Goal: Transaction & Acquisition: Purchase product/service

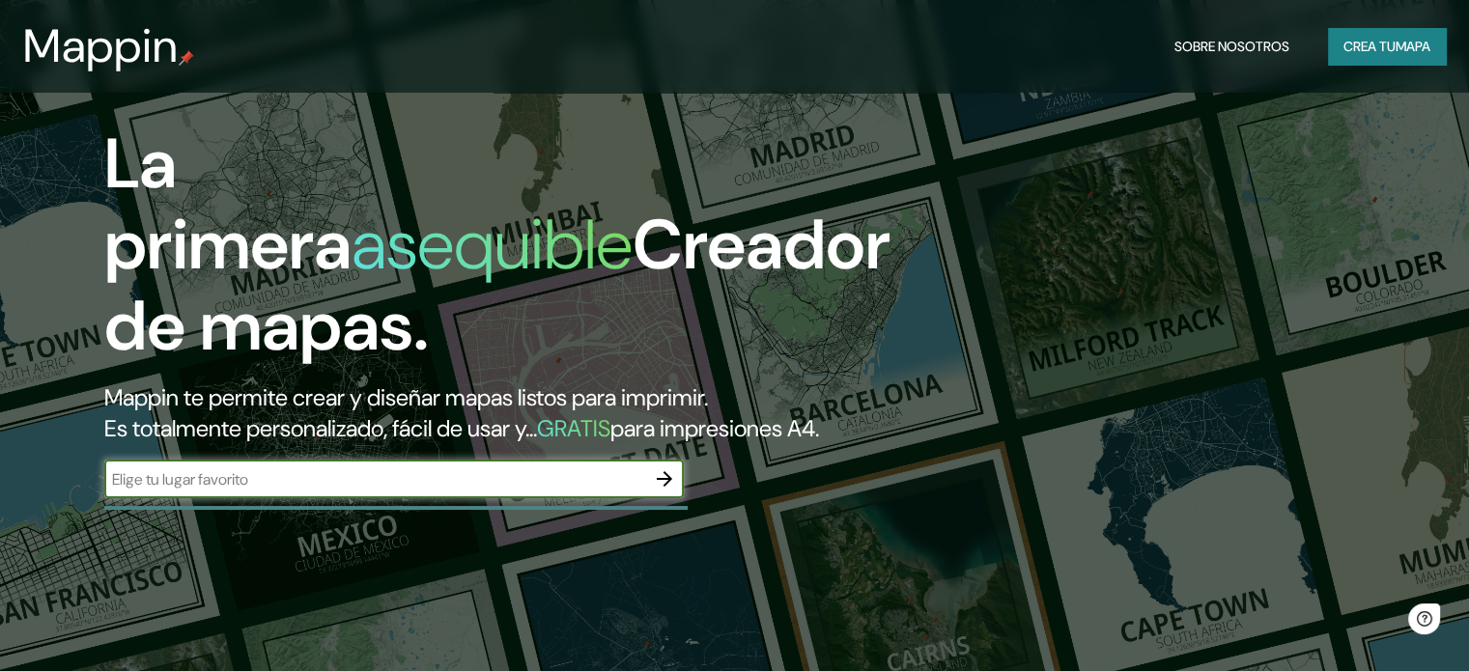
scroll to position [193, 0]
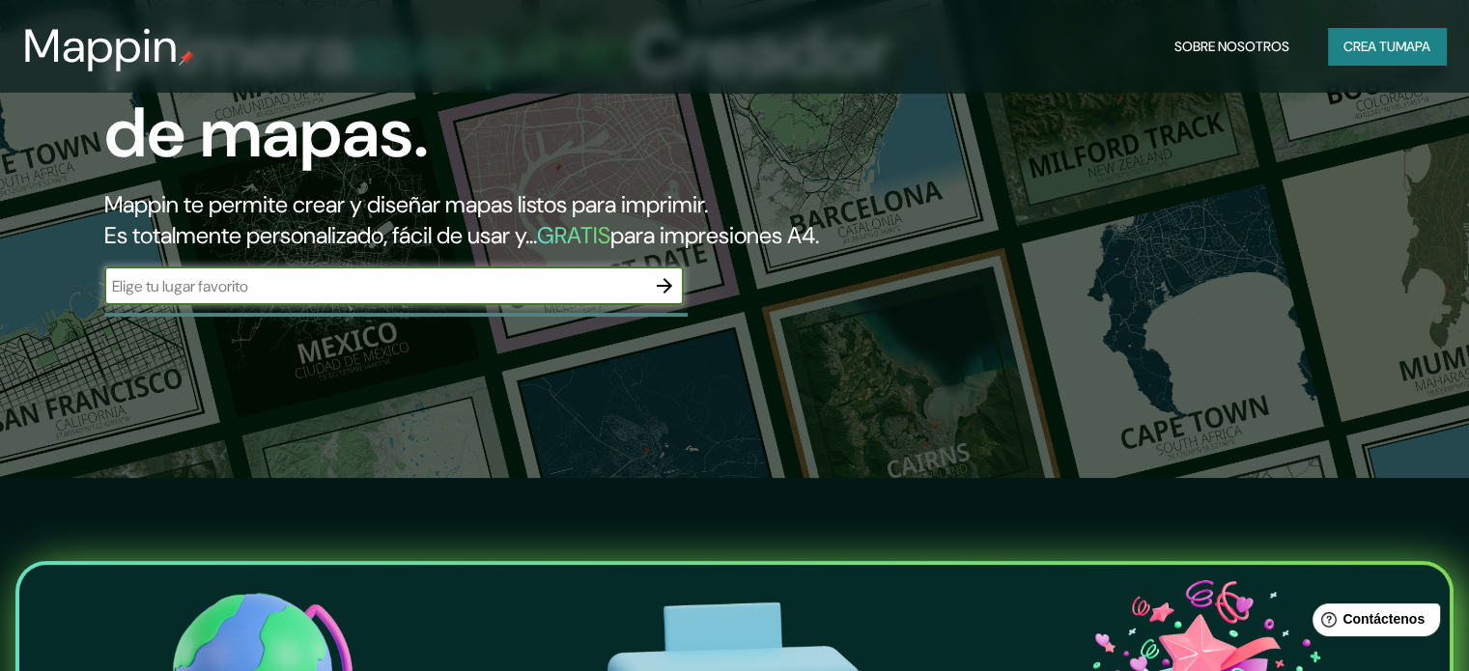
click at [421, 297] on input "text" at bounding box center [374, 286] width 541 height 22
click at [666, 294] on icon "button" at bounding box center [664, 285] width 15 height 15
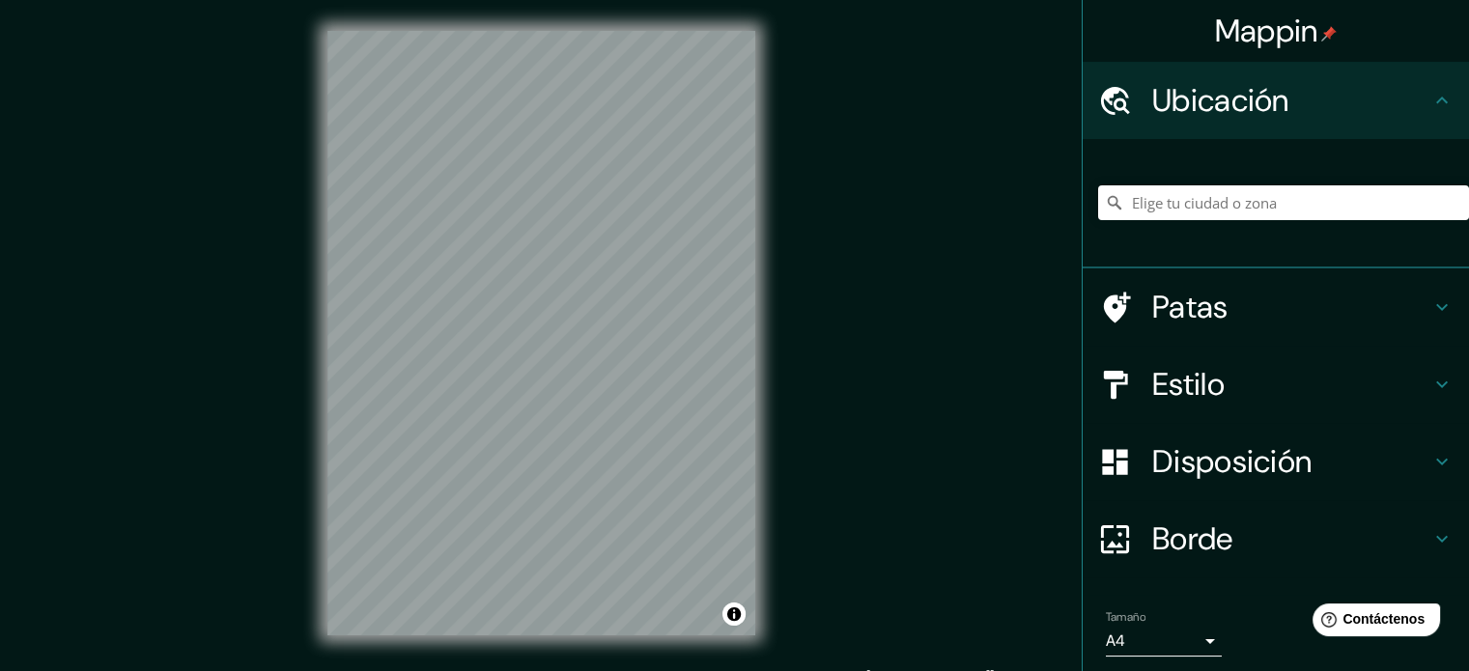
click at [918, 308] on div "Mappin Ubicación Patas Estilo Disposición Borde Elige un borde. Consejo : puede…" at bounding box center [734, 348] width 1469 height 697
click at [761, 436] on div "© Mapbox © OpenStreetMap Improve this map" at bounding box center [541, 333] width 490 height 666
click at [1220, 196] on input "Elige tu ciudad o zona" at bounding box center [1283, 202] width 371 height 35
click at [1185, 207] on input "Elige tu ciudad o zona" at bounding box center [1283, 202] width 371 height 35
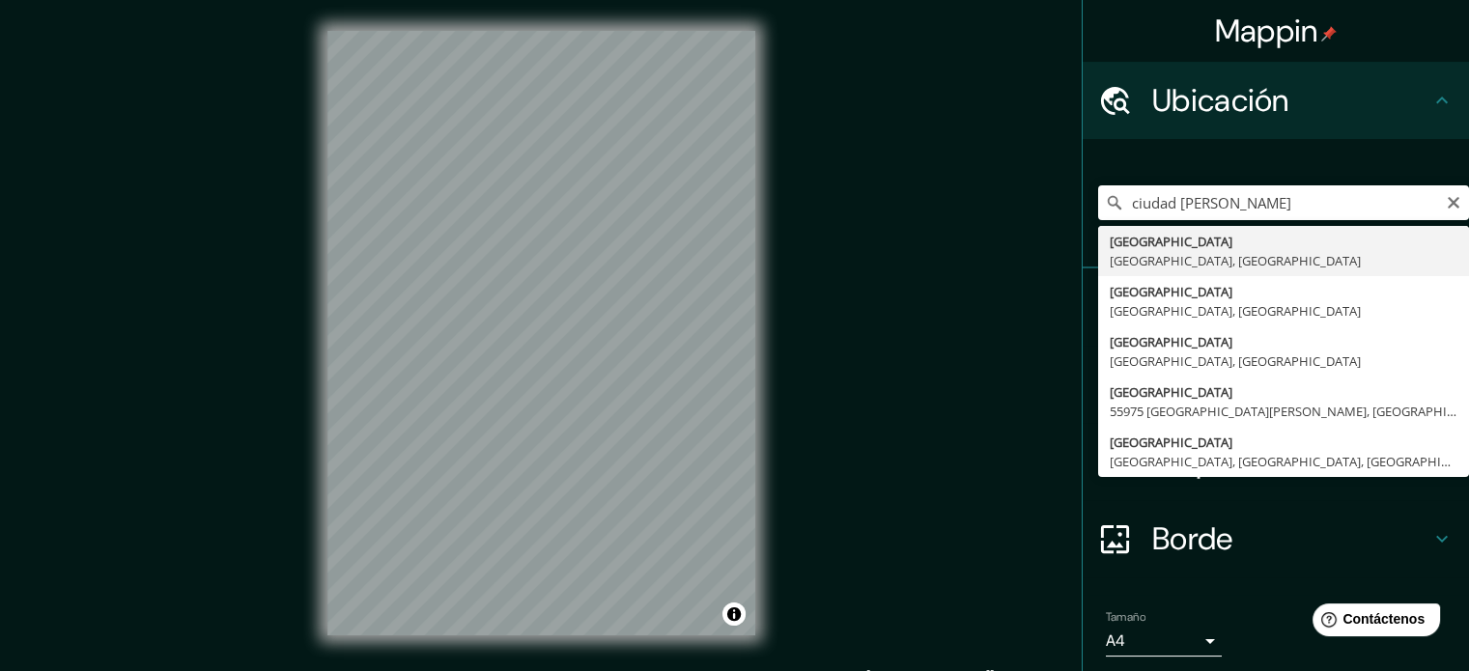
type input "[GEOGRAPHIC_DATA], [GEOGRAPHIC_DATA], [GEOGRAPHIC_DATA]"
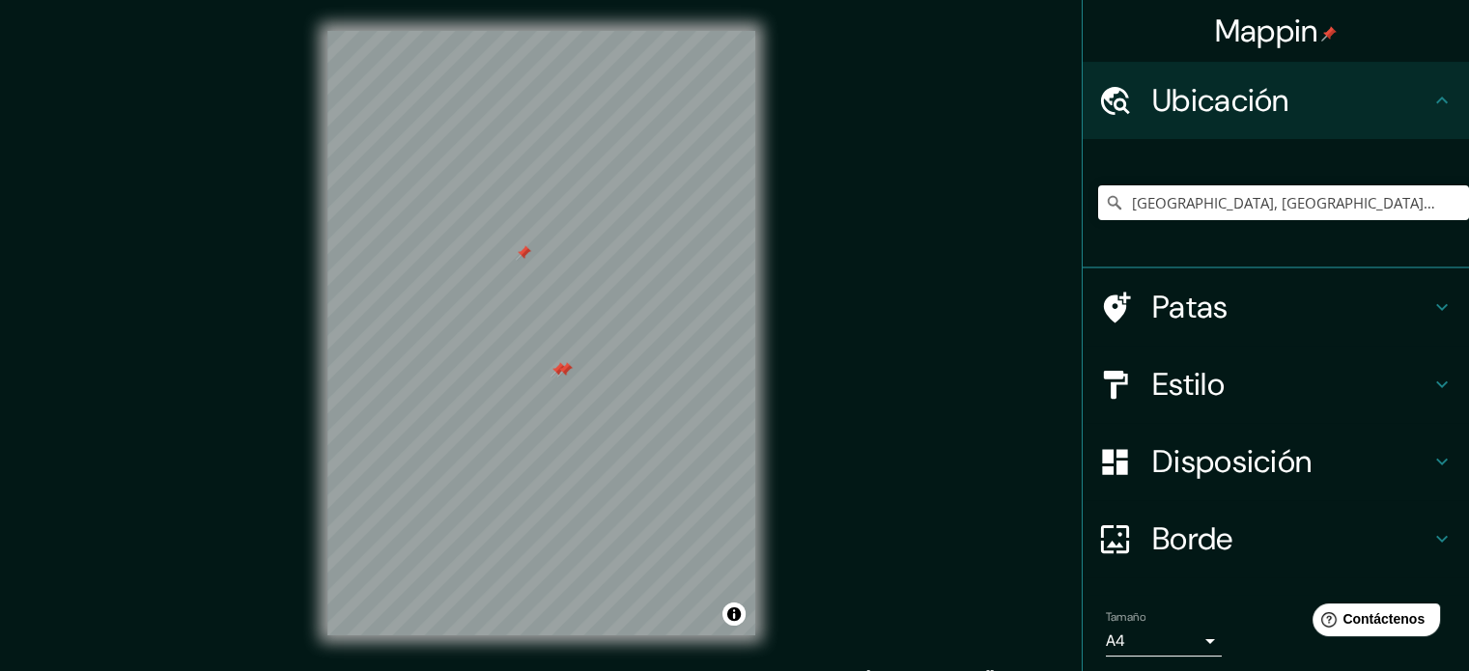
click at [1177, 298] on font "Patas" at bounding box center [1190, 307] width 76 height 41
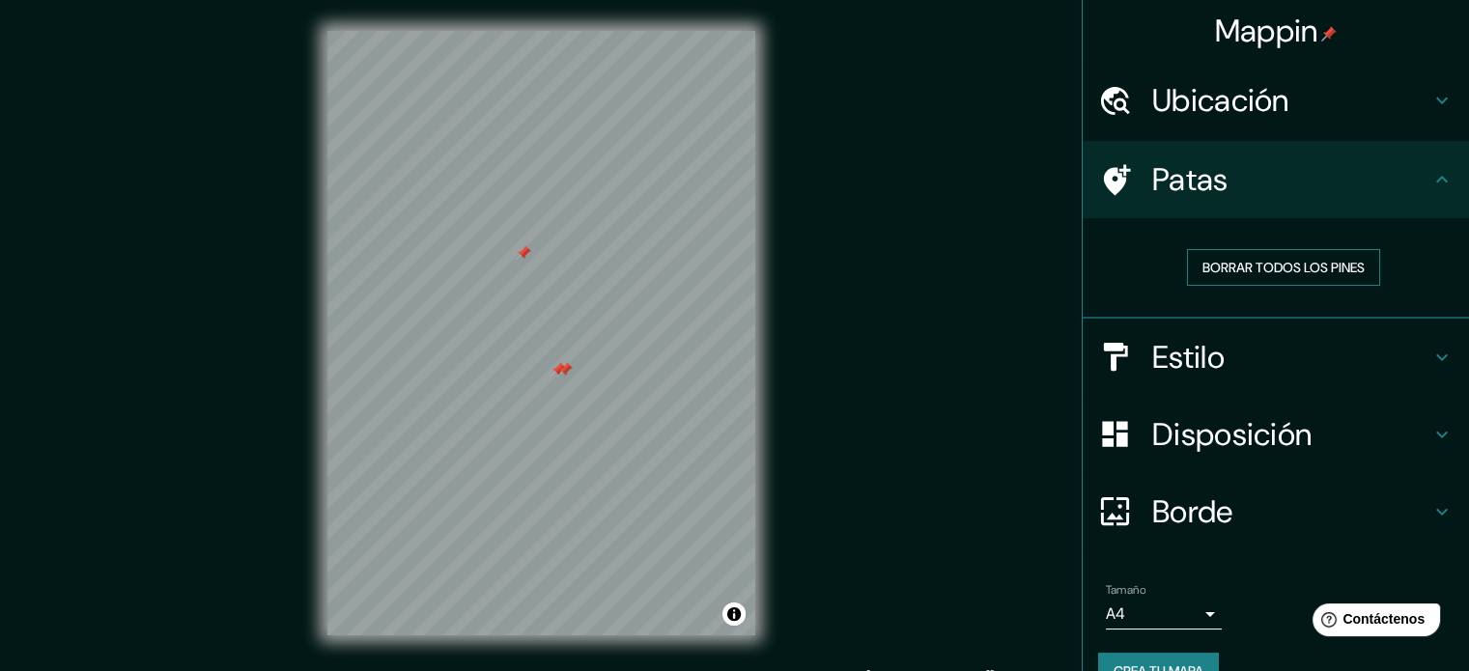
click at [1268, 269] on font "Borrar todos los pines" at bounding box center [1283, 267] width 162 height 17
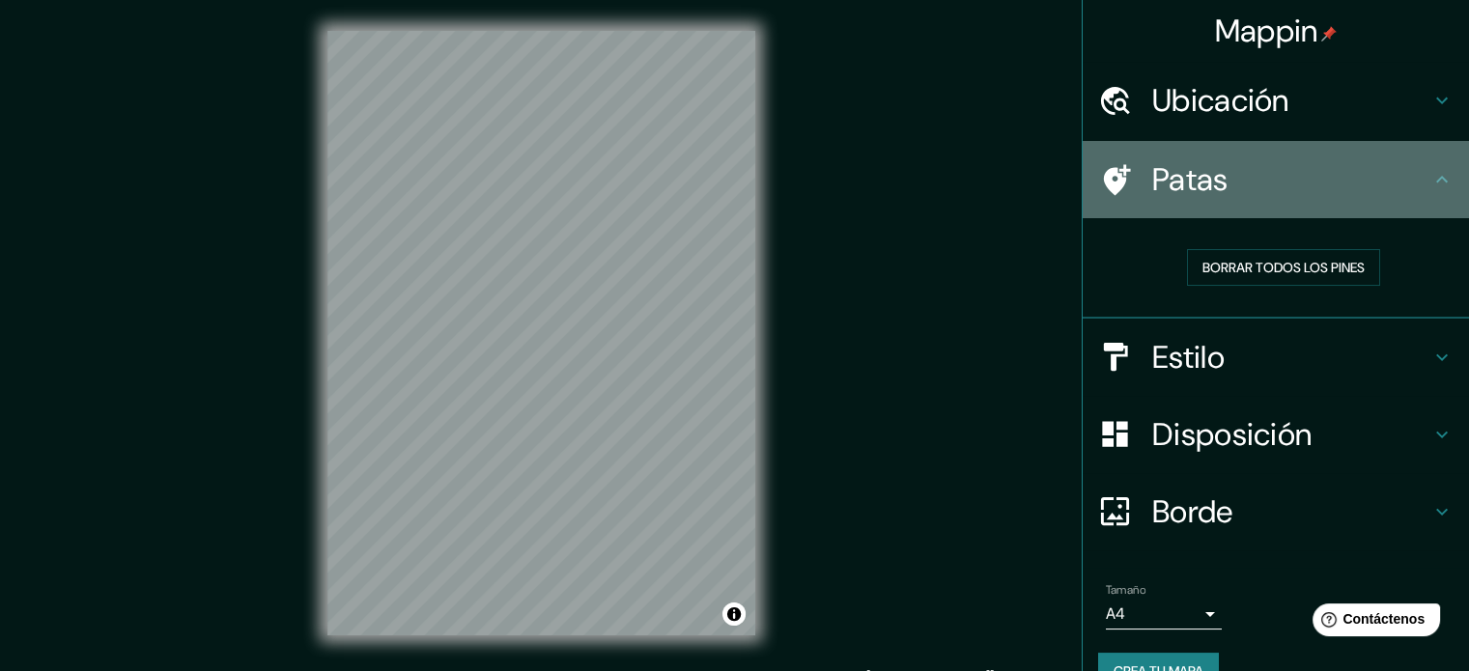
click at [1280, 181] on h4 "Patas" at bounding box center [1291, 179] width 278 height 39
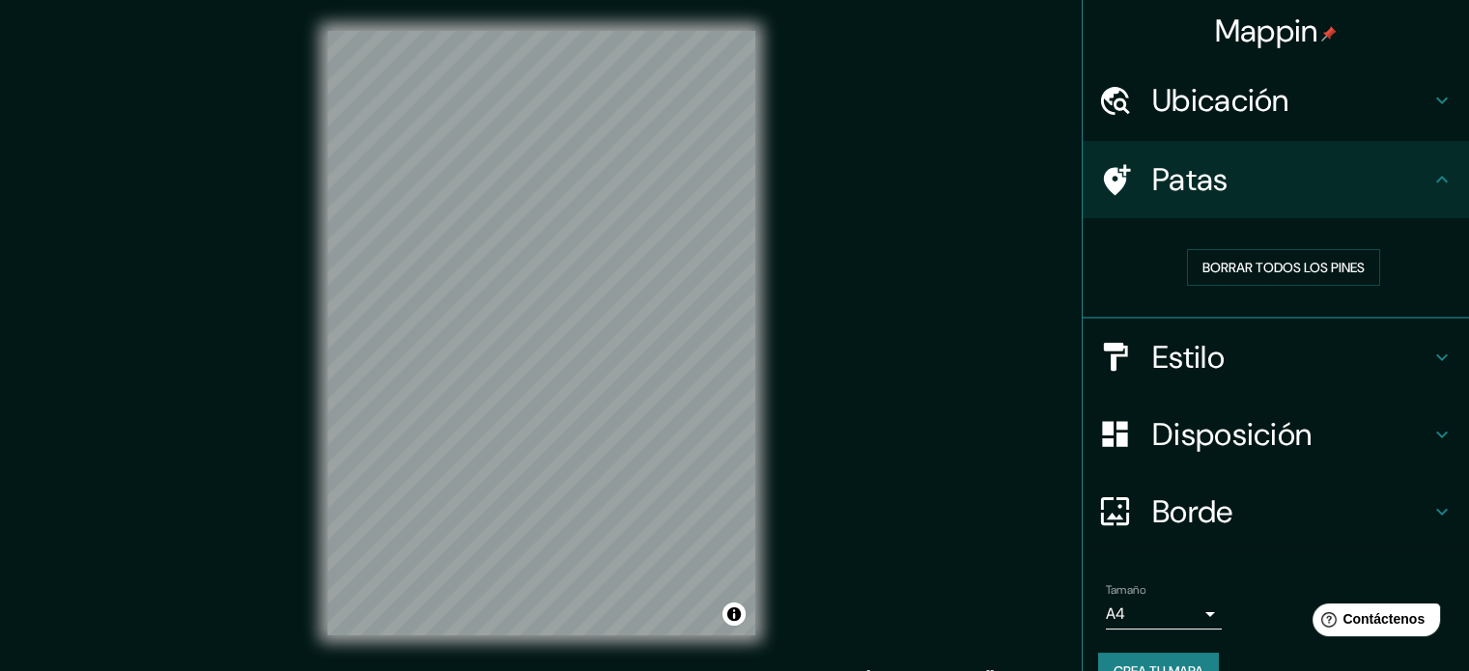
click at [1430, 184] on icon at bounding box center [1441, 179] width 23 height 23
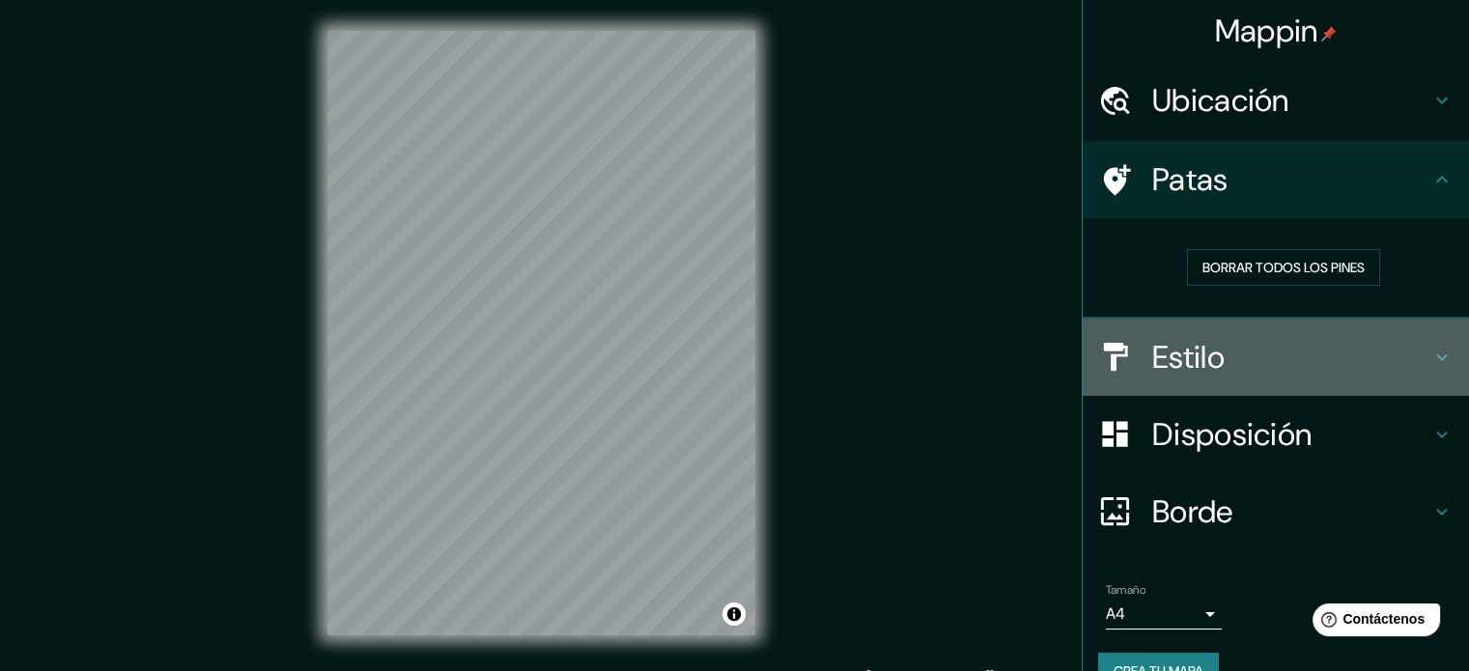
click at [1281, 351] on h4 "Estilo" at bounding box center [1291, 357] width 278 height 39
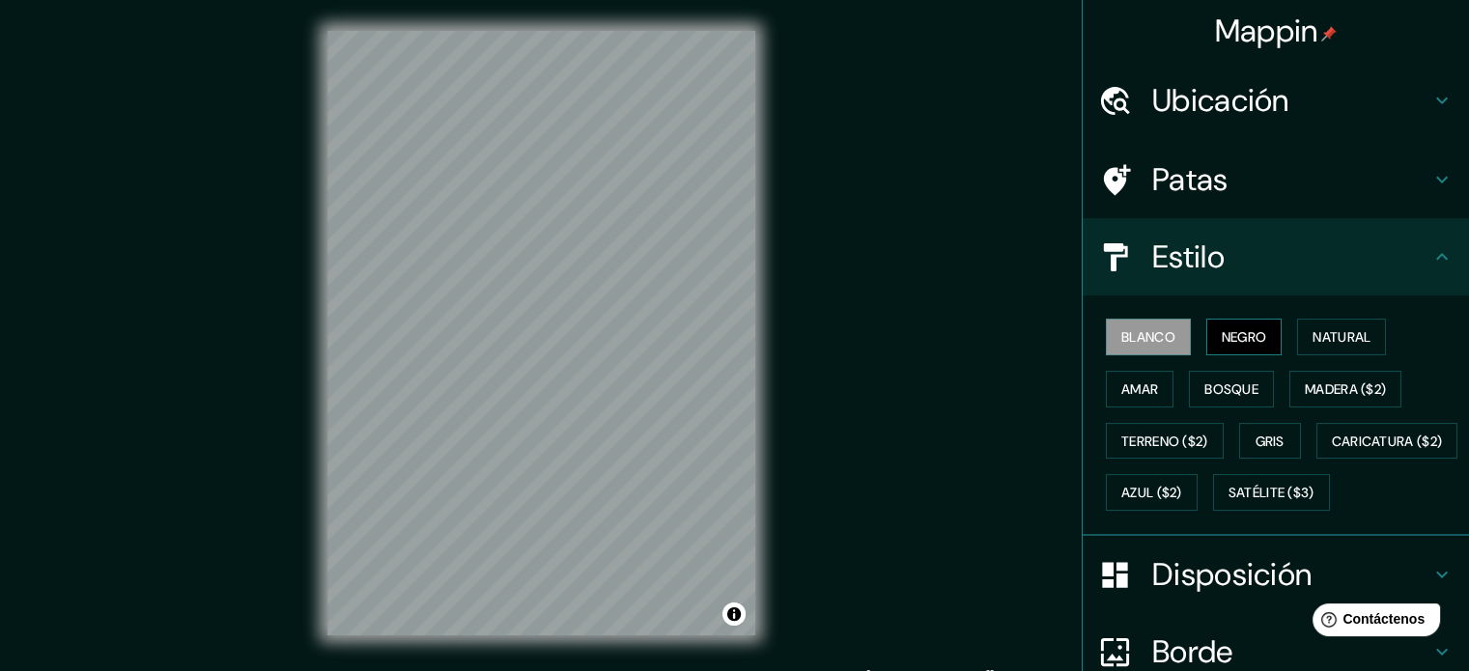
click at [1245, 336] on font "Negro" at bounding box center [1243, 336] width 45 height 17
click at [1297, 346] on button "Natural" at bounding box center [1341, 337] width 89 height 37
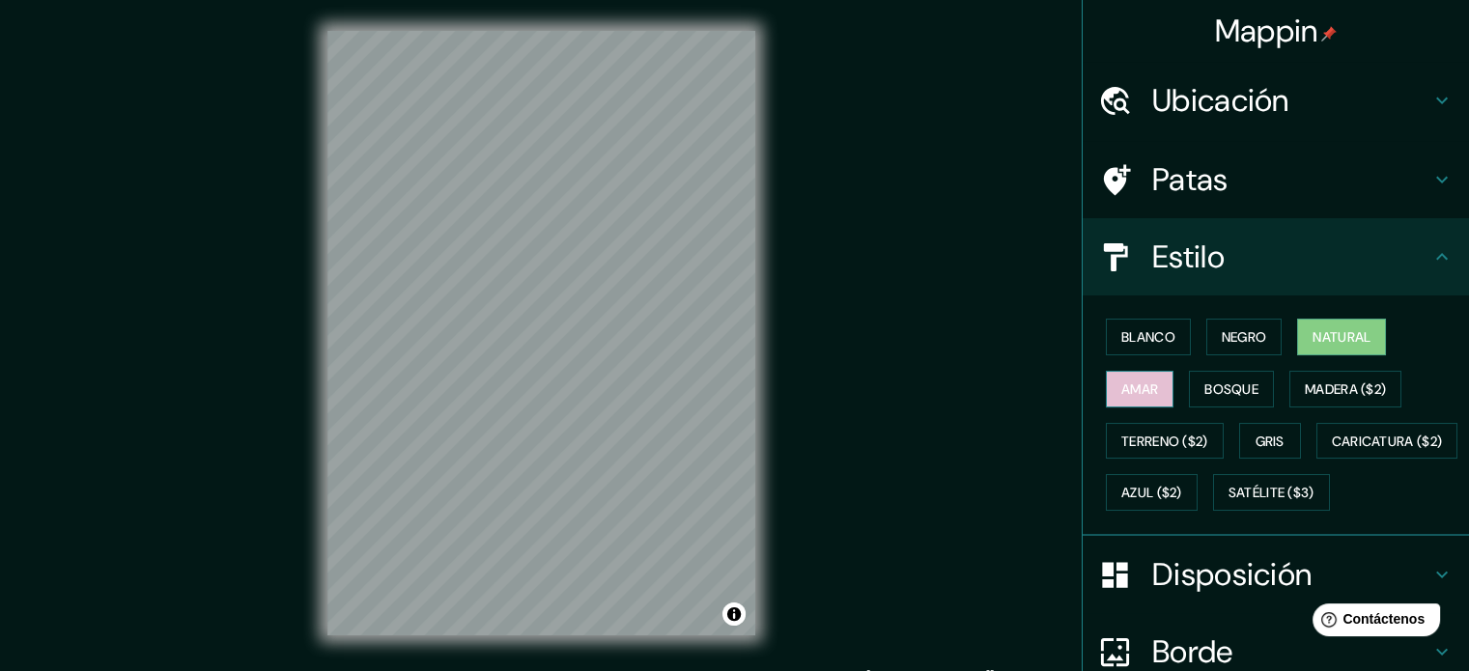
click at [1121, 391] on font "Amar" at bounding box center [1139, 388] width 37 height 17
click at [1148, 395] on button "Amar" at bounding box center [1140, 389] width 68 height 37
click at [1190, 383] on button "Bosque" at bounding box center [1231, 389] width 85 height 37
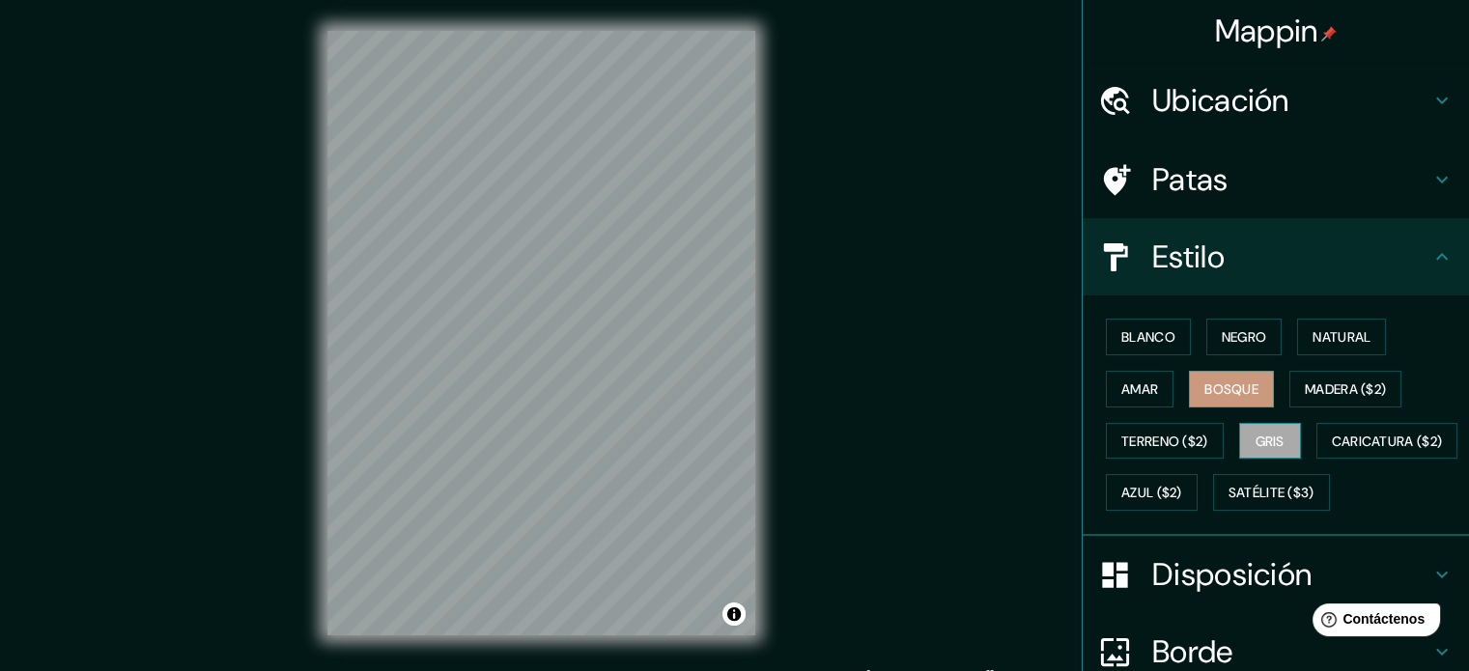
click at [1268, 433] on font "Gris" at bounding box center [1269, 441] width 29 height 17
click at [1182, 490] on font "Azul ($2)" at bounding box center [1151, 493] width 61 height 17
click at [1252, 396] on button "Bosque" at bounding box center [1231, 389] width 85 height 37
click at [1149, 396] on button "Amar" at bounding box center [1140, 389] width 68 height 37
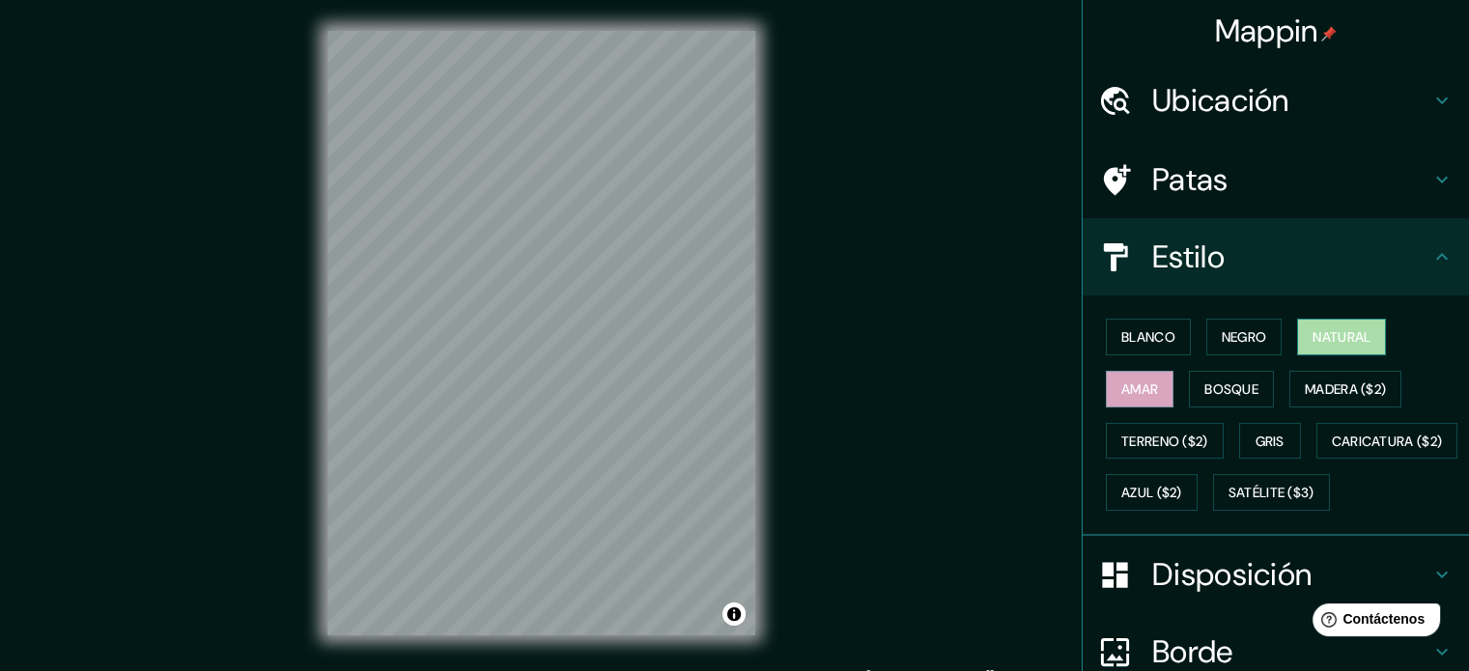
click at [1345, 344] on font "Natural" at bounding box center [1341, 336] width 58 height 17
click at [1247, 324] on font "Negro" at bounding box center [1243, 336] width 45 height 25
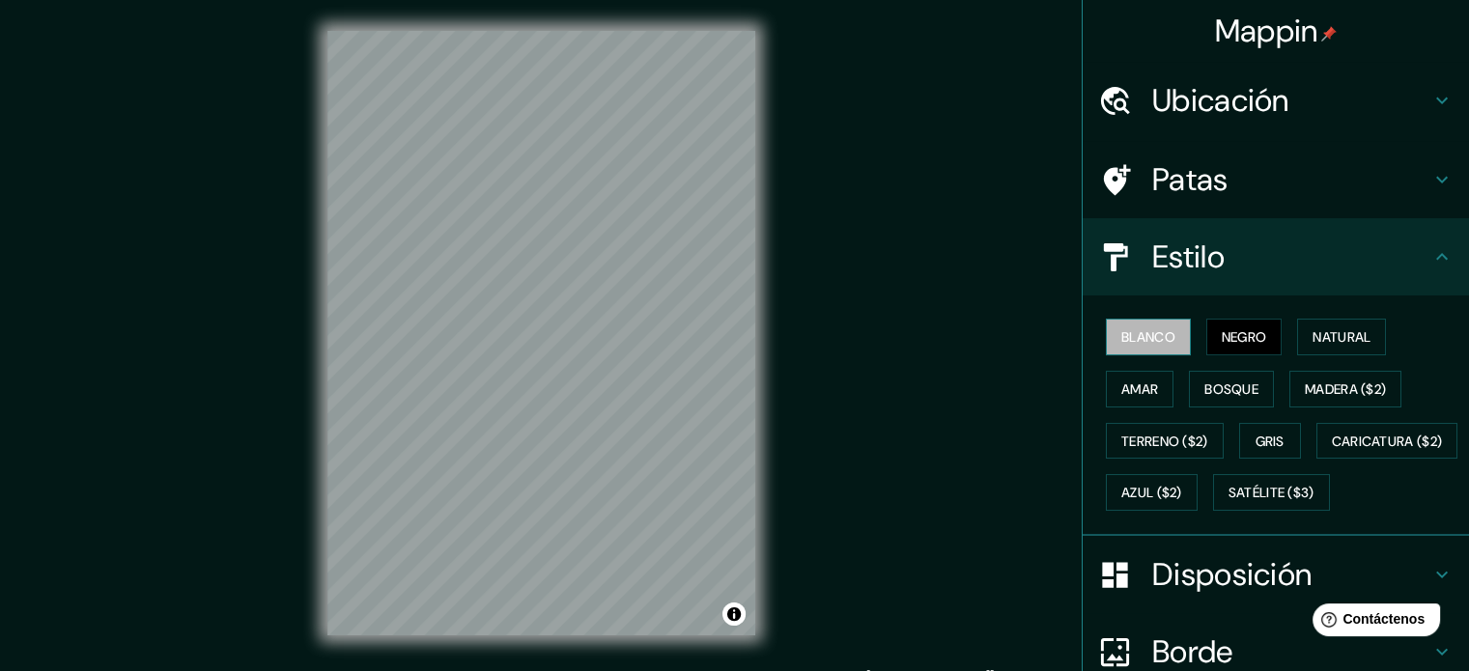
click at [1121, 334] on font "Blanco" at bounding box center [1148, 336] width 54 height 17
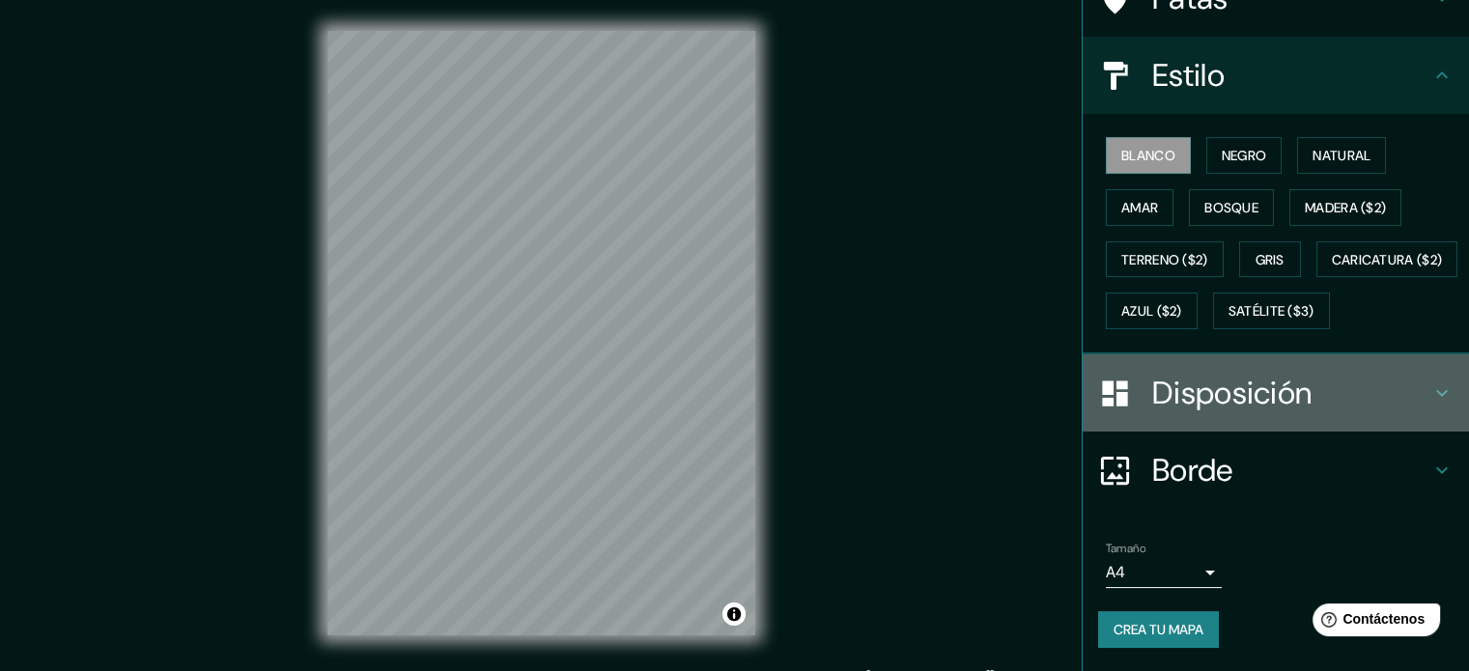
click at [1162, 419] on div "Disposición" at bounding box center [1275, 392] width 386 height 77
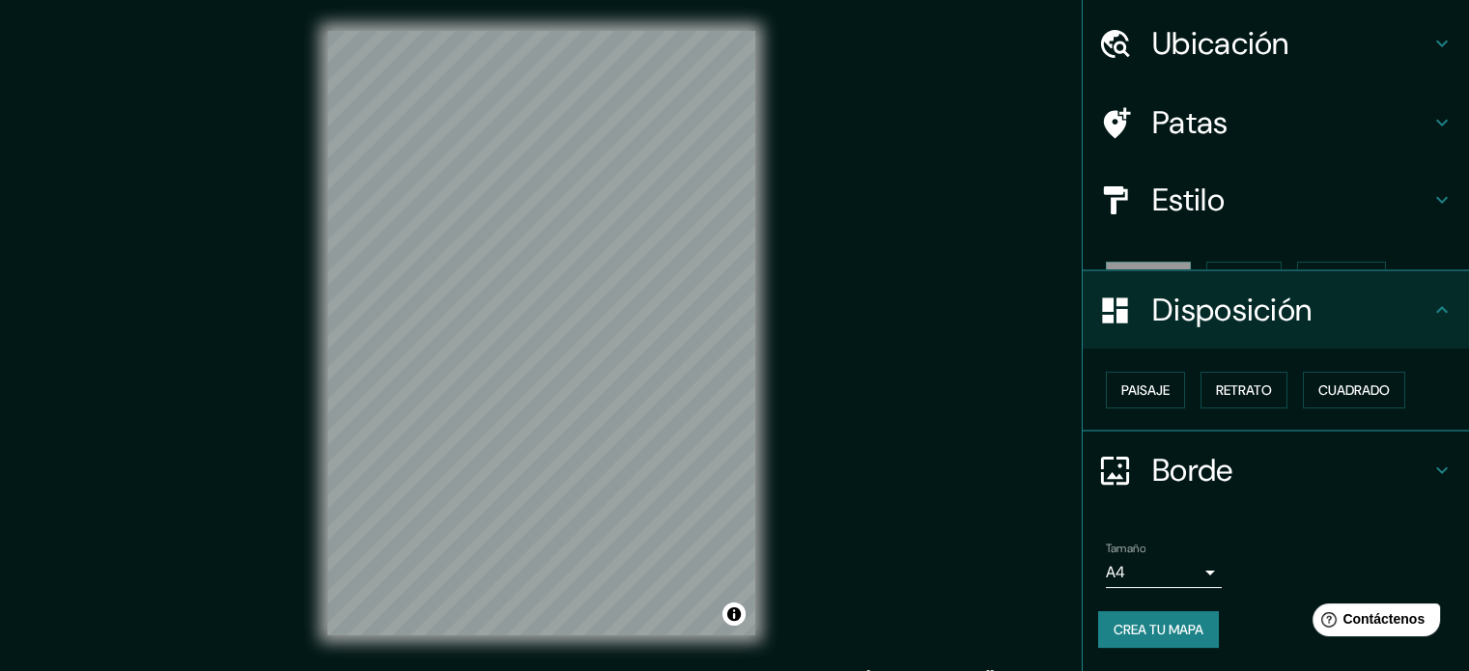
scroll to position [23, 0]
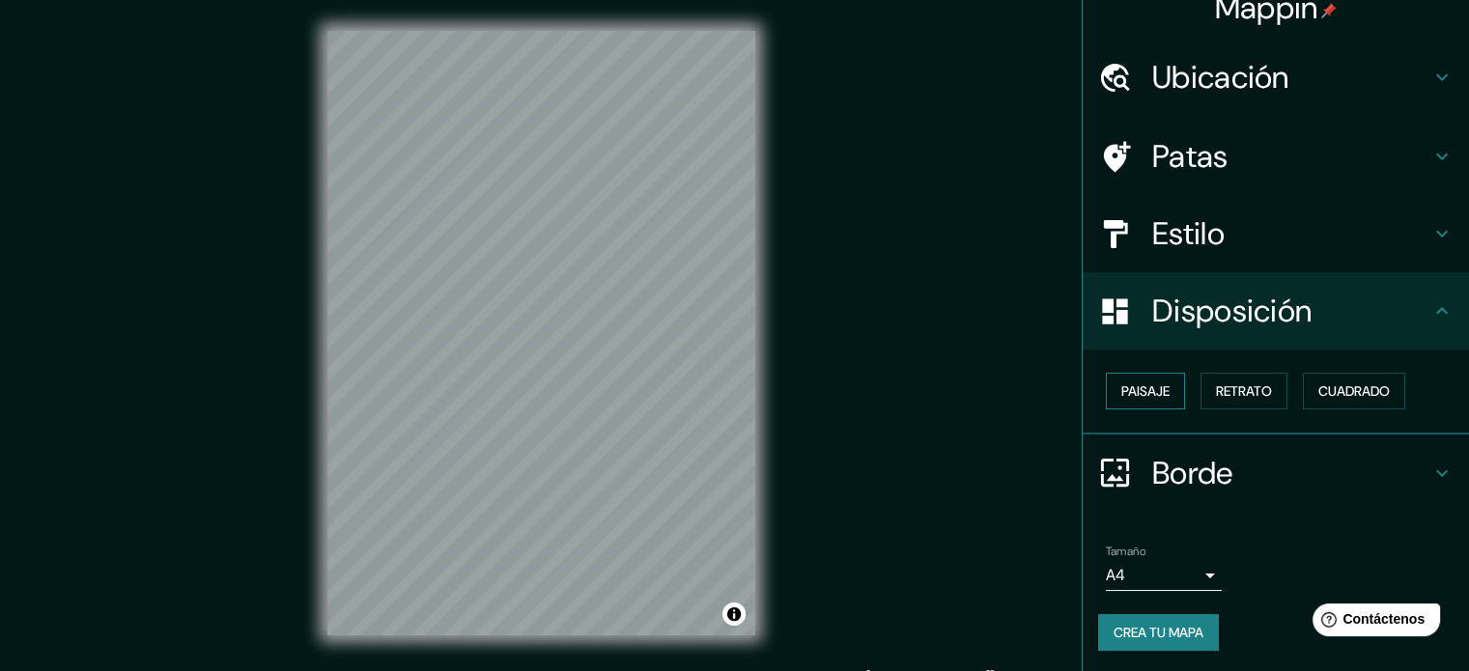
click at [1148, 391] on font "Paisaje" at bounding box center [1145, 390] width 48 height 17
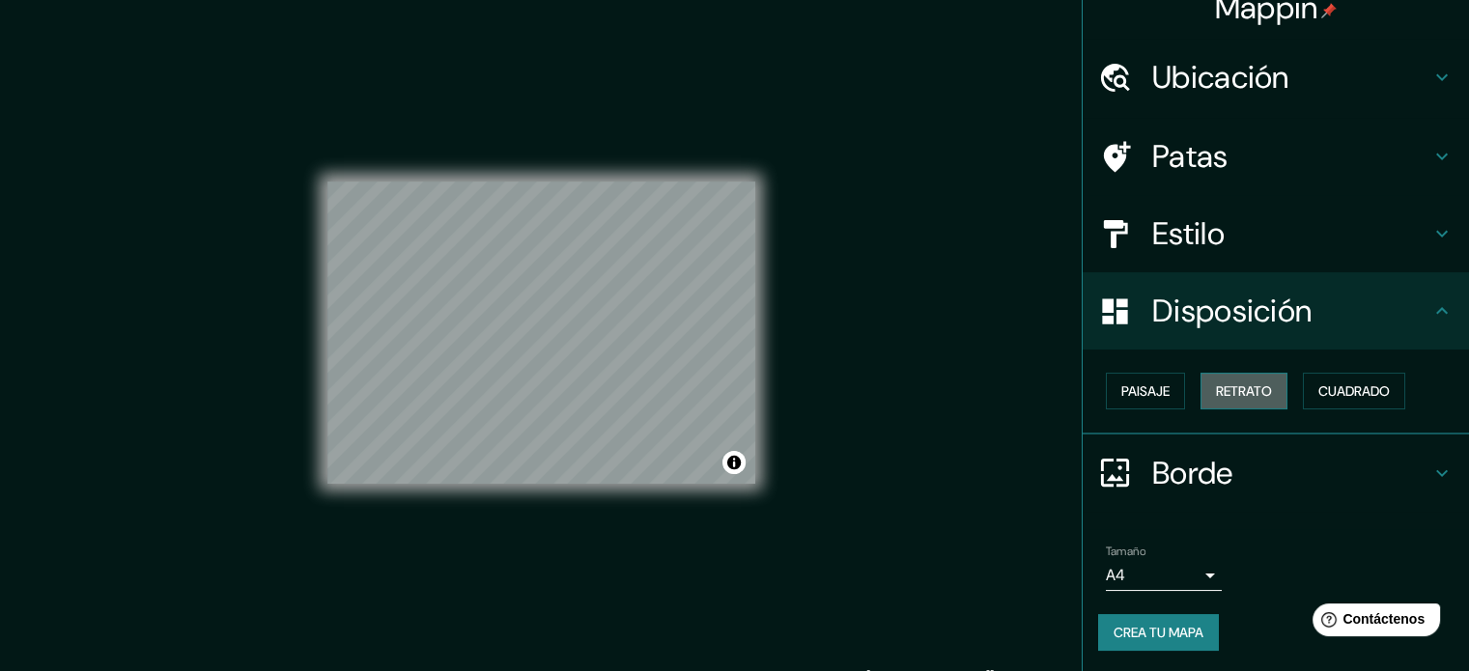
click at [1216, 395] on font "Retrato" at bounding box center [1244, 390] width 56 height 17
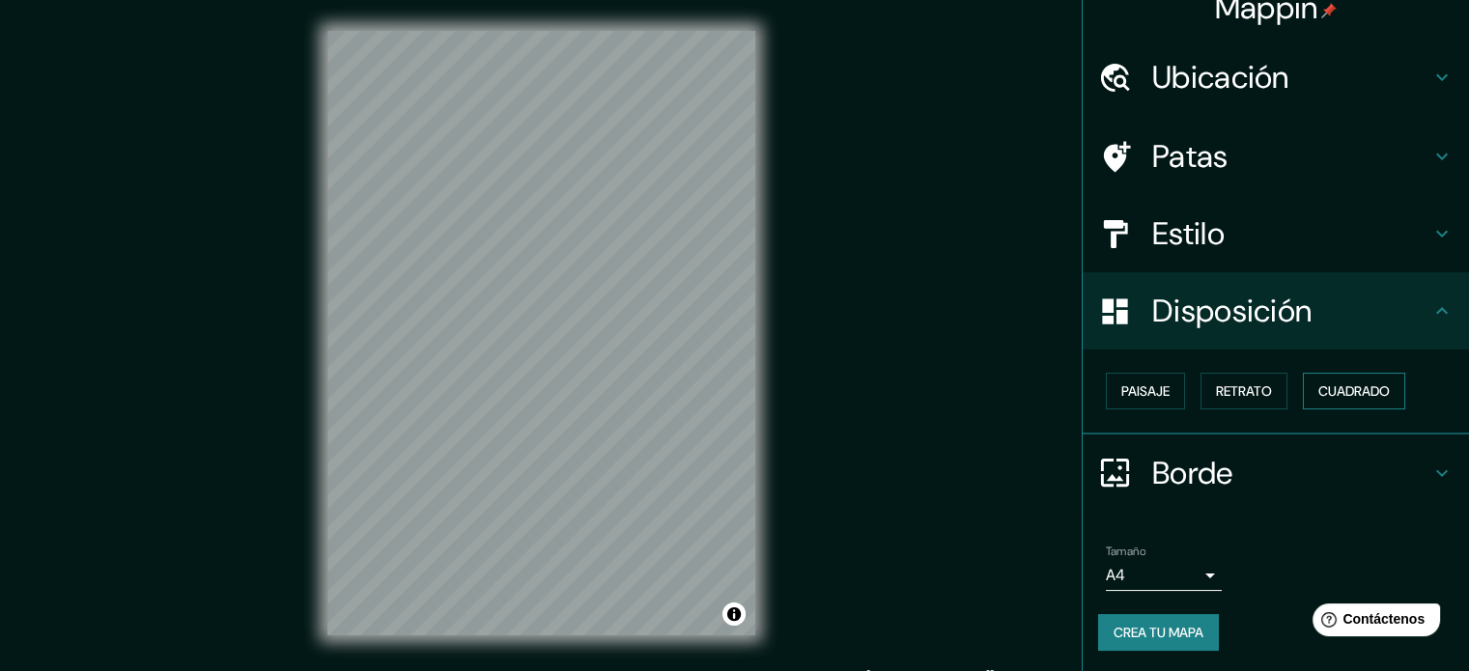
click at [1352, 392] on font "Cuadrado" at bounding box center [1353, 390] width 71 height 17
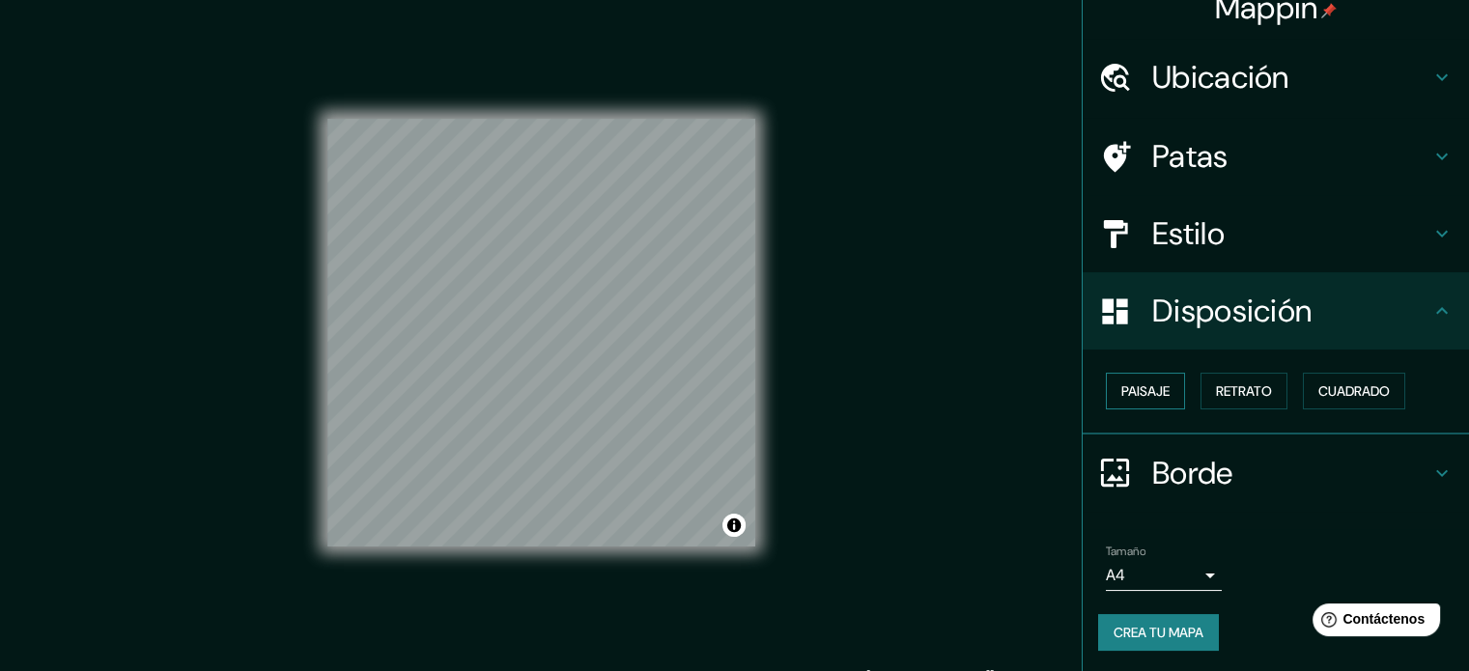
click at [1163, 384] on button "Paisaje" at bounding box center [1145, 391] width 79 height 37
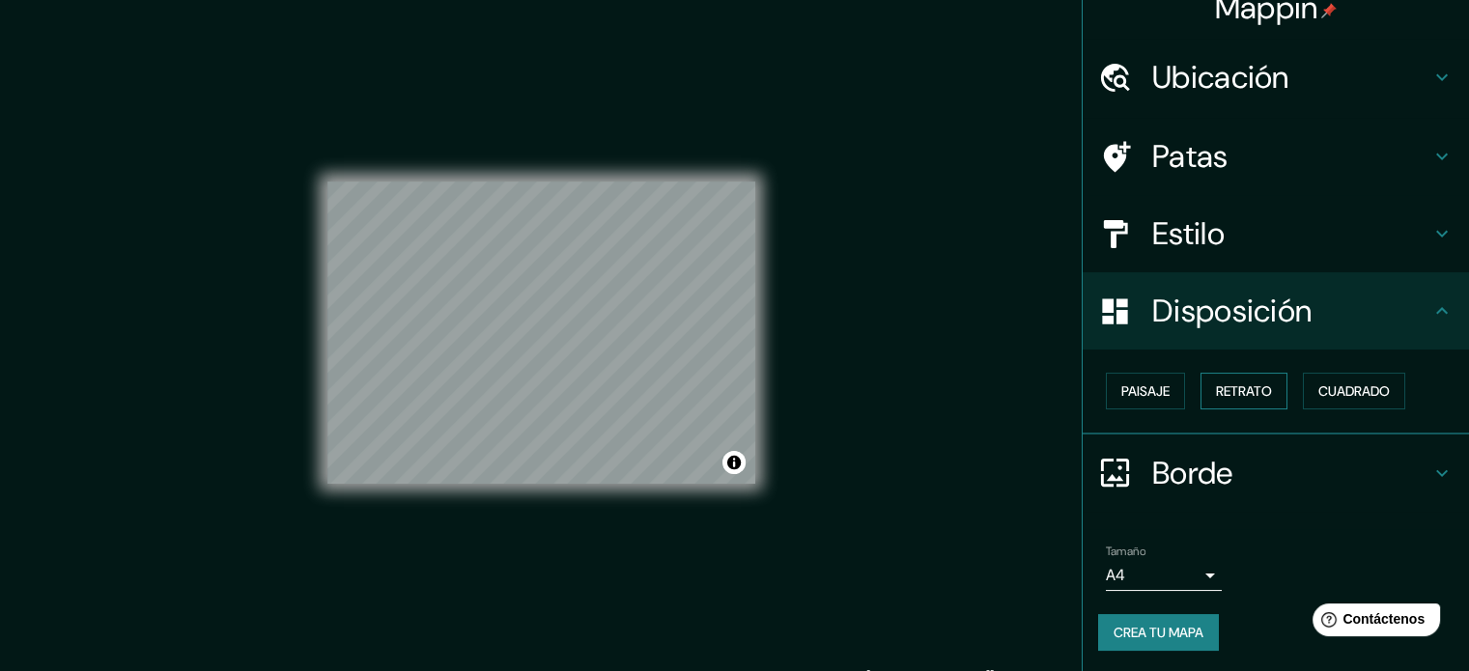
click at [1219, 379] on font "Retrato" at bounding box center [1244, 391] width 56 height 25
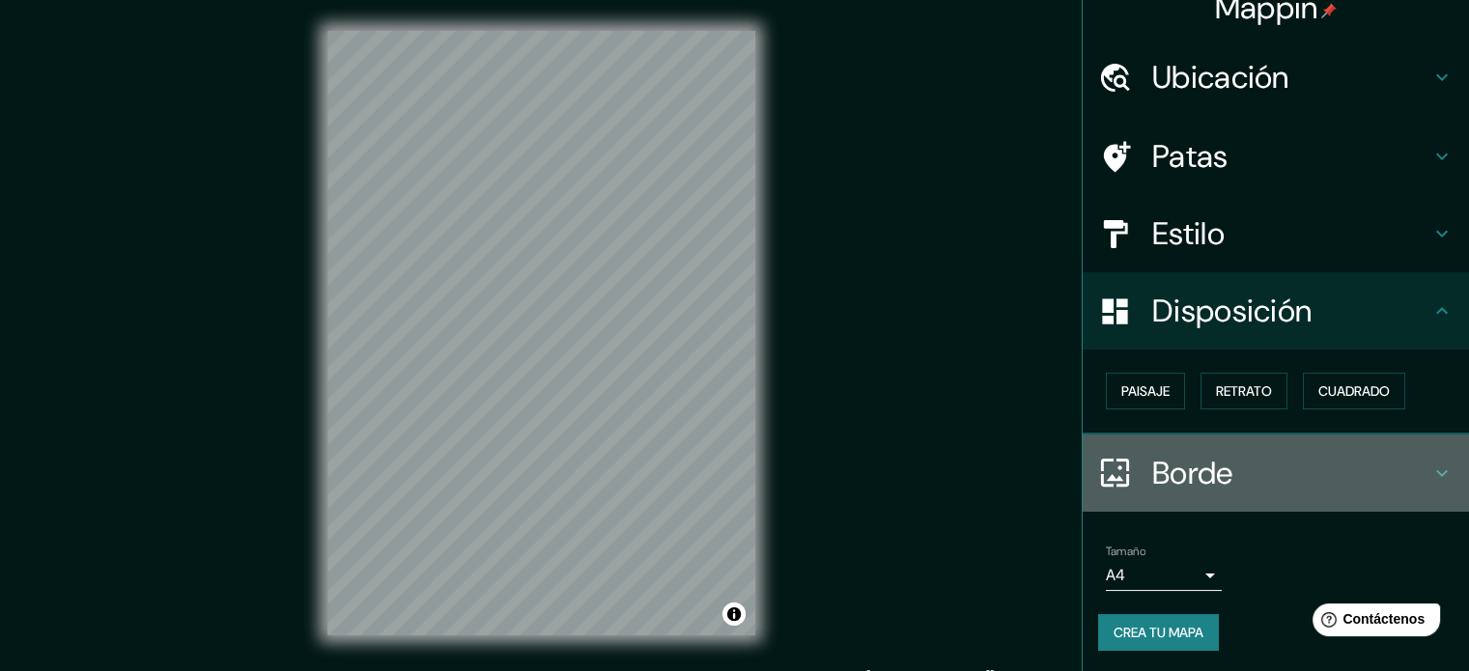
click at [1218, 468] on h4 "Borde" at bounding box center [1291, 473] width 278 height 39
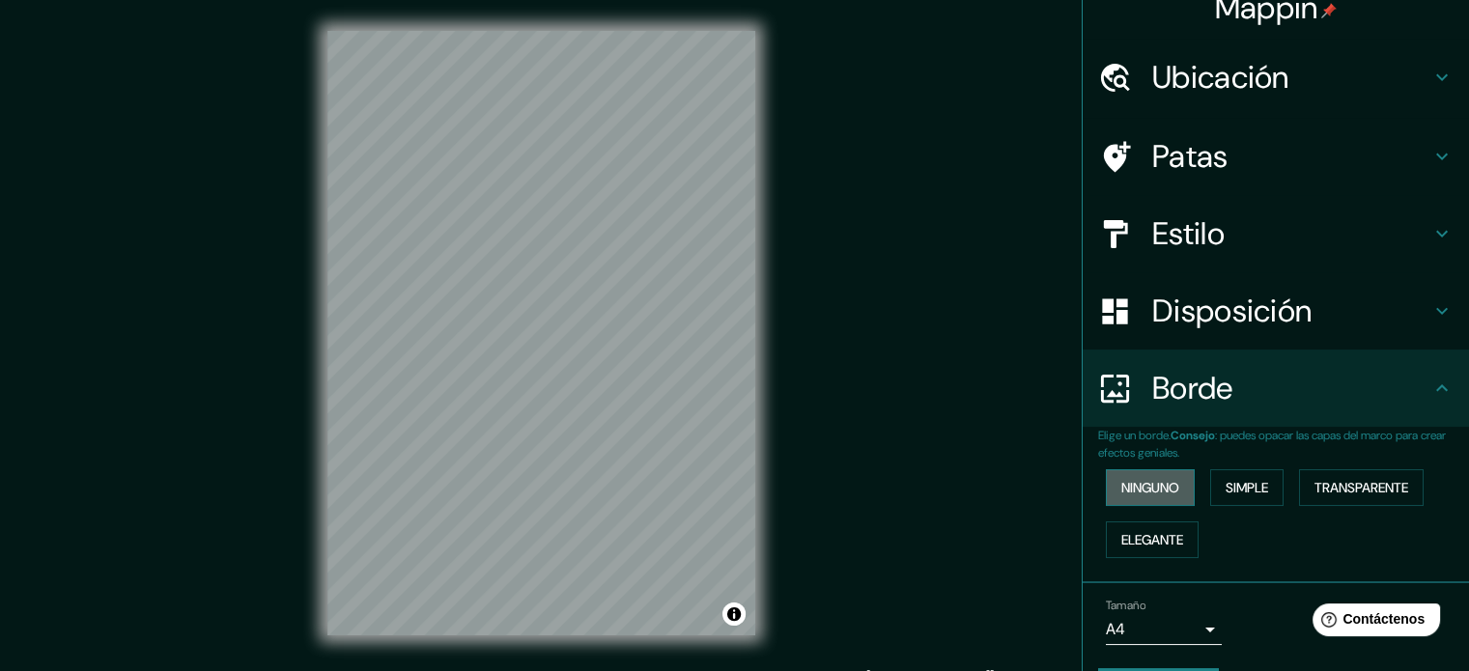
click at [1166, 485] on font "Ninguno" at bounding box center [1150, 487] width 58 height 17
click at [1228, 479] on font "Simple" at bounding box center [1246, 487] width 42 height 17
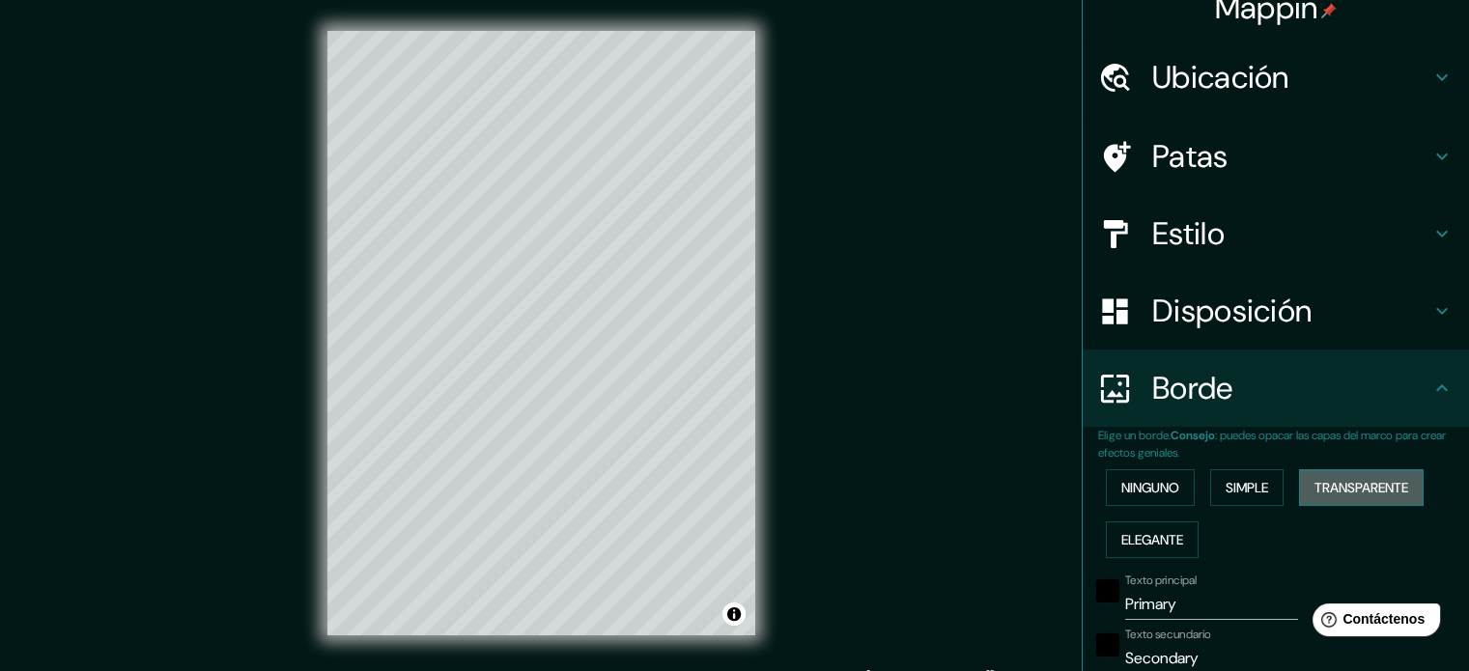
click at [1323, 481] on font "Transparente" at bounding box center [1361, 487] width 94 height 17
click at [1165, 537] on font "Elegante" at bounding box center [1152, 539] width 62 height 17
click at [1159, 479] on font "Ninguno" at bounding box center [1150, 487] width 58 height 17
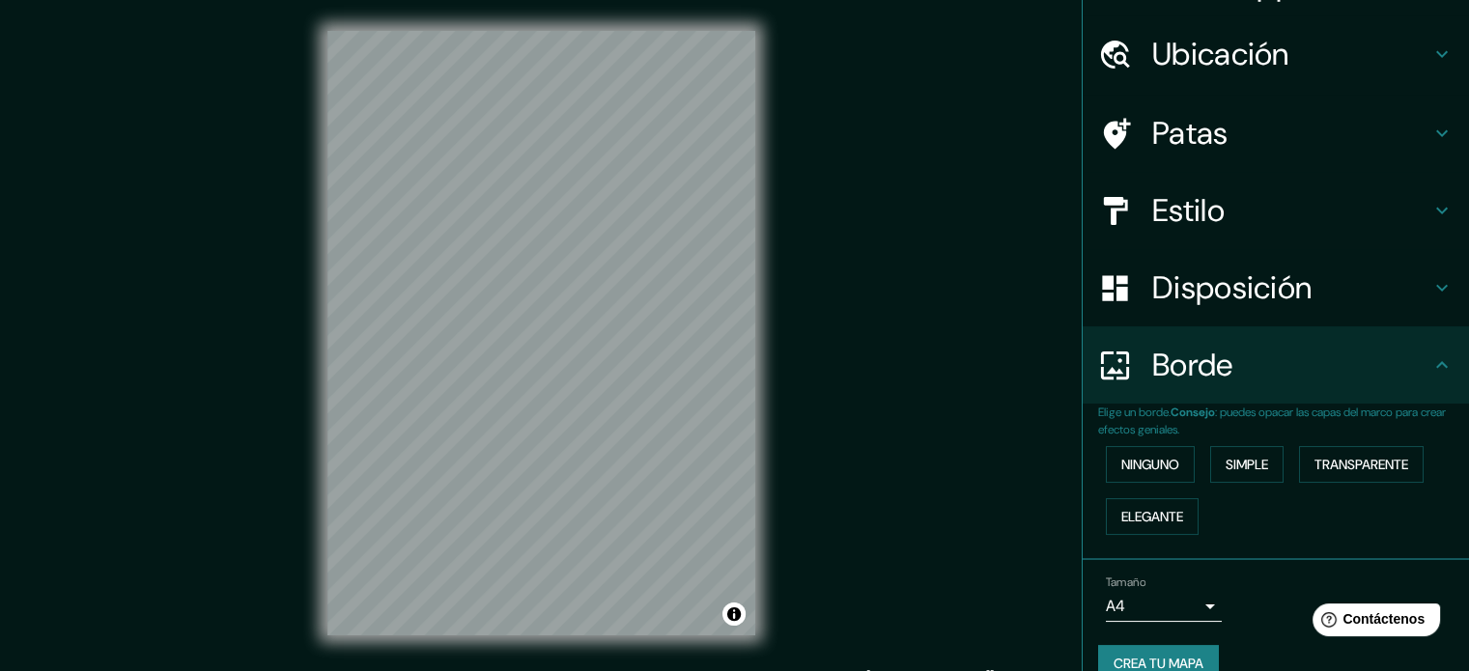
scroll to position [77, 0]
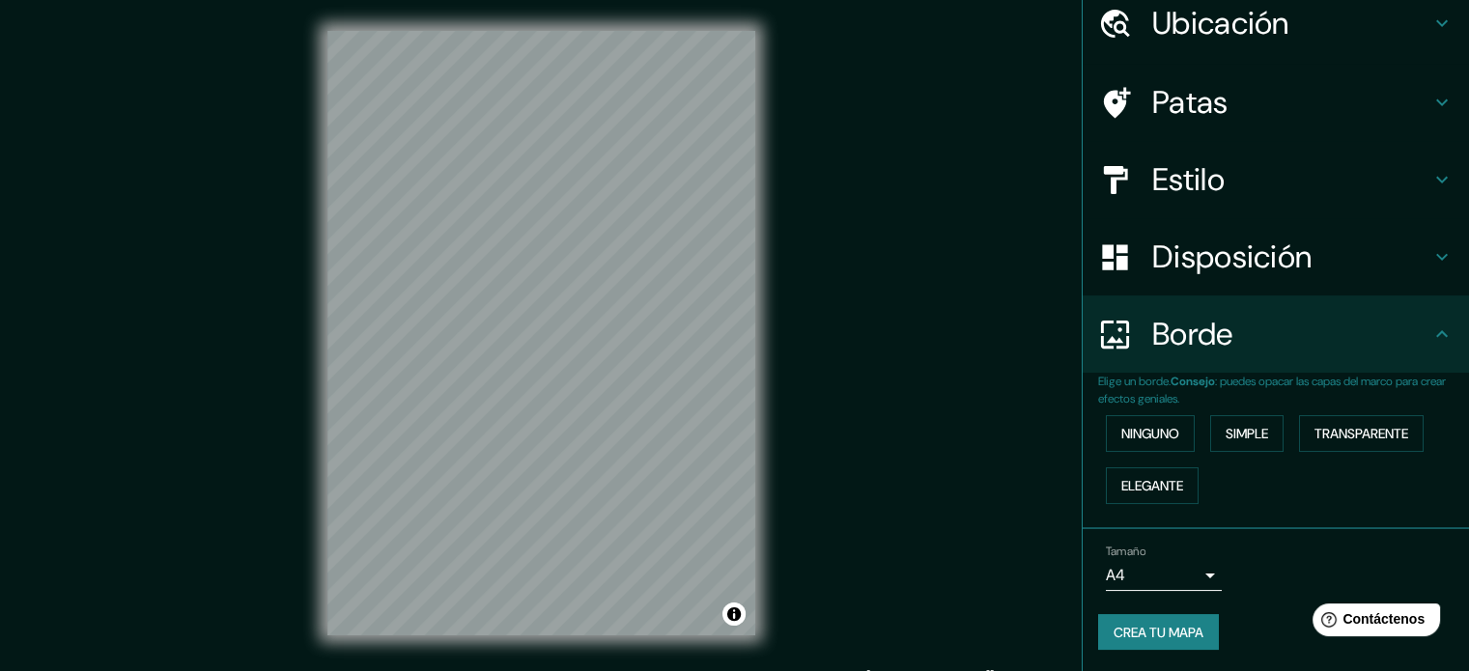
click at [1430, 336] on icon at bounding box center [1441, 334] width 23 height 23
click at [1340, 339] on h4 "Borde" at bounding box center [1291, 334] width 278 height 39
click at [1187, 575] on body "Mappin Ubicación Ciudad Juárez, Chihuahua, México Patas Estilo Disposición Bord…" at bounding box center [734, 335] width 1469 height 671
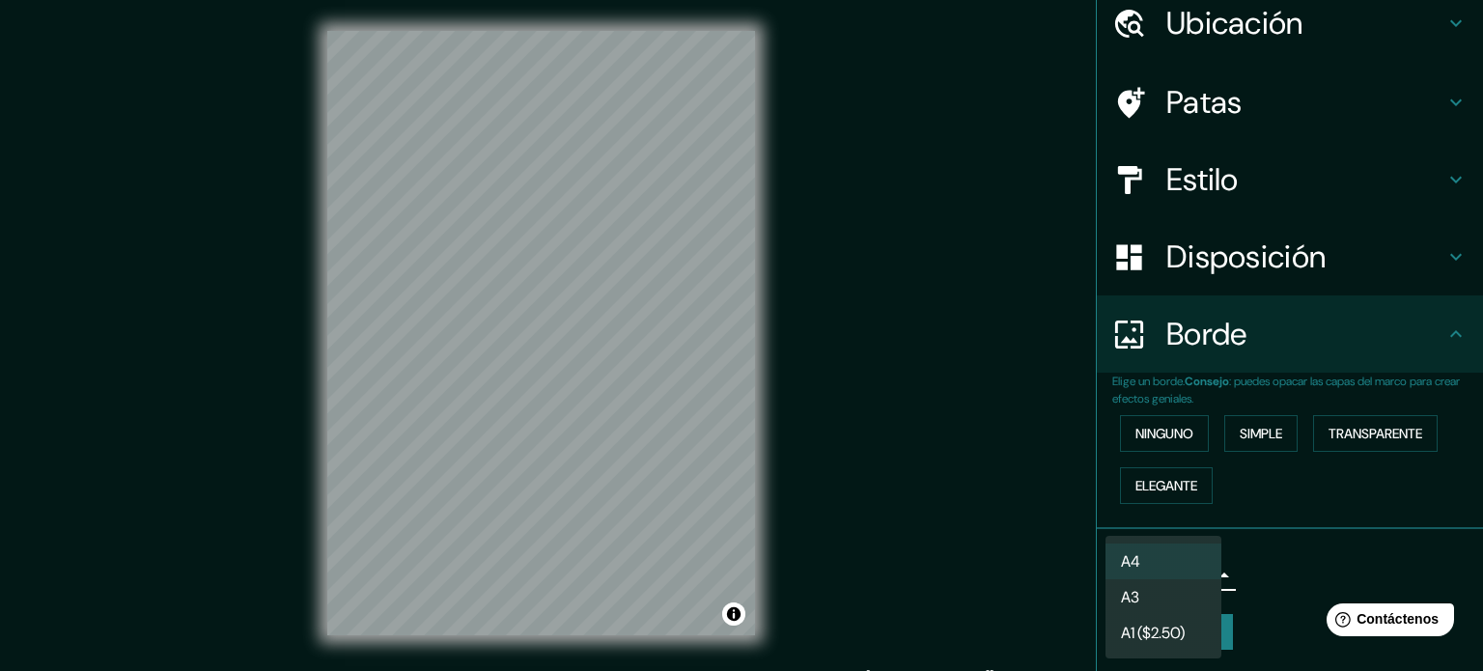
click at [1181, 572] on li "A4" at bounding box center [1164, 562] width 116 height 36
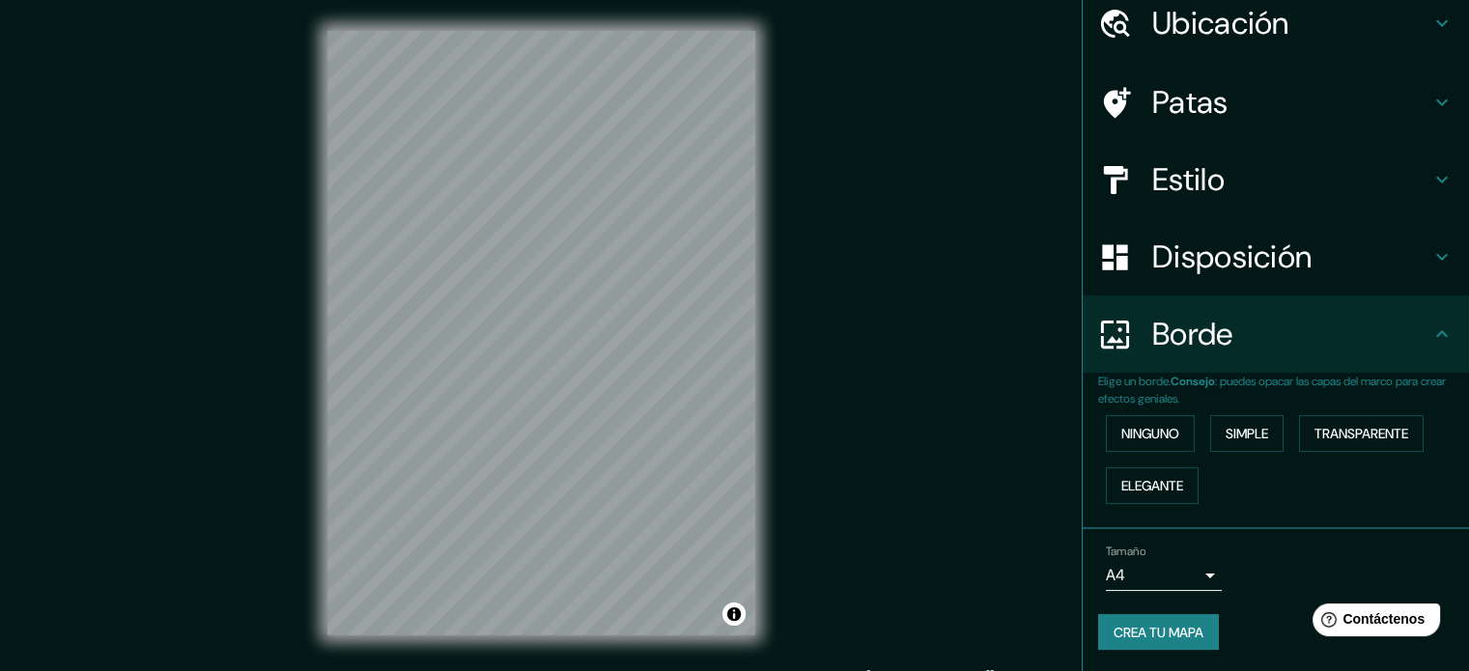
click at [1243, 248] on font "Disposición" at bounding box center [1231, 257] width 159 height 41
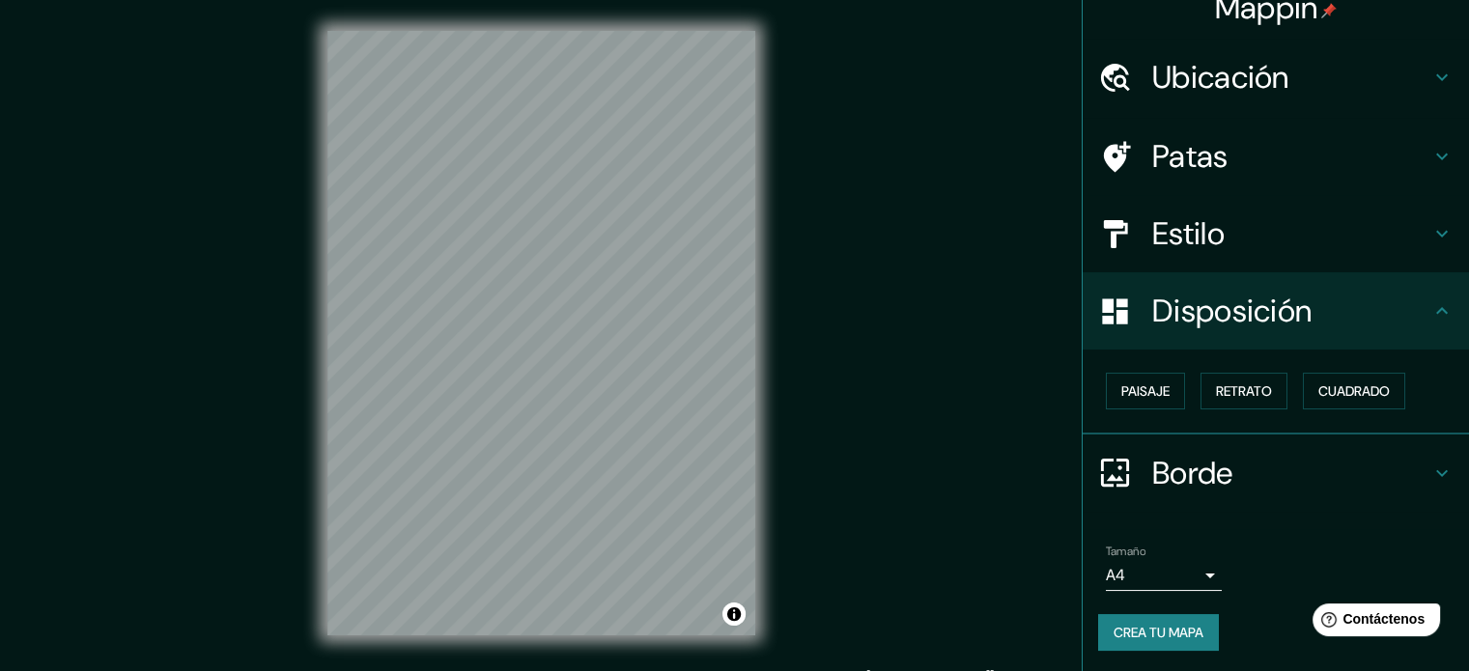
scroll to position [23, 0]
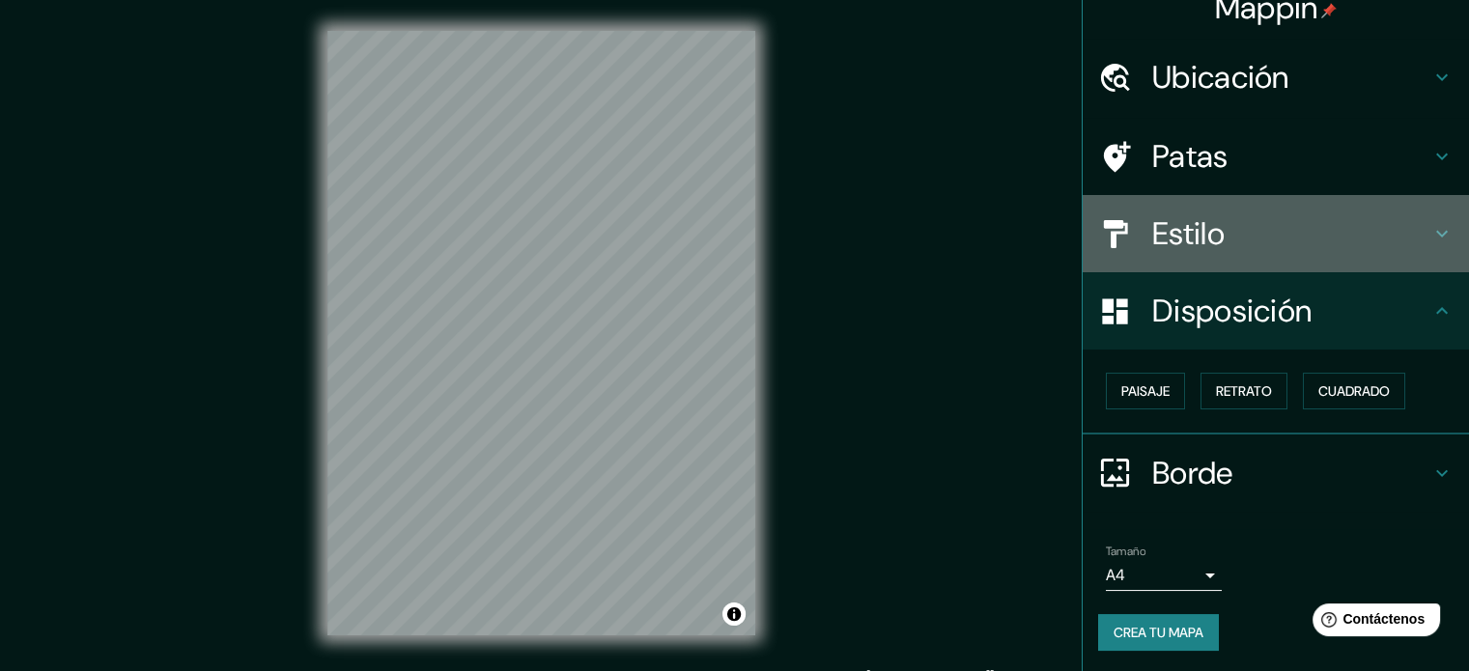
click at [1218, 226] on h4 "Estilo" at bounding box center [1291, 233] width 278 height 39
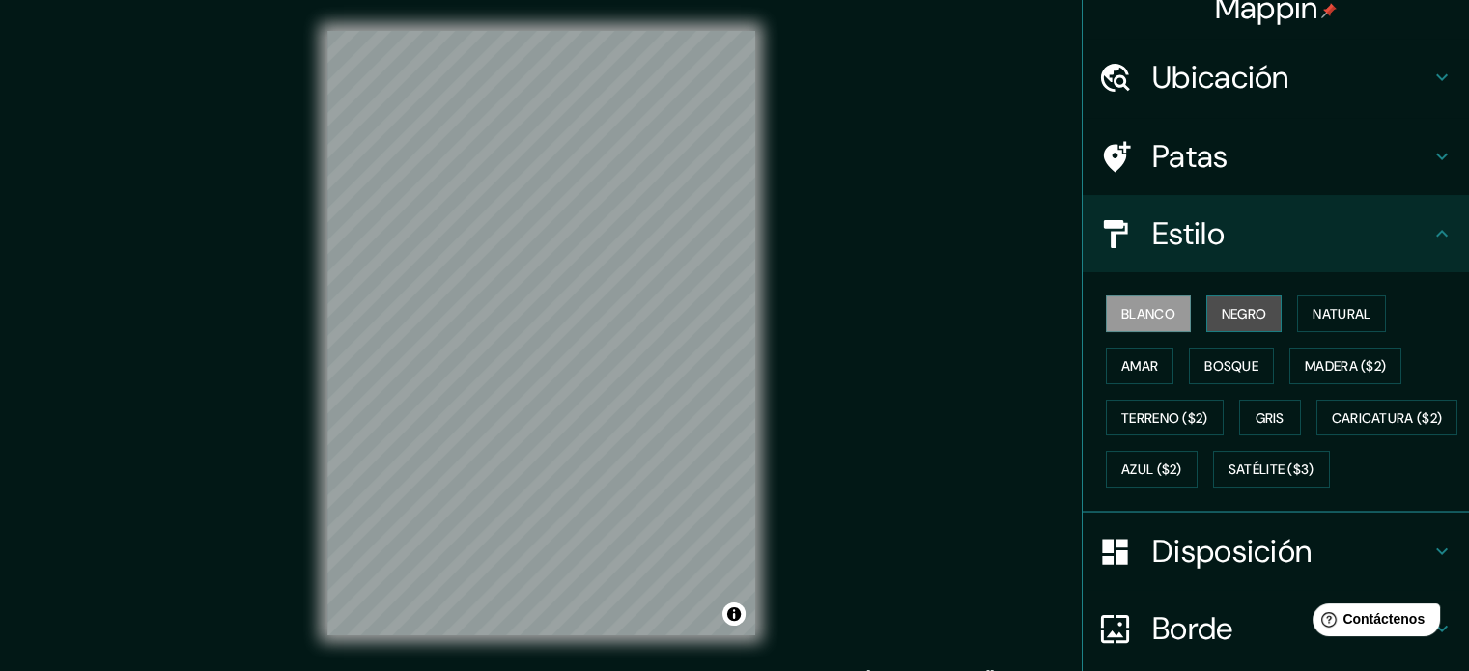
click at [1236, 305] on font "Negro" at bounding box center [1243, 313] width 45 height 17
click at [1312, 313] on font "Natural" at bounding box center [1341, 313] width 58 height 17
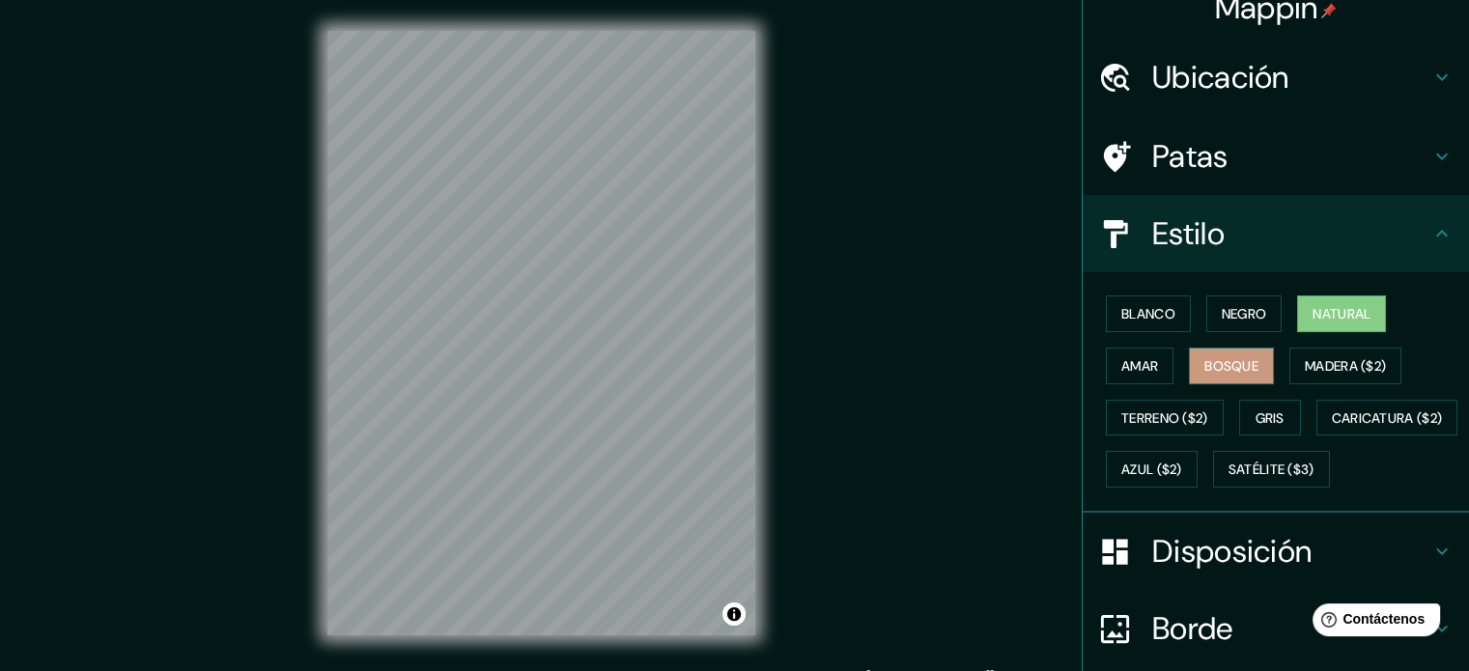
click at [1211, 358] on font "Bosque" at bounding box center [1231, 365] width 54 height 17
click at [1121, 374] on font "Amar" at bounding box center [1139, 365] width 37 height 25
click at [1202, 379] on button "Bosque" at bounding box center [1231, 366] width 85 height 37
click at [1335, 357] on font "Madera ($2)" at bounding box center [1344, 365] width 81 height 17
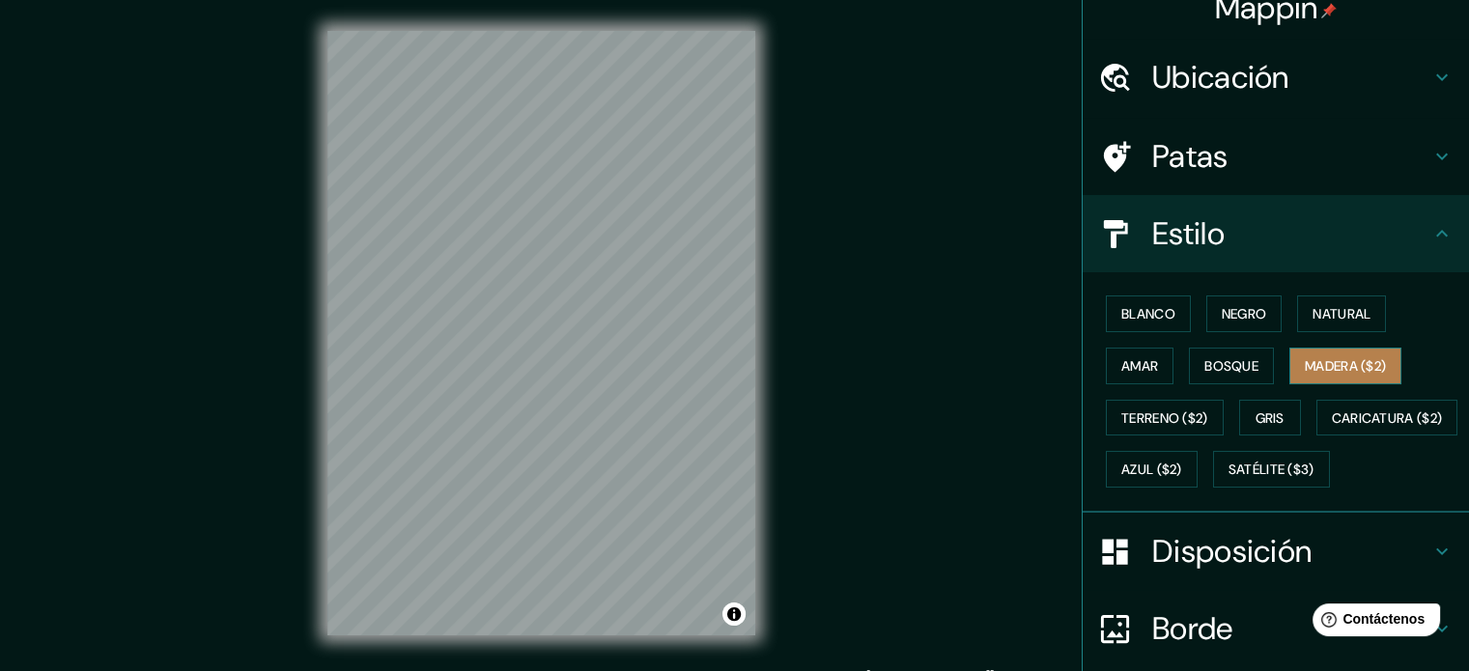
click at [1304, 369] on font "Madera ($2)" at bounding box center [1344, 365] width 81 height 17
click at [1144, 425] on font "Terreno ($2)" at bounding box center [1164, 418] width 87 height 25
click at [1310, 381] on button "Madera ($2)" at bounding box center [1345, 366] width 112 height 37
click at [1263, 406] on font "Gris" at bounding box center [1269, 418] width 29 height 25
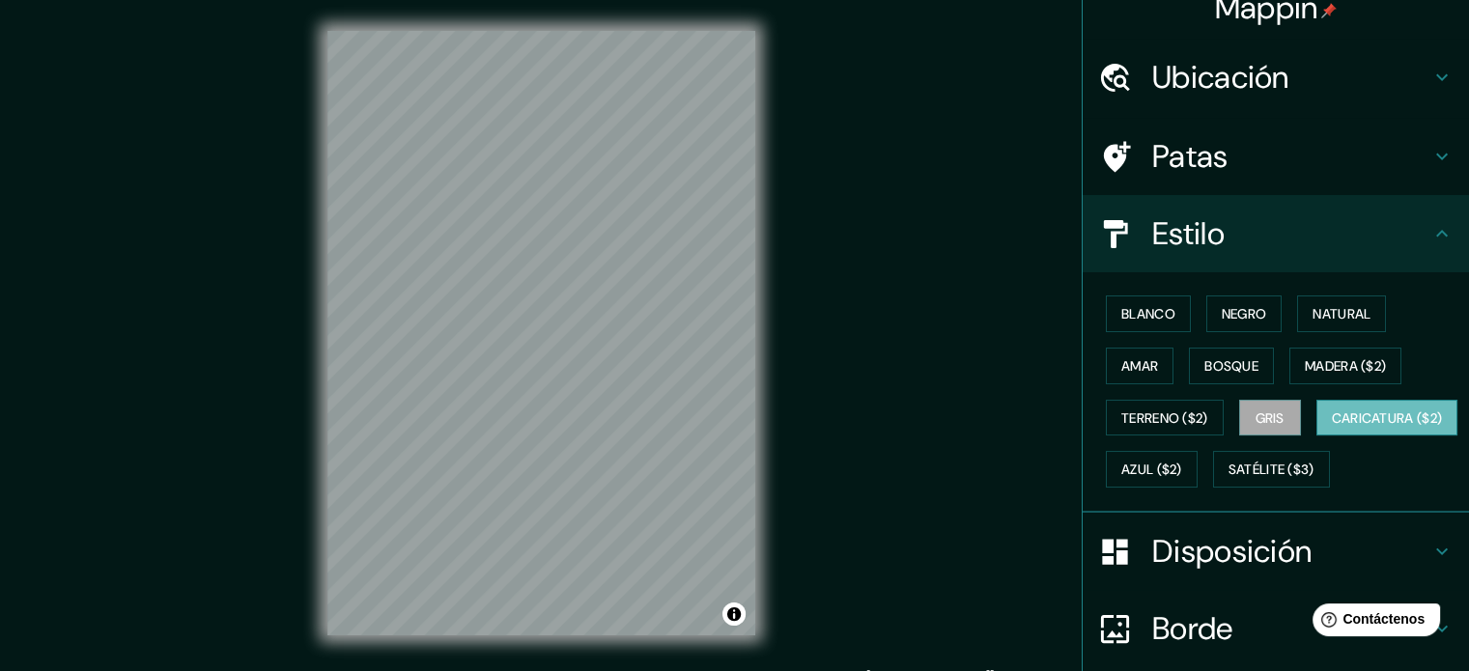
click at [1332, 427] on font "Caricatura ($2)" at bounding box center [1387, 417] width 111 height 17
click at [1182, 466] on font "Azul ($2)" at bounding box center [1151, 470] width 61 height 17
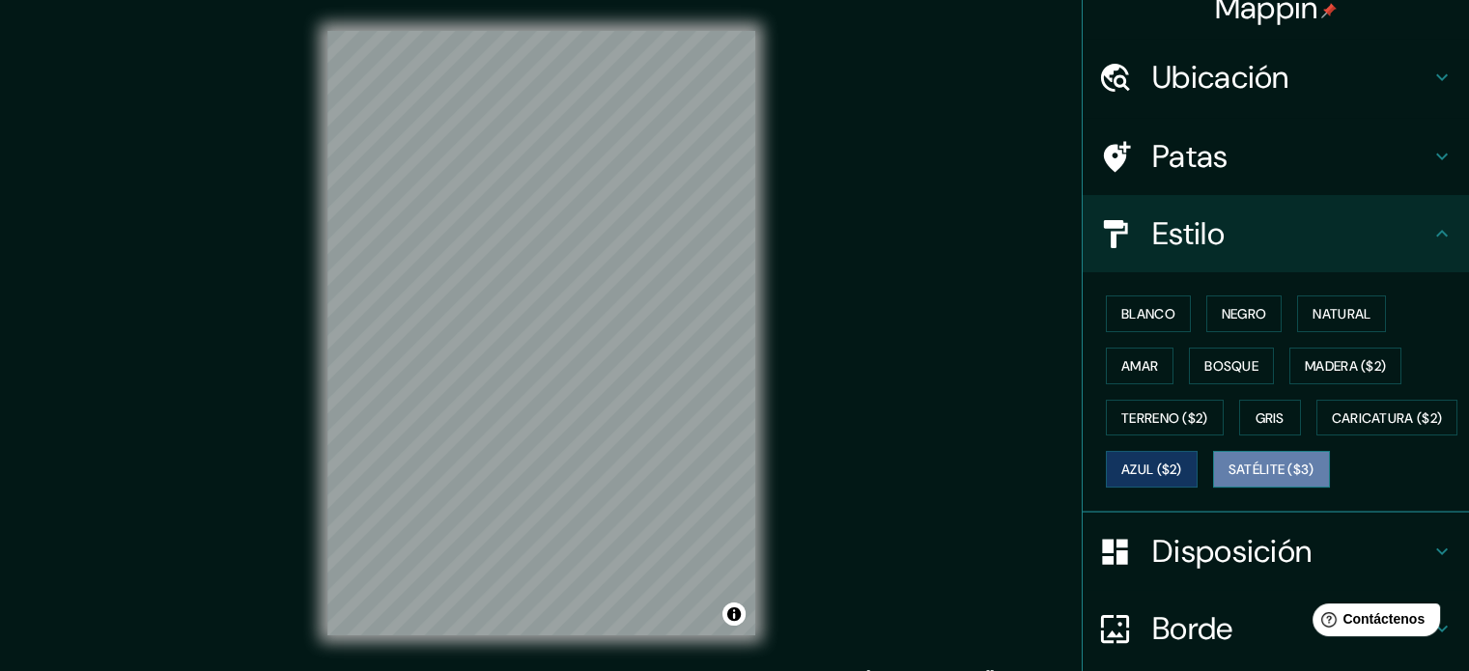
click at [1213, 488] on button "Satélite ($3)" at bounding box center [1271, 469] width 117 height 37
click at [1182, 470] on font "Azul ($2)" at bounding box center [1151, 470] width 61 height 17
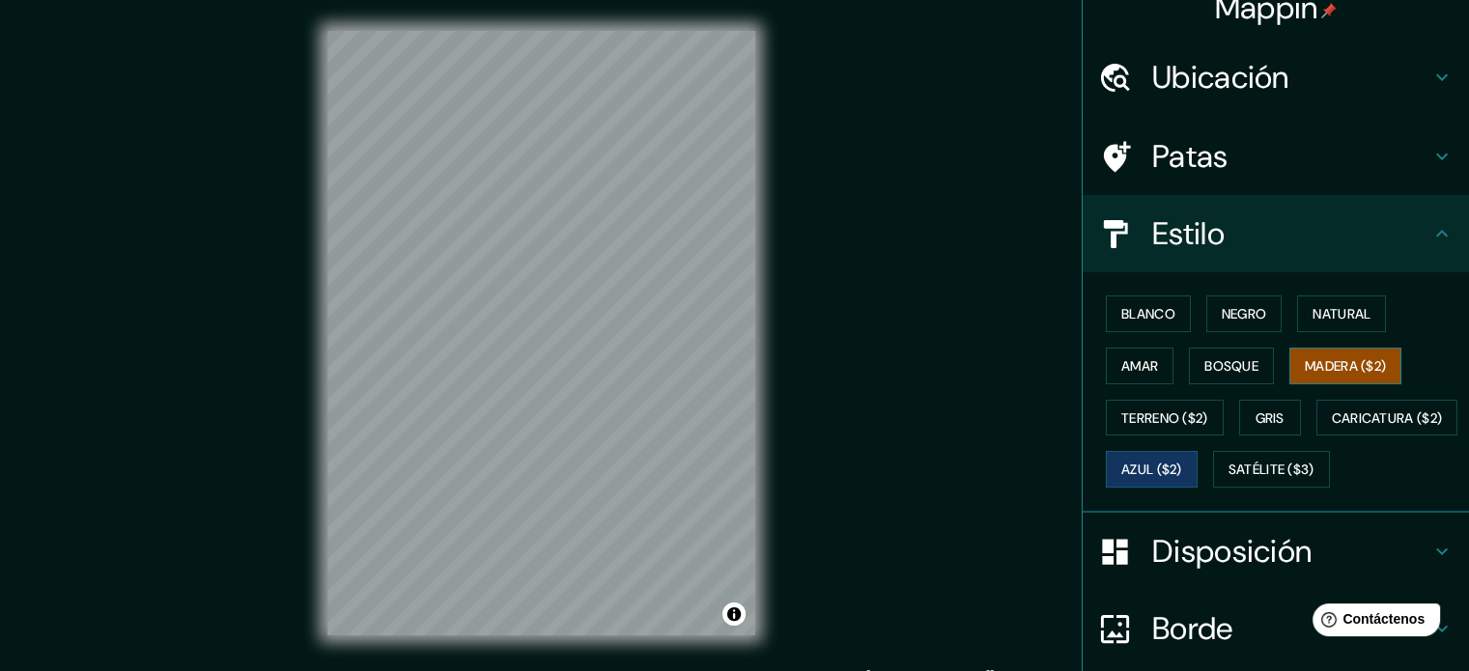
click at [1342, 376] on font "Madera ($2)" at bounding box center [1344, 365] width 81 height 25
click at [1174, 414] on font "Terreno ($2)" at bounding box center [1164, 417] width 87 height 17
click at [1289, 374] on button "Madera ($2)" at bounding box center [1345, 366] width 112 height 37
click at [1145, 376] on button "Amar" at bounding box center [1140, 366] width 68 height 37
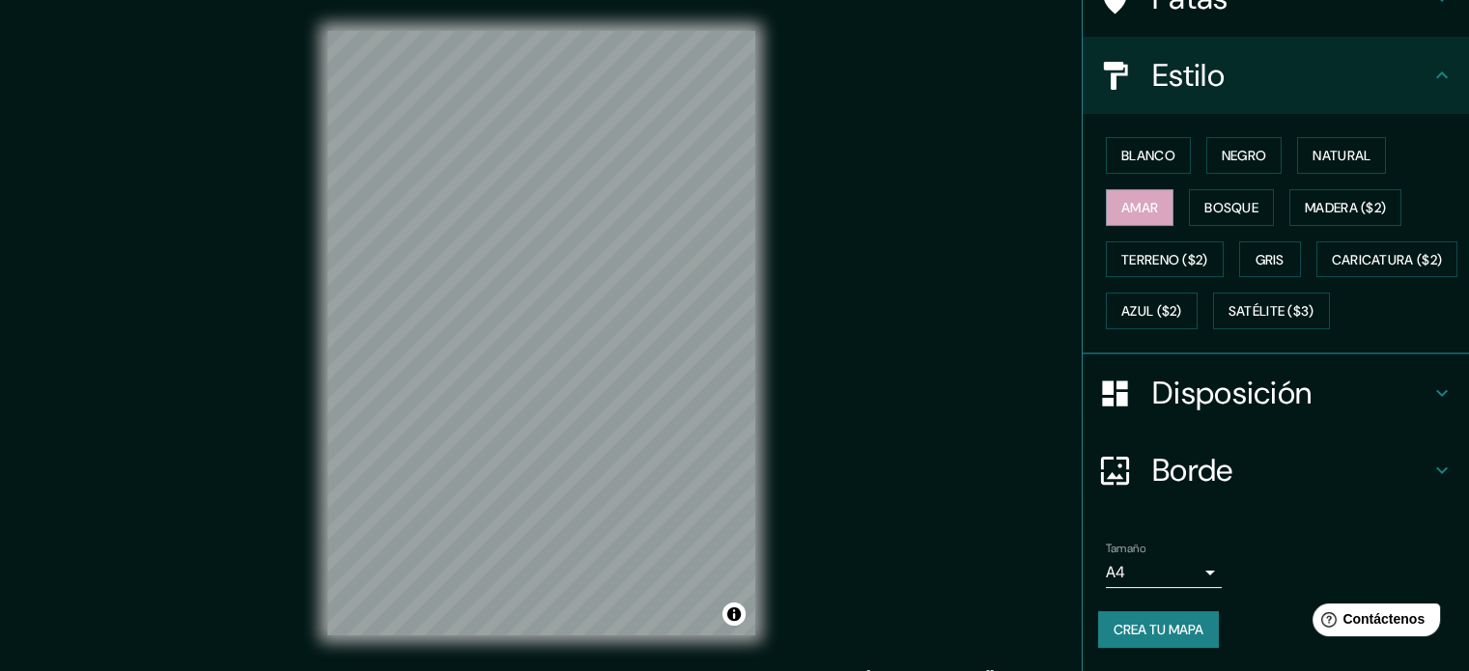
scroll to position [228, 0]
click at [1157, 620] on font "Crea tu mapa" at bounding box center [1158, 629] width 90 height 25
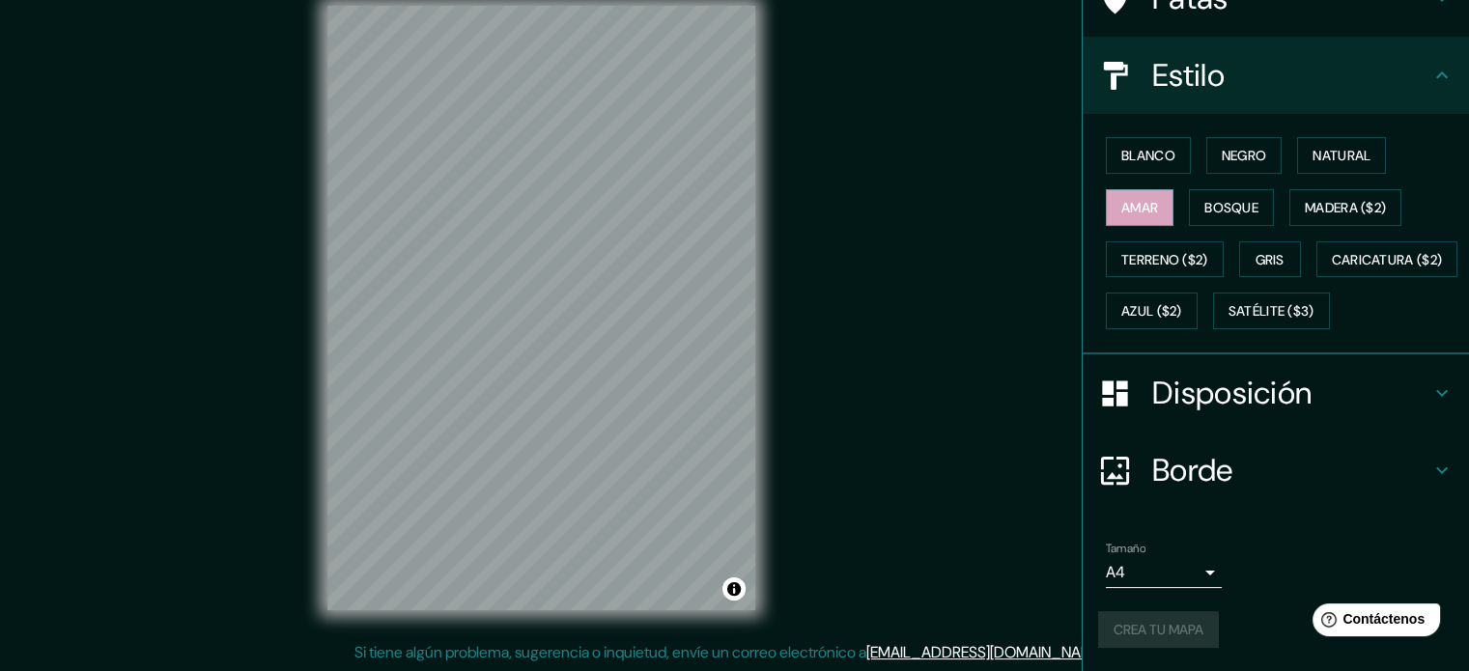
scroll to position [0, 0]
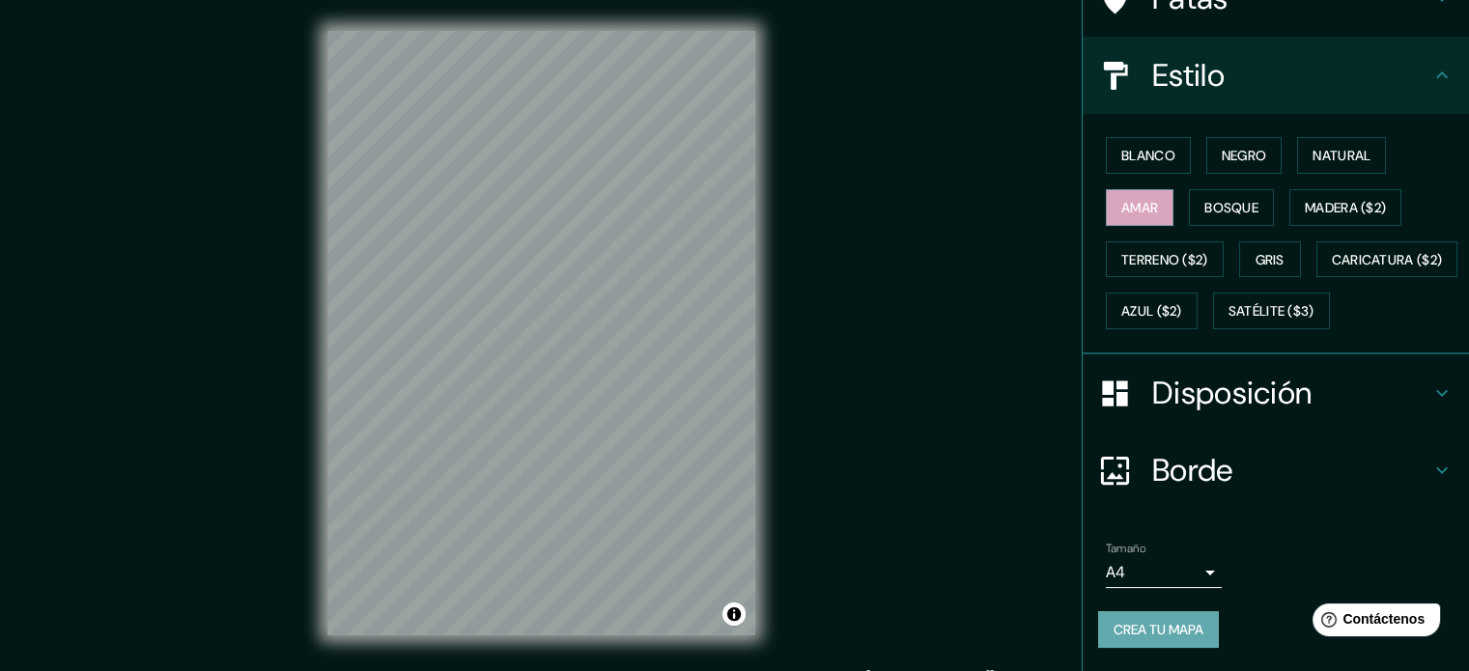
click at [1179, 628] on font "Crea tu mapa" at bounding box center [1158, 629] width 90 height 17
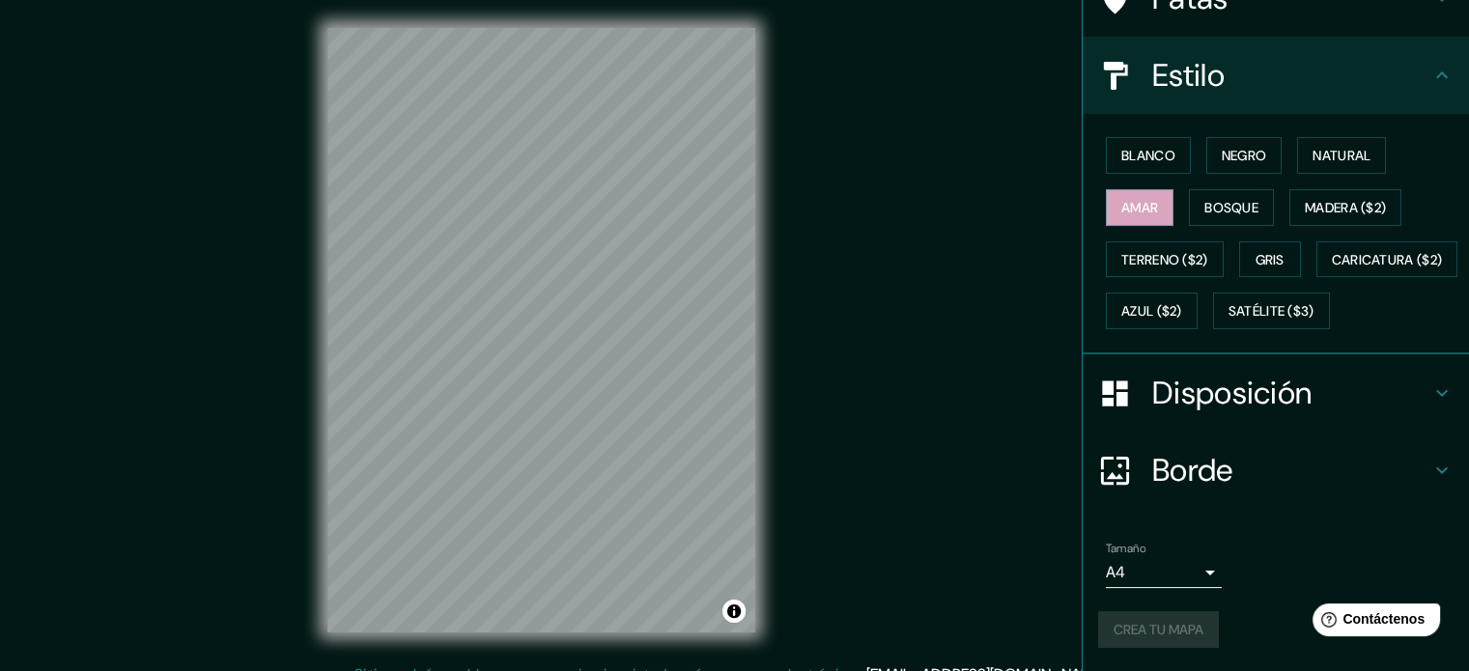
scroll to position [25, 0]
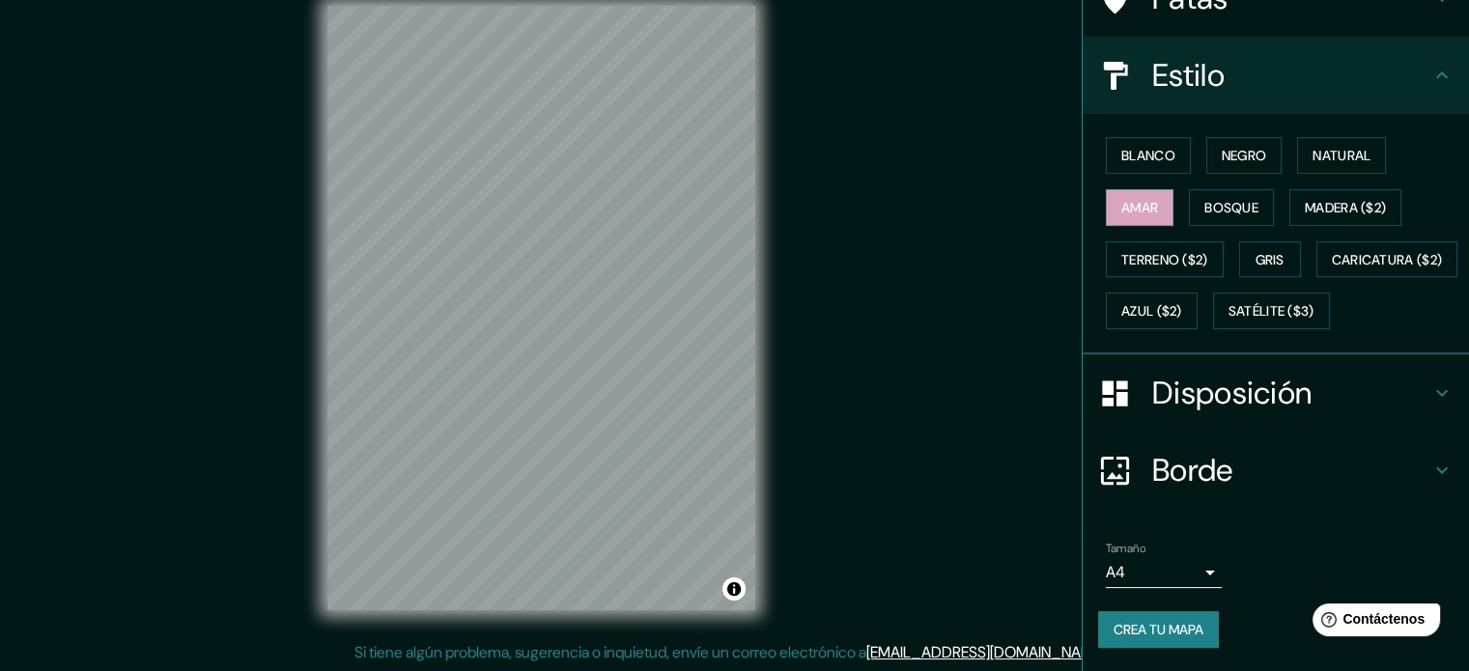
click at [1142, 631] on font "Crea tu mapa" at bounding box center [1158, 629] width 90 height 17
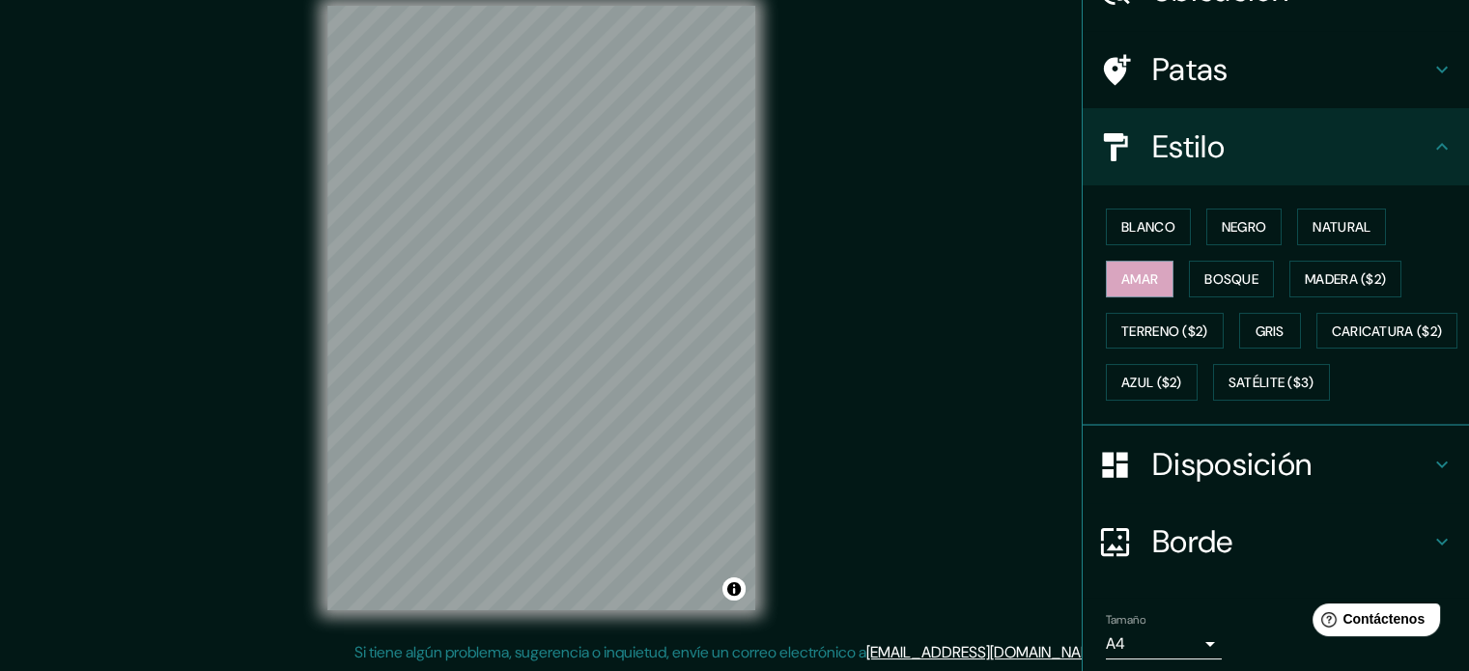
scroll to position [0, 0]
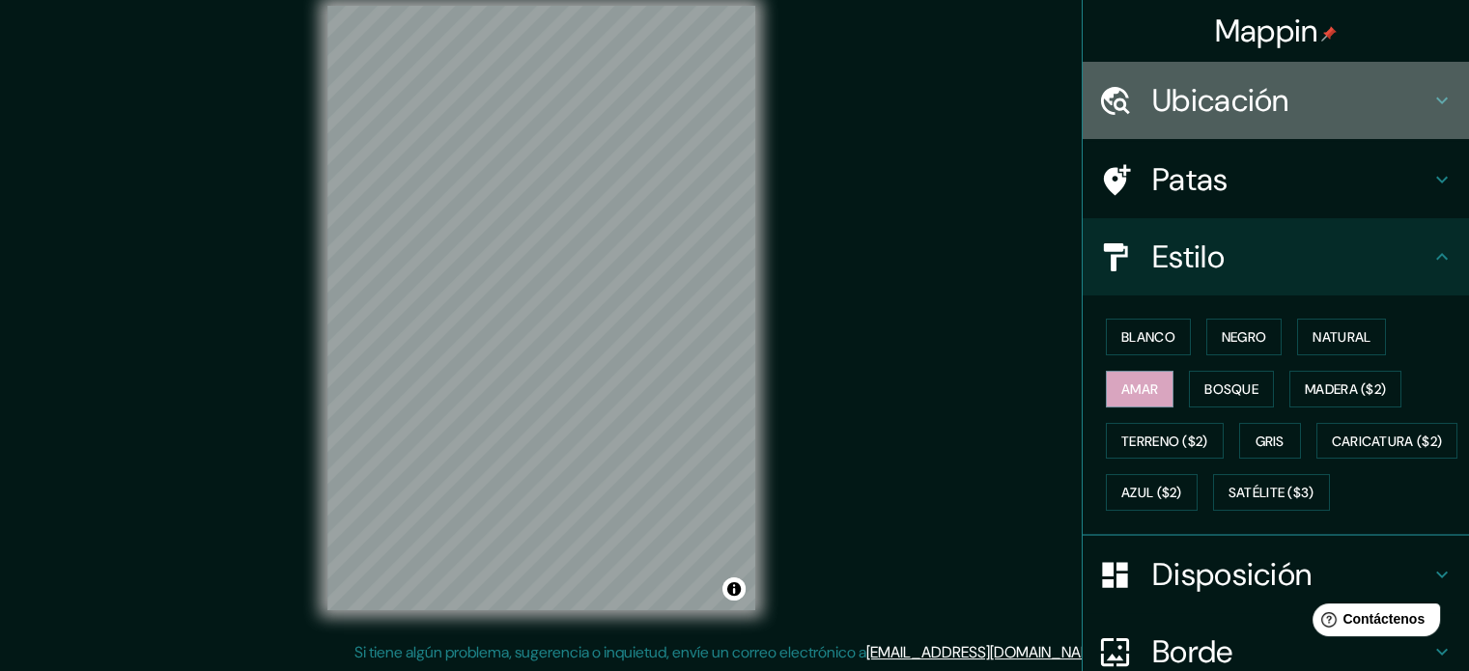
click at [1229, 76] on div "Ubicación" at bounding box center [1275, 100] width 386 height 77
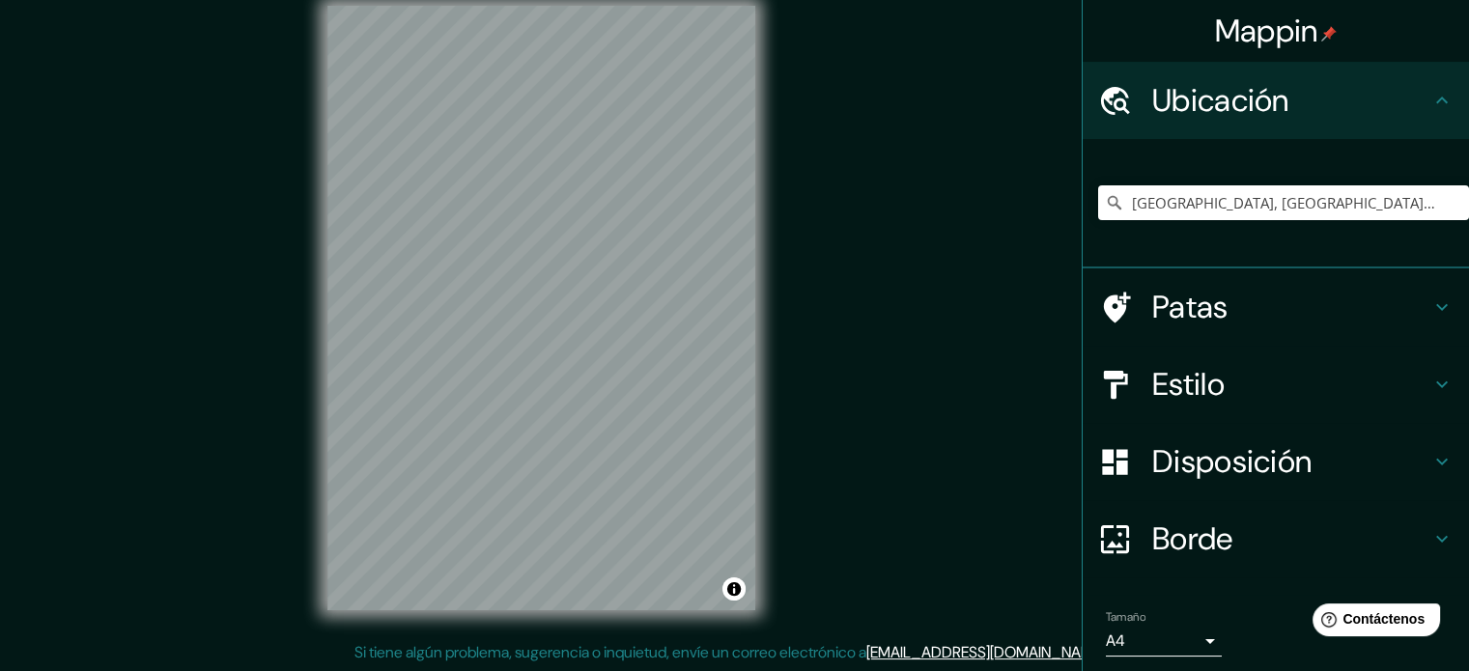
click at [1228, 80] on font "Ubicación" at bounding box center [1220, 100] width 137 height 41
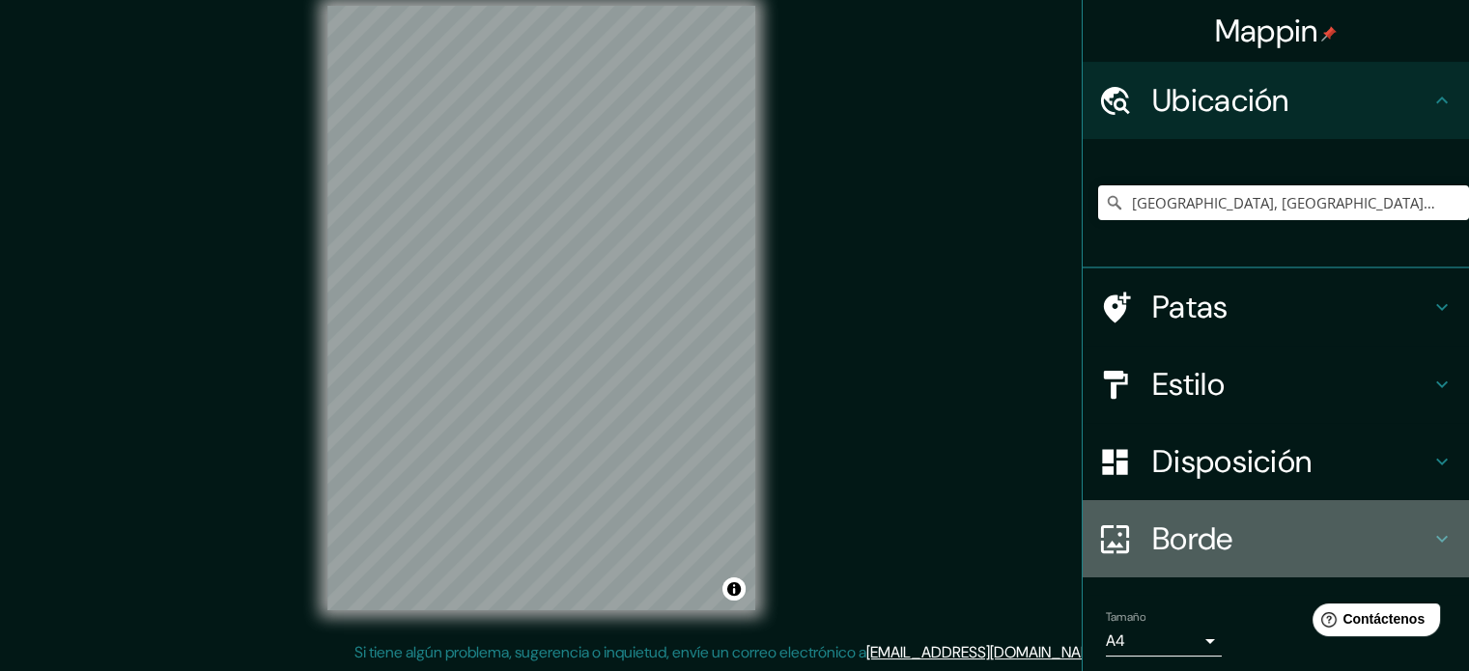
click at [1210, 537] on font "Borde" at bounding box center [1192, 539] width 81 height 41
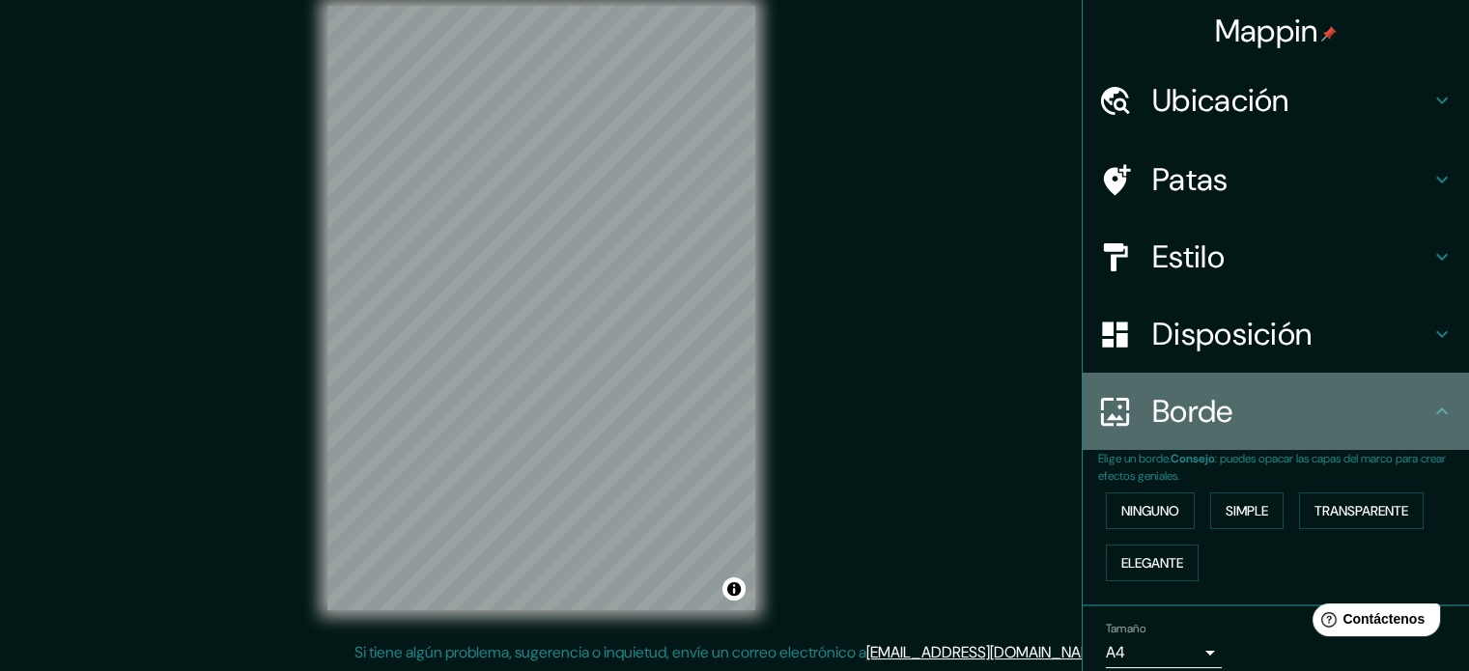
click at [1211, 428] on font "Borde" at bounding box center [1192, 411] width 81 height 41
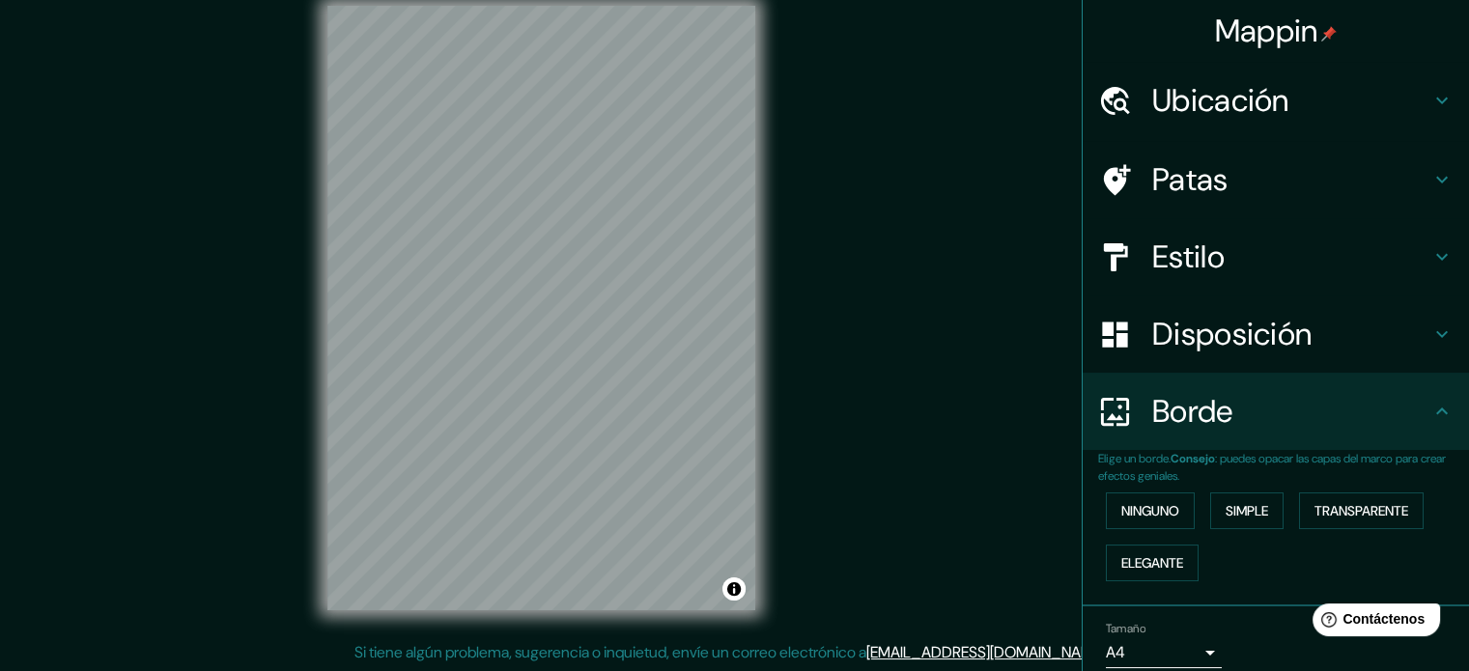
drag, startPoint x: 1224, startPoint y: 395, endPoint x: 1414, endPoint y: 416, distance: 190.4
click at [1228, 395] on h4 "Borde" at bounding box center [1291, 411] width 278 height 39
click at [1429, 397] on div "Borde" at bounding box center [1275, 411] width 386 height 77
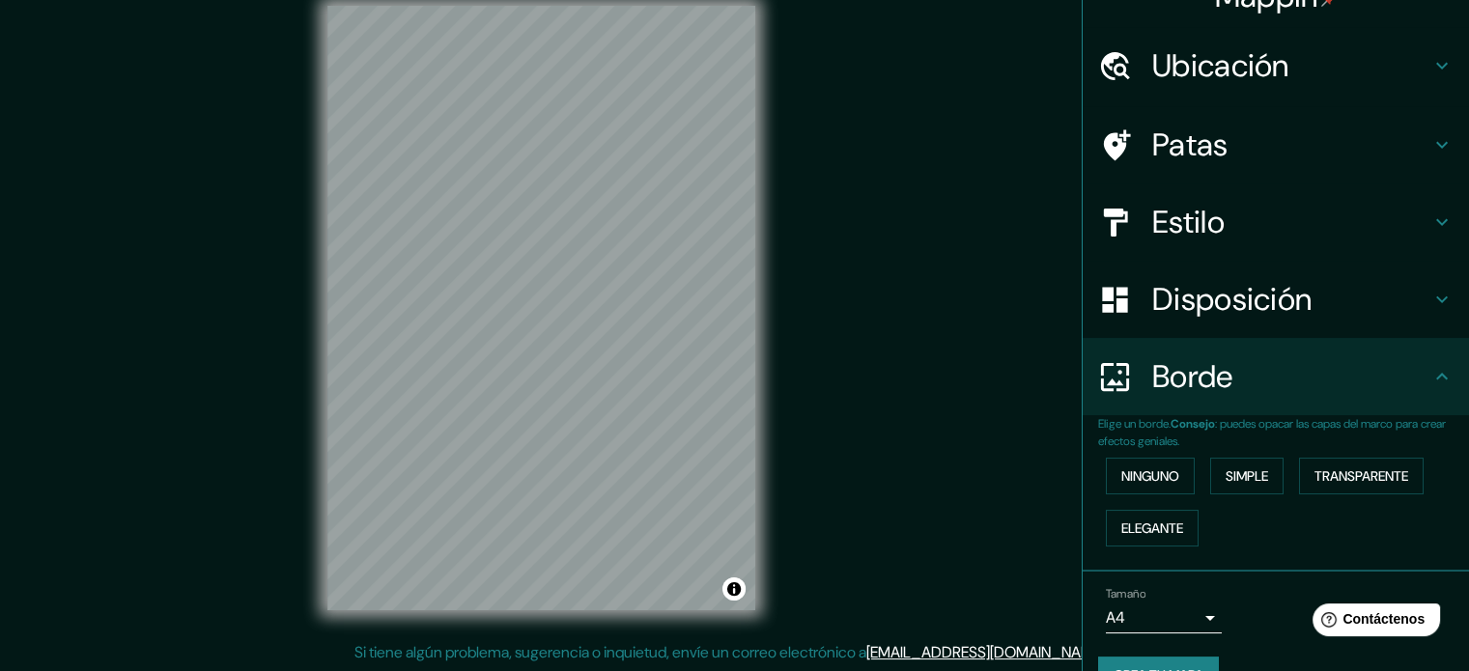
scroll to position [77, 0]
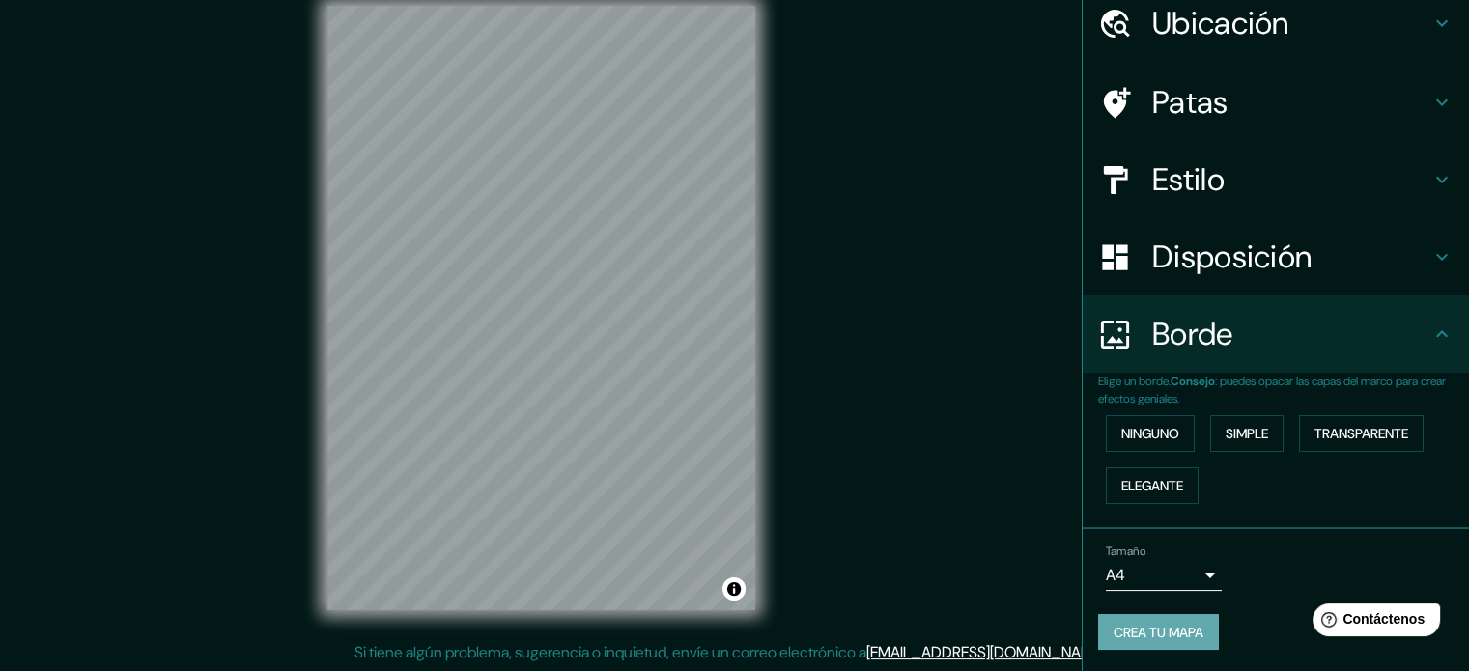
click at [1131, 647] on button "Crea tu mapa" at bounding box center [1158, 632] width 121 height 37
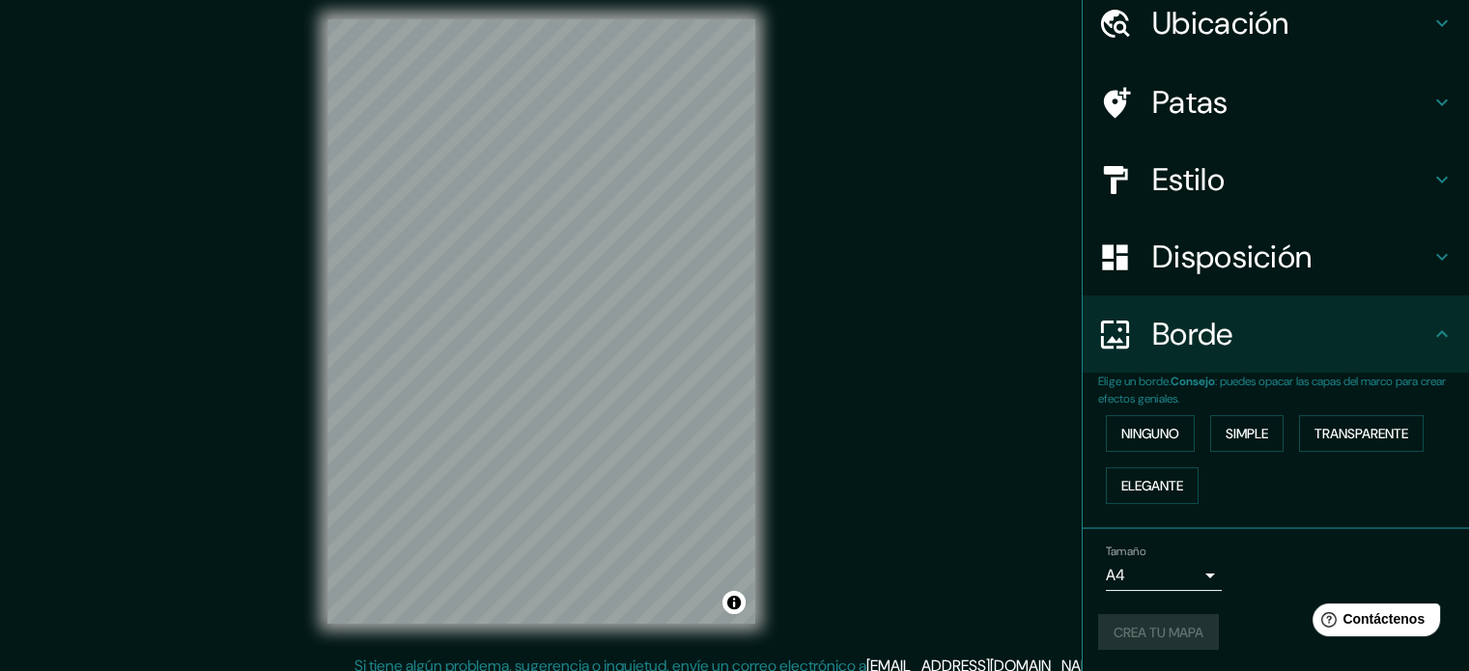
scroll to position [0, 0]
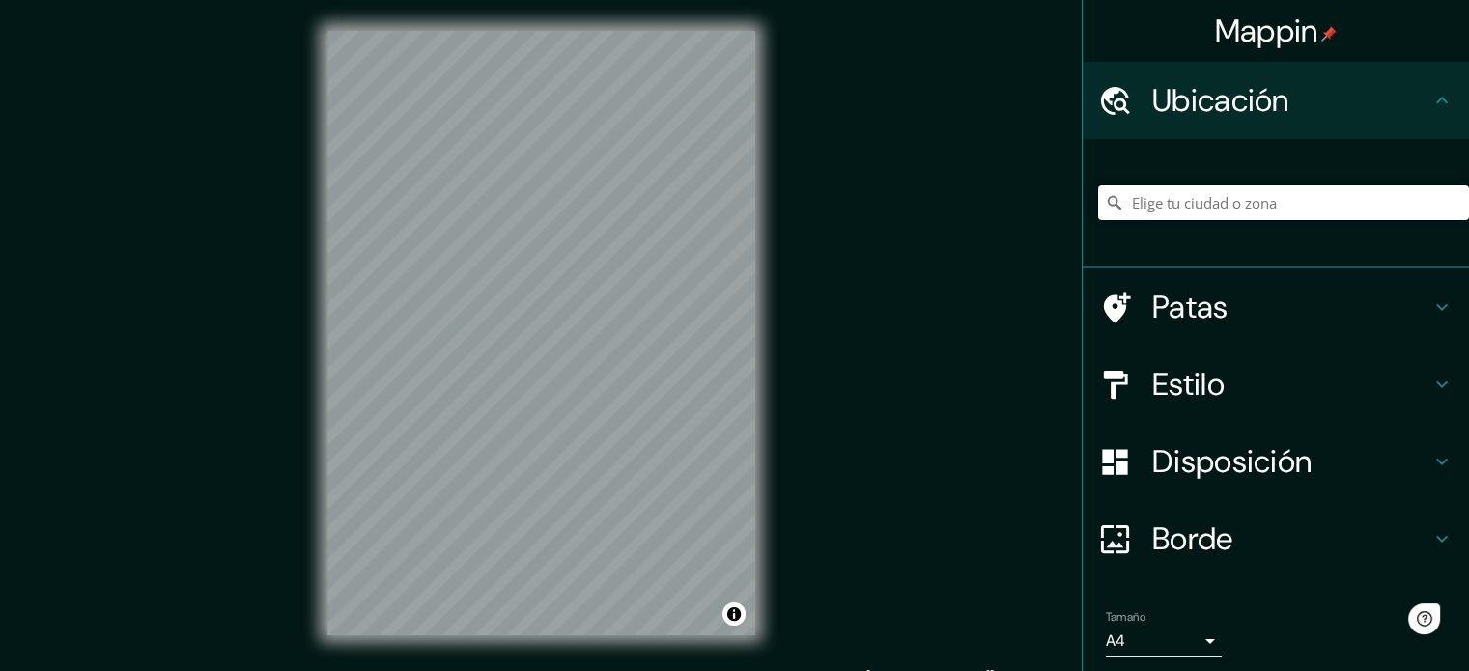
click at [1151, 210] on input "Elige tu ciudad o zona" at bounding box center [1283, 202] width 371 height 35
click at [1152, 211] on input "Elige tu ciudad o zona" at bounding box center [1283, 202] width 371 height 35
drag, startPoint x: 1152, startPoint y: 212, endPoint x: 1143, endPoint y: 203, distance: 13.0
click at [1143, 203] on input "Elige tu ciudad o zona" at bounding box center [1283, 202] width 371 height 35
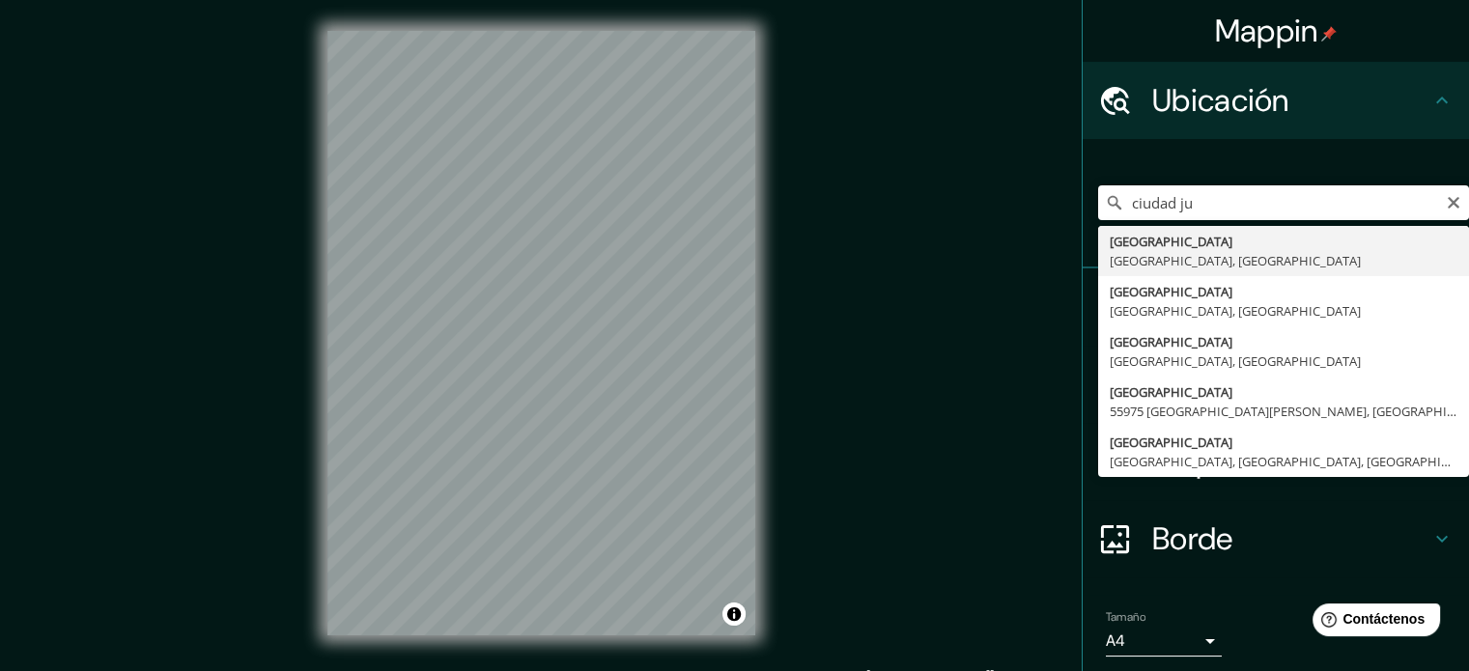
type input "[GEOGRAPHIC_DATA], [GEOGRAPHIC_DATA], [GEOGRAPHIC_DATA]"
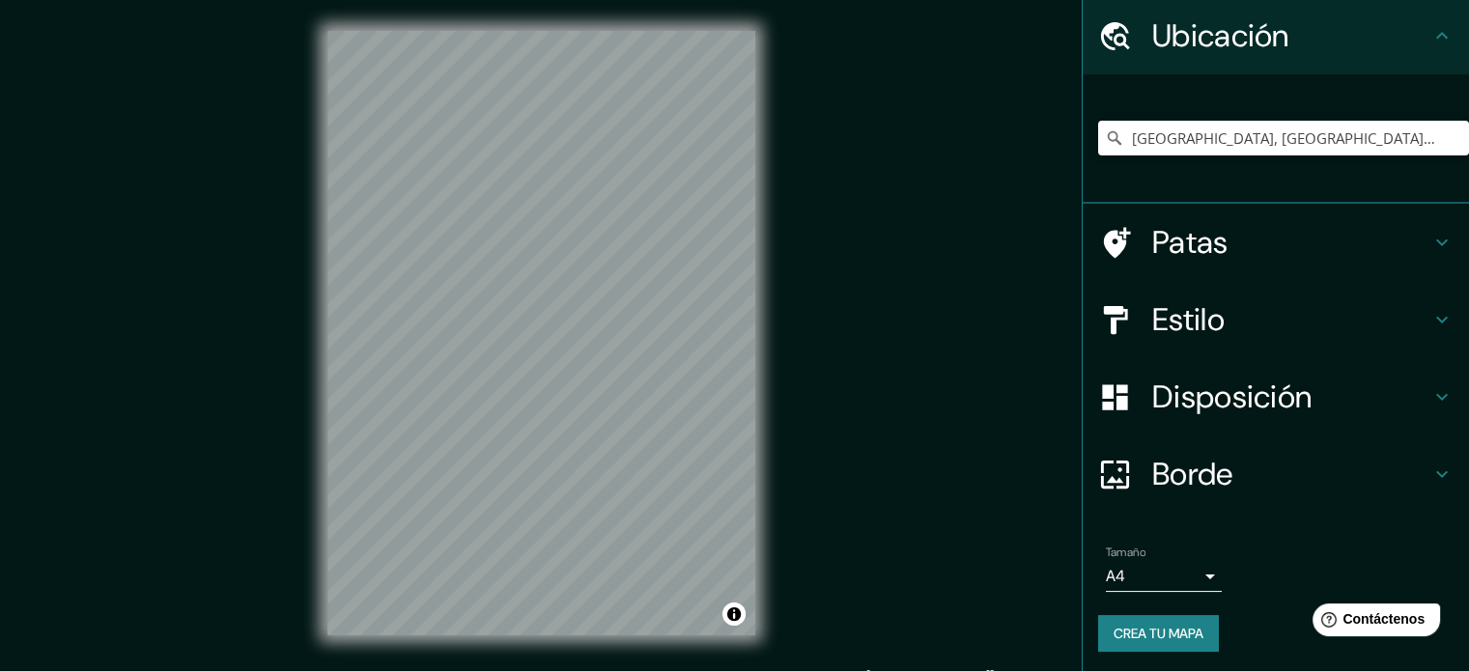
scroll to position [67, 0]
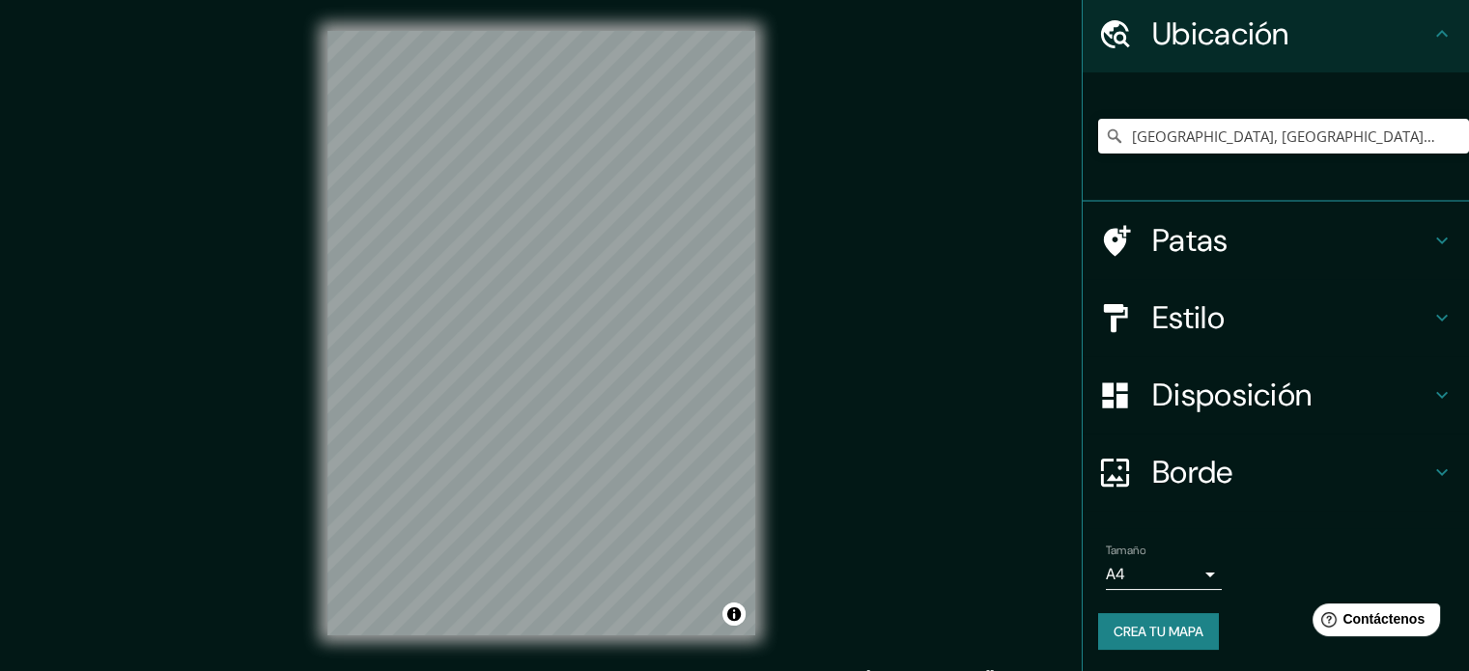
click at [1147, 624] on font "Crea tu mapa" at bounding box center [1158, 631] width 90 height 17
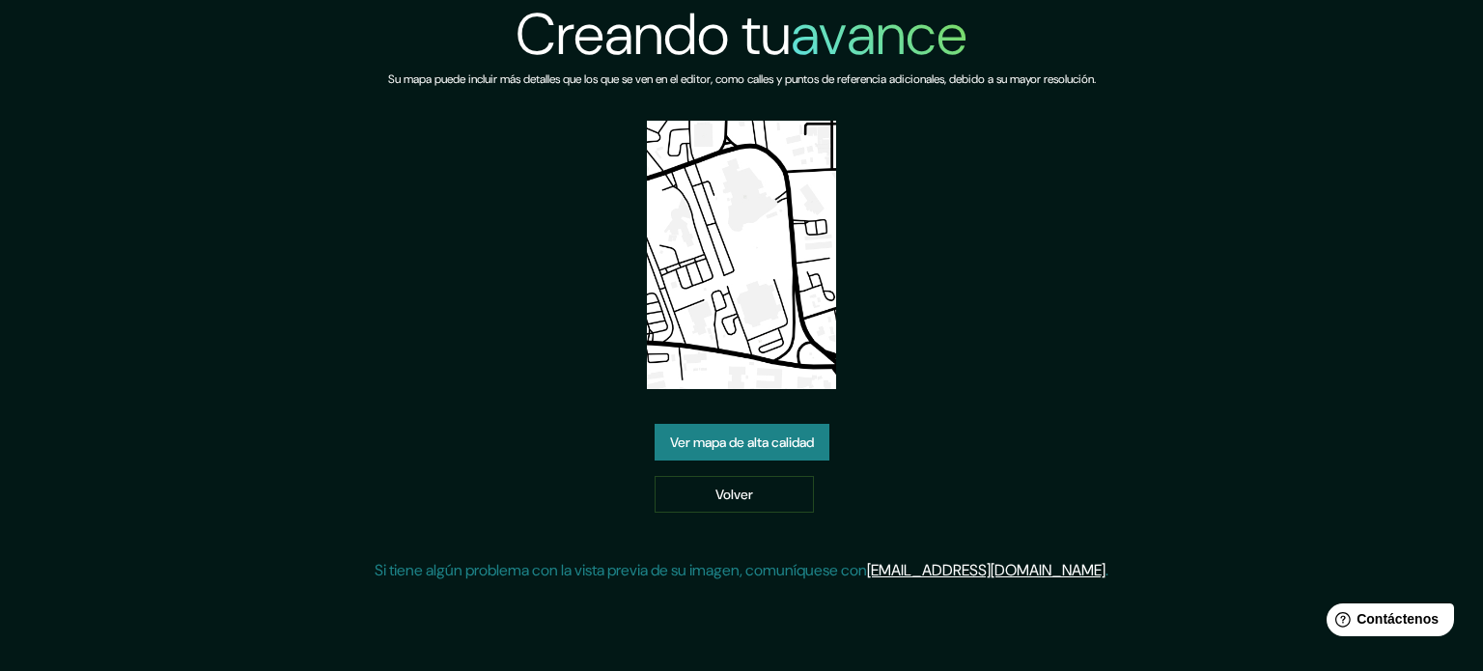
click at [770, 434] on font "Ver mapa de alta calidad" at bounding box center [742, 442] width 144 height 17
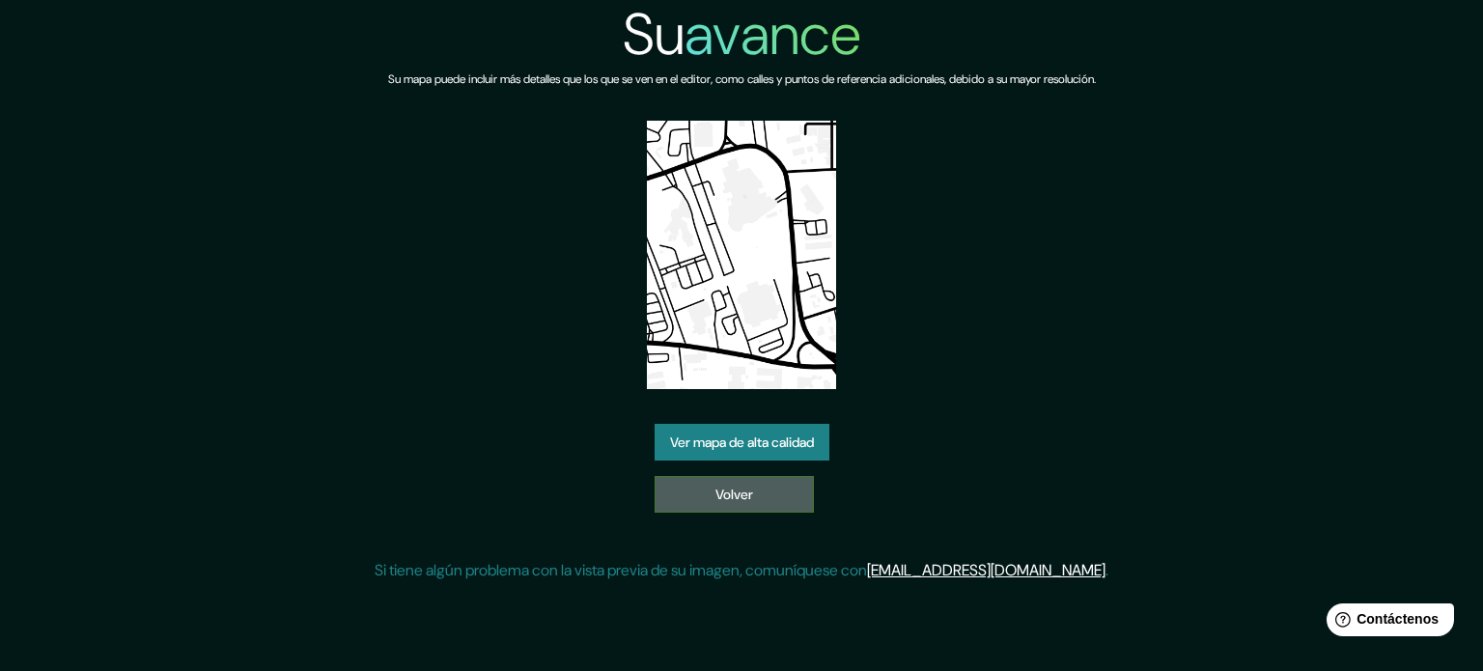
click at [776, 509] on link "Volver" at bounding box center [734, 494] width 159 height 37
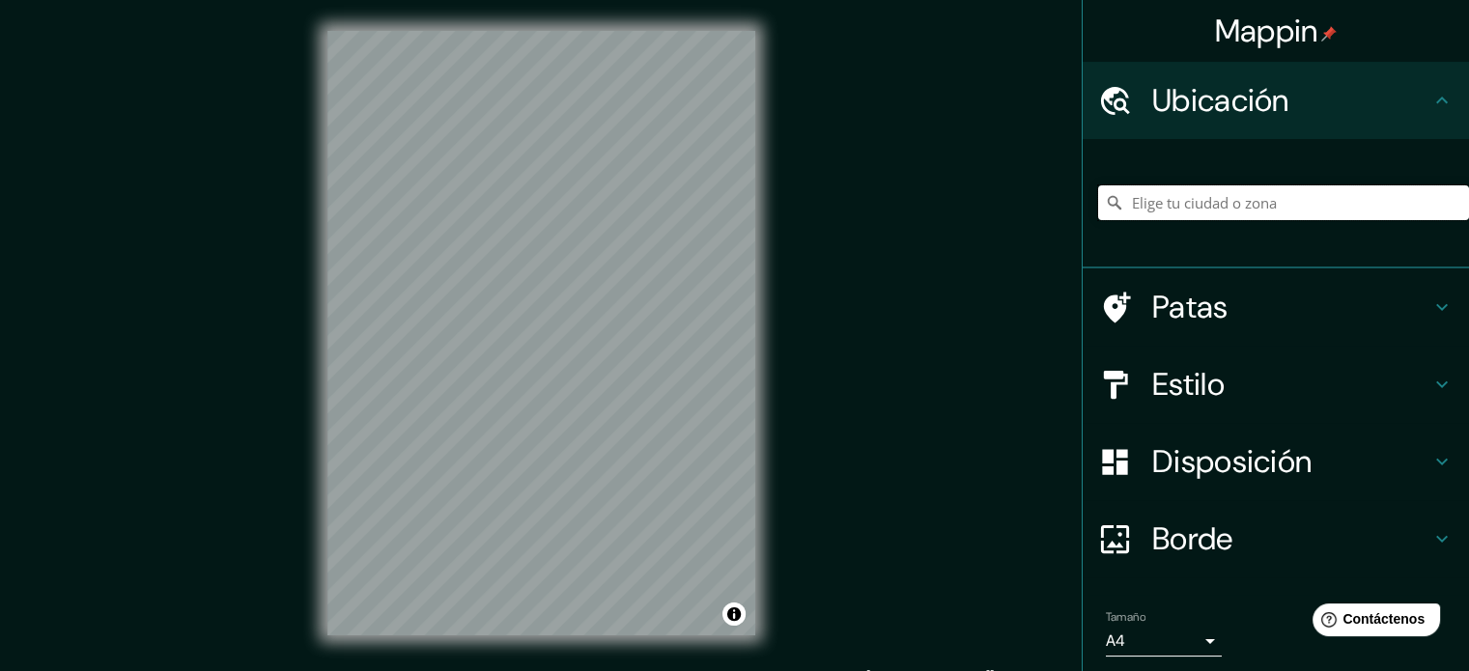
click at [1193, 197] on input "Elige tu ciudad o zona" at bounding box center [1283, 202] width 371 height 35
click at [1378, 204] on input "Ciudad Juárez, Durango, México" at bounding box center [1283, 202] width 371 height 35
drag, startPoint x: 1356, startPoint y: 202, endPoint x: 1221, endPoint y: 208, distance: 134.3
click at [1221, 208] on input "Ciudad Juárez, Durango, México" at bounding box center [1283, 202] width 371 height 35
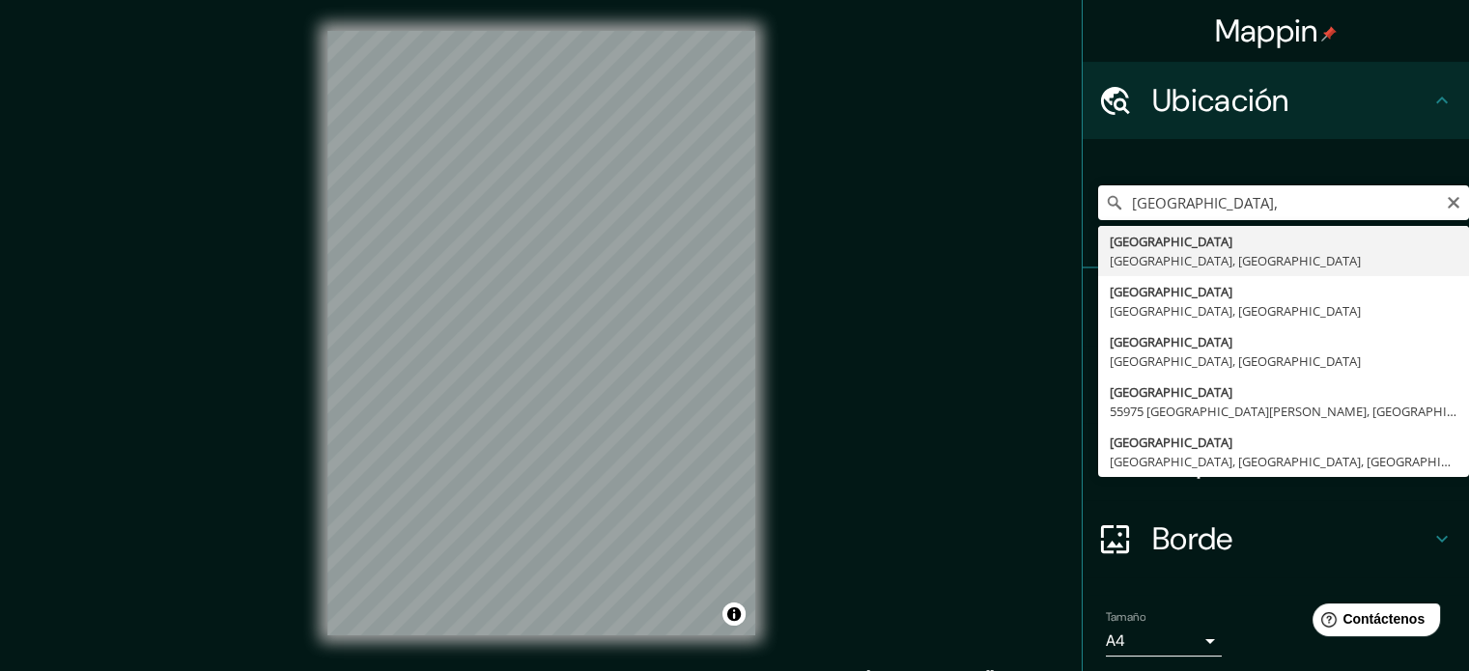
type input "[GEOGRAPHIC_DATA], [GEOGRAPHIC_DATA], [GEOGRAPHIC_DATA]"
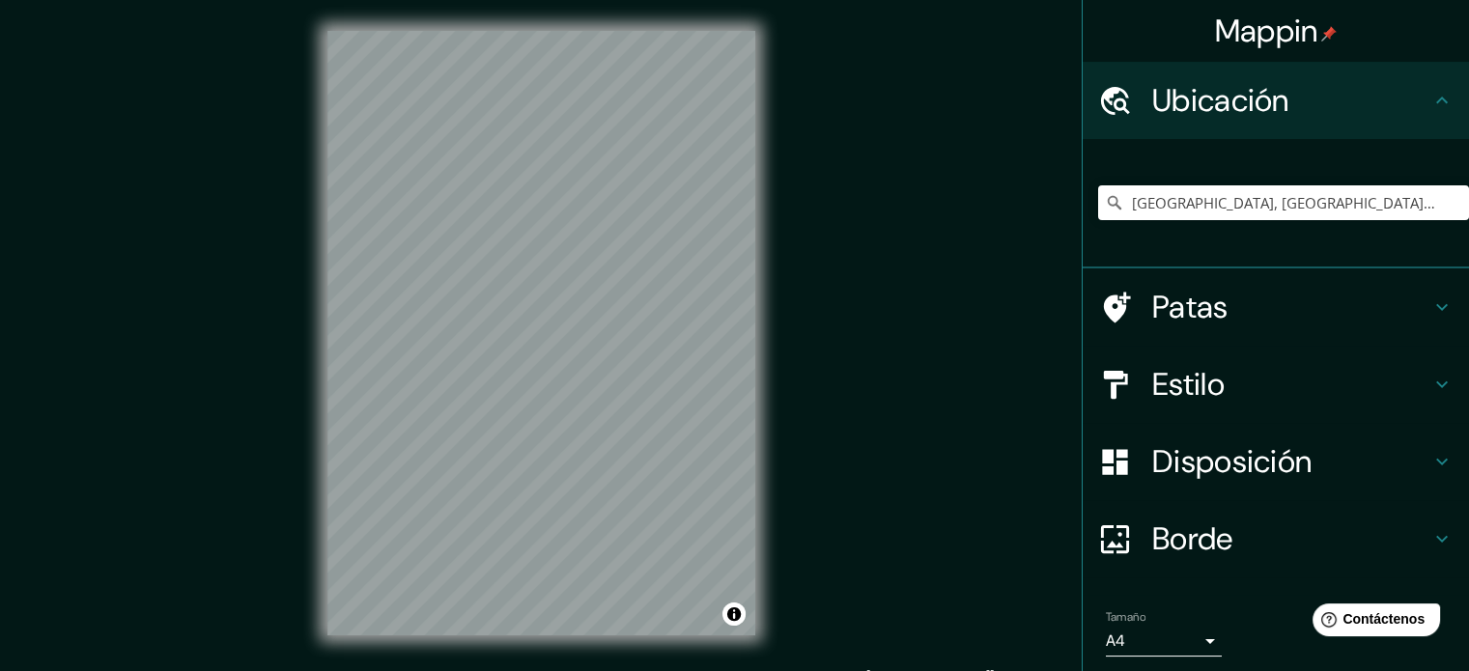
click at [1211, 386] on font "Estilo" at bounding box center [1188, 384] width 72 height 41
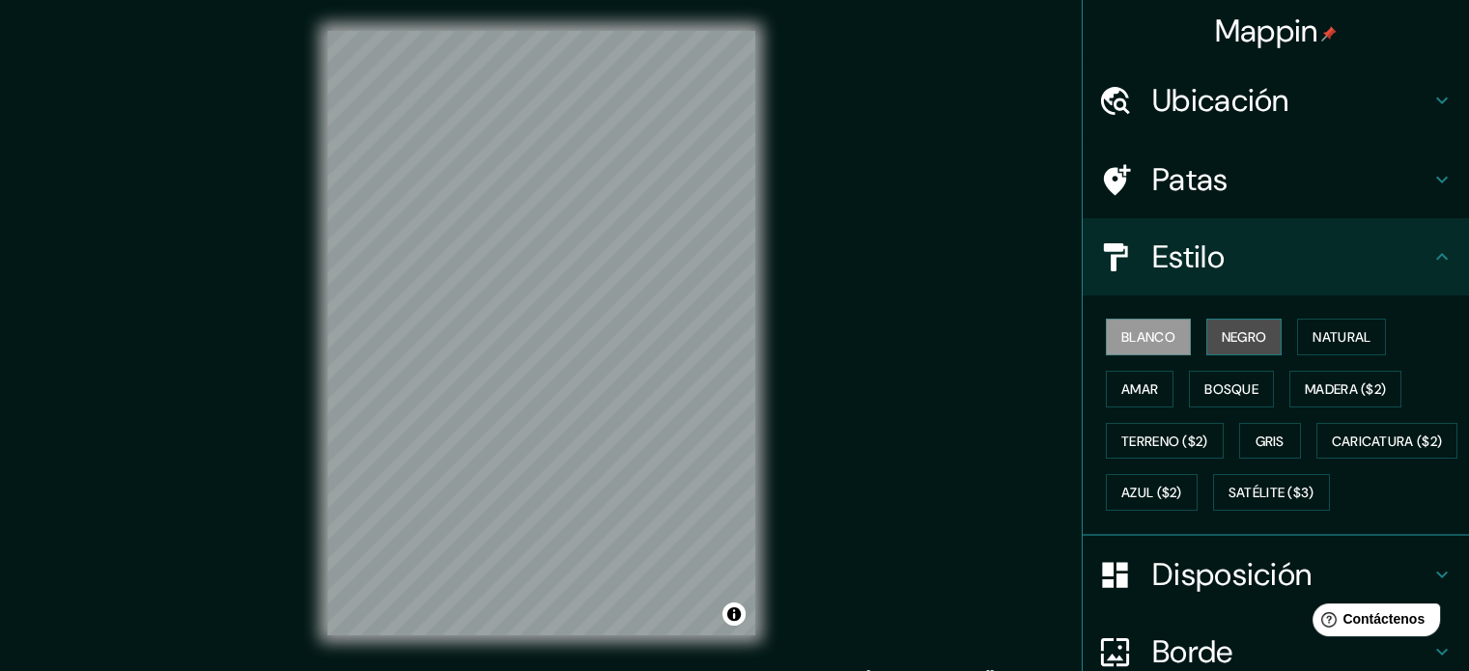
click at [1221, 332] on font "Negro" at bounding box center [1243, 336] width 45 height 17
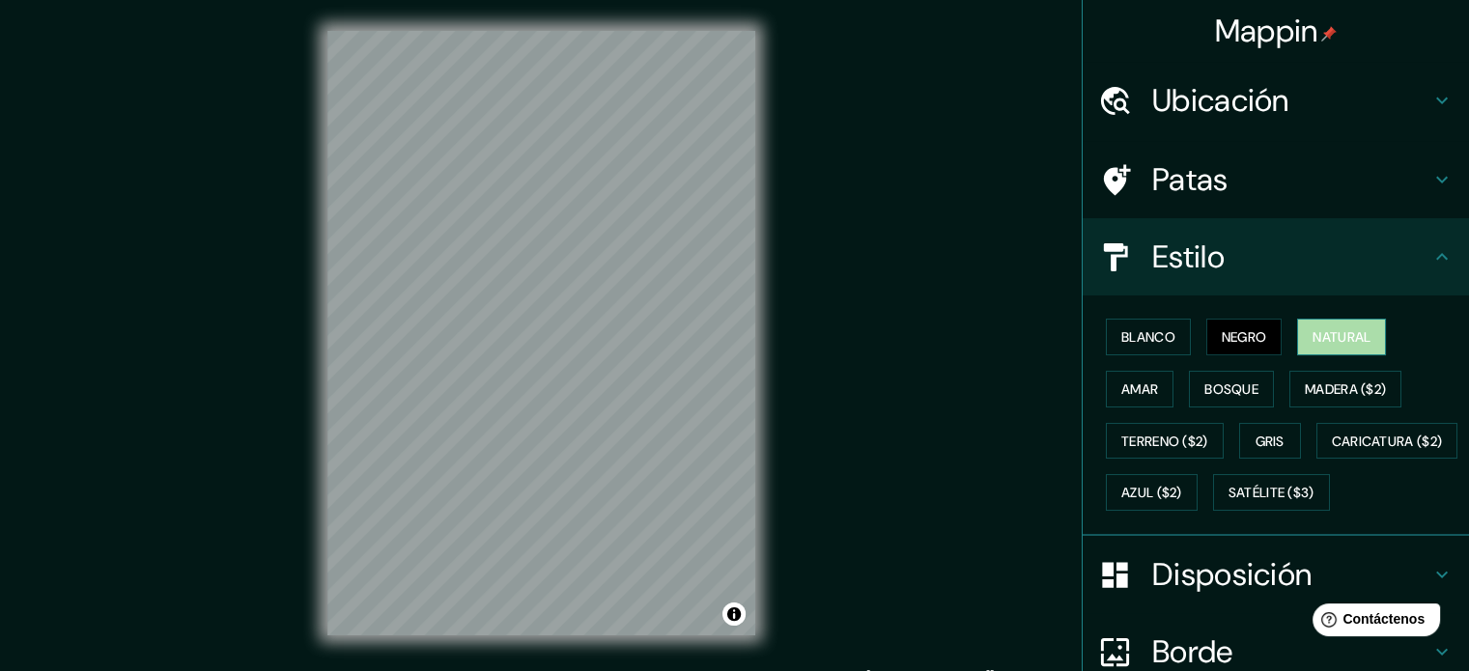
click at [1318, 349] on button "Natural" at bounding box center [1341, 337] width 89 height 37
click at [1108, 404] on button "Amar" at bounding box center [1140, 389] width 68 height 37
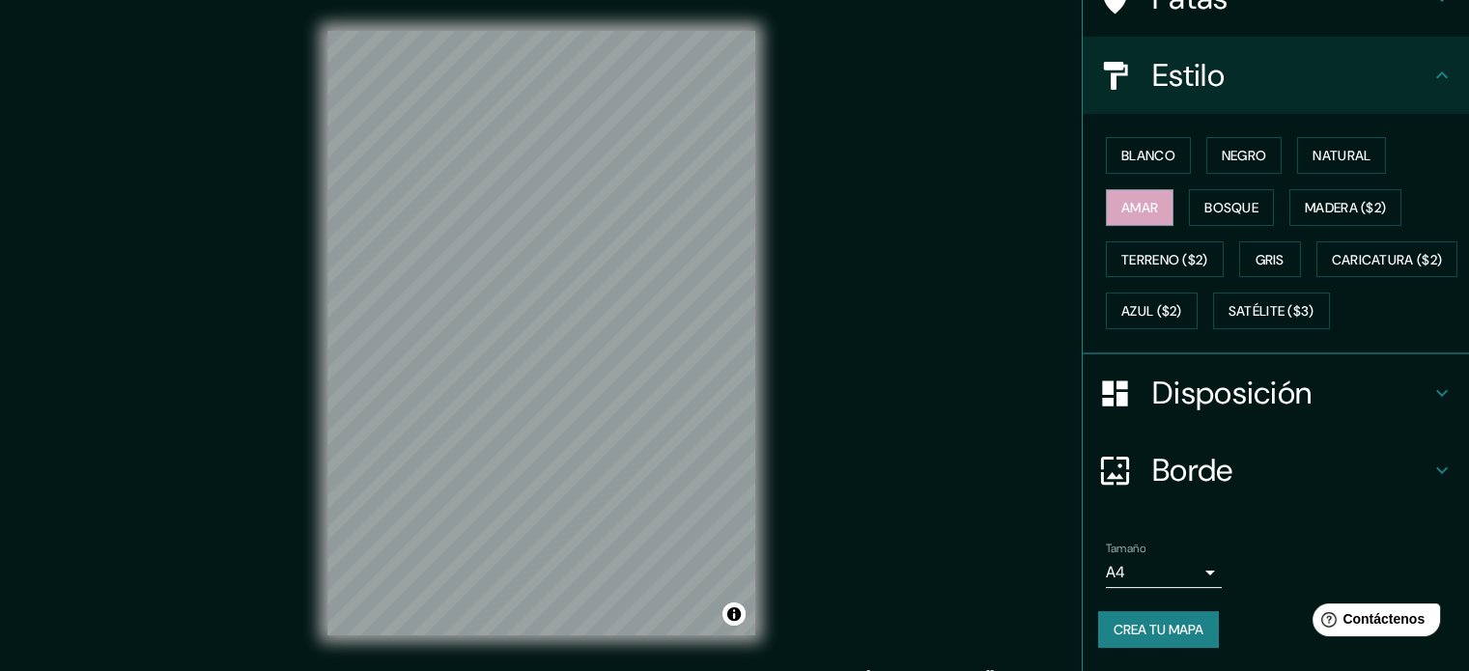
scroll to position [228, 0]
click at [1150, 625] on font "Crea tu mapa" at bounding box center [1158, 629] width 90 height 17
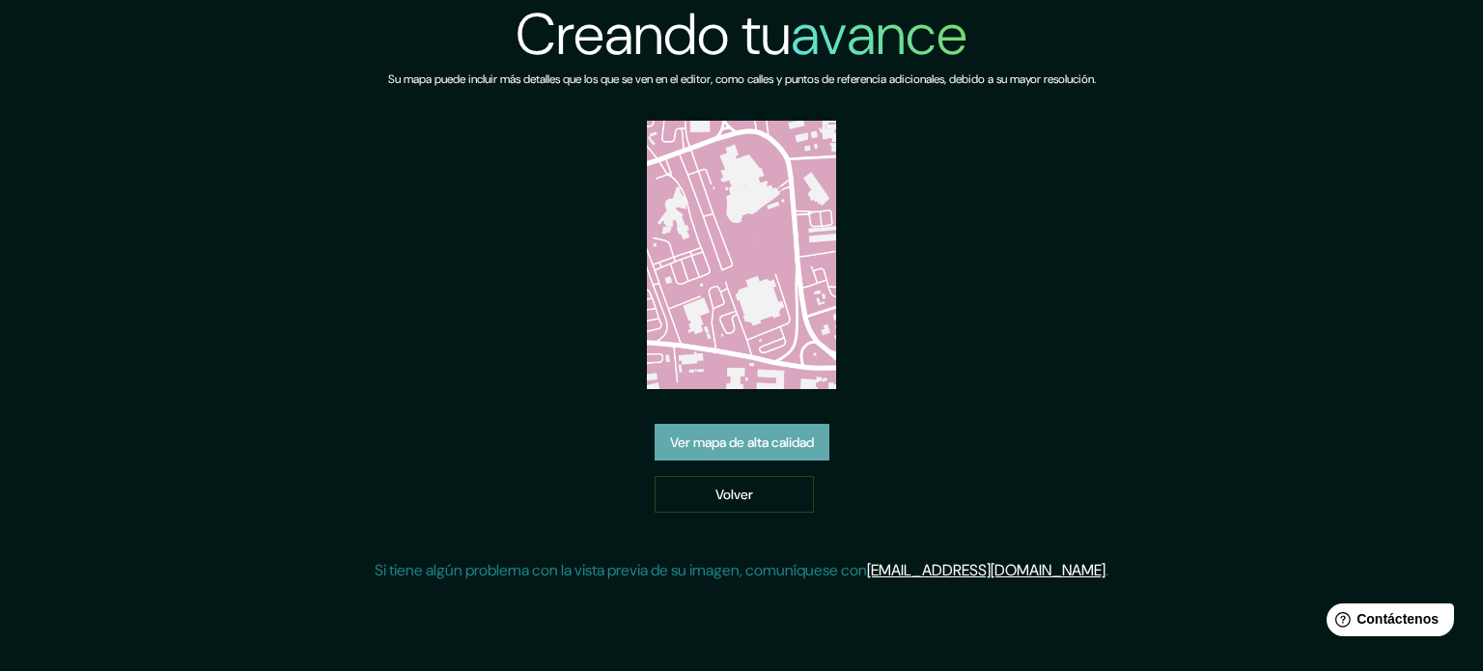
click at [761, 447] on font "Ver mapa de alta calidad" at bounding box center [742, 442] width 144 height 17
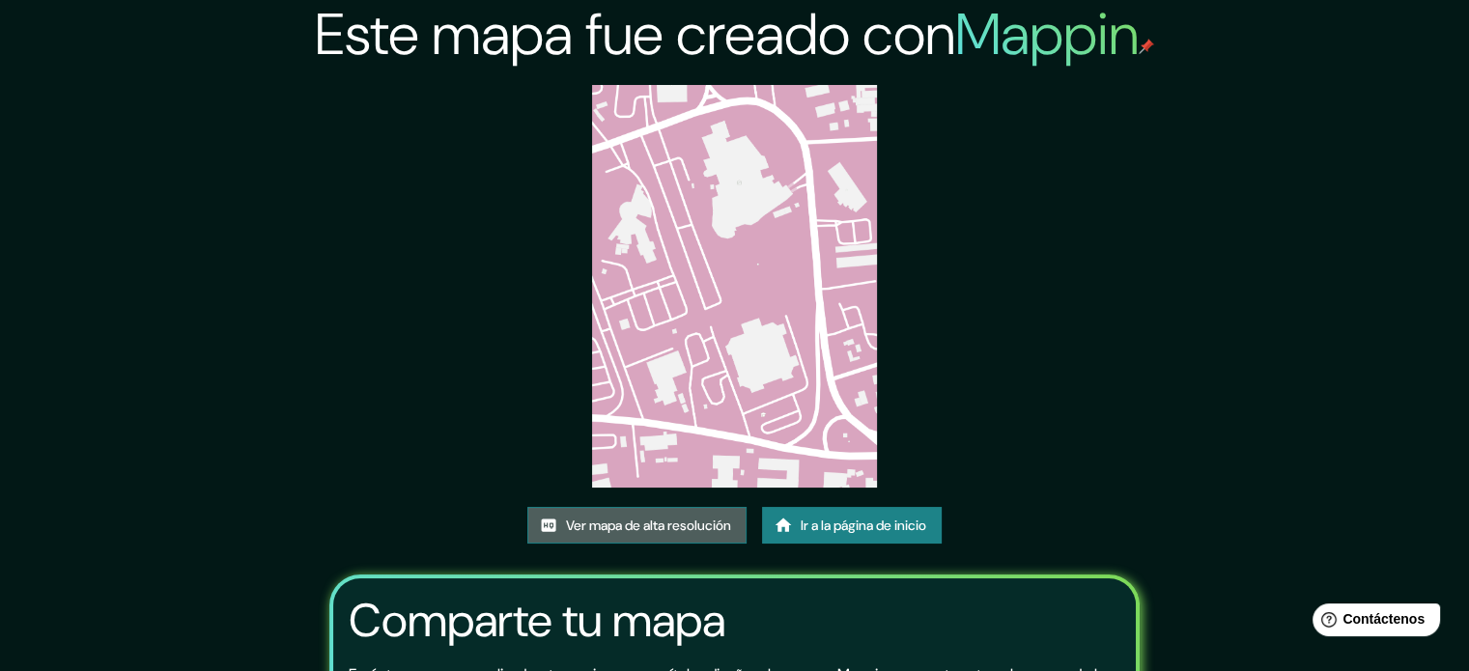
click at [702, 520] on font "Ver mapa de alta resolución" at bounding box center [648, 525] width 165 height 17
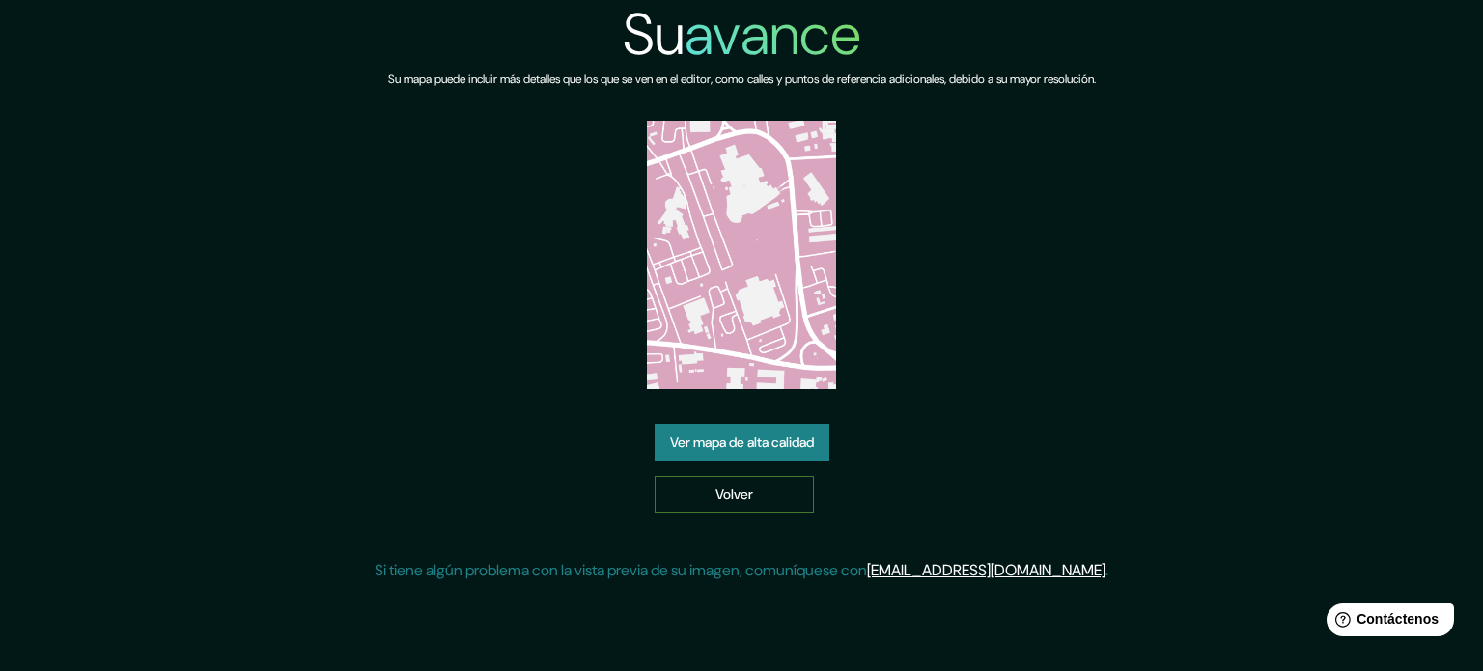
click at [735, 490] on font "Volver" at bounding box center [734, 494] width 38 height 17
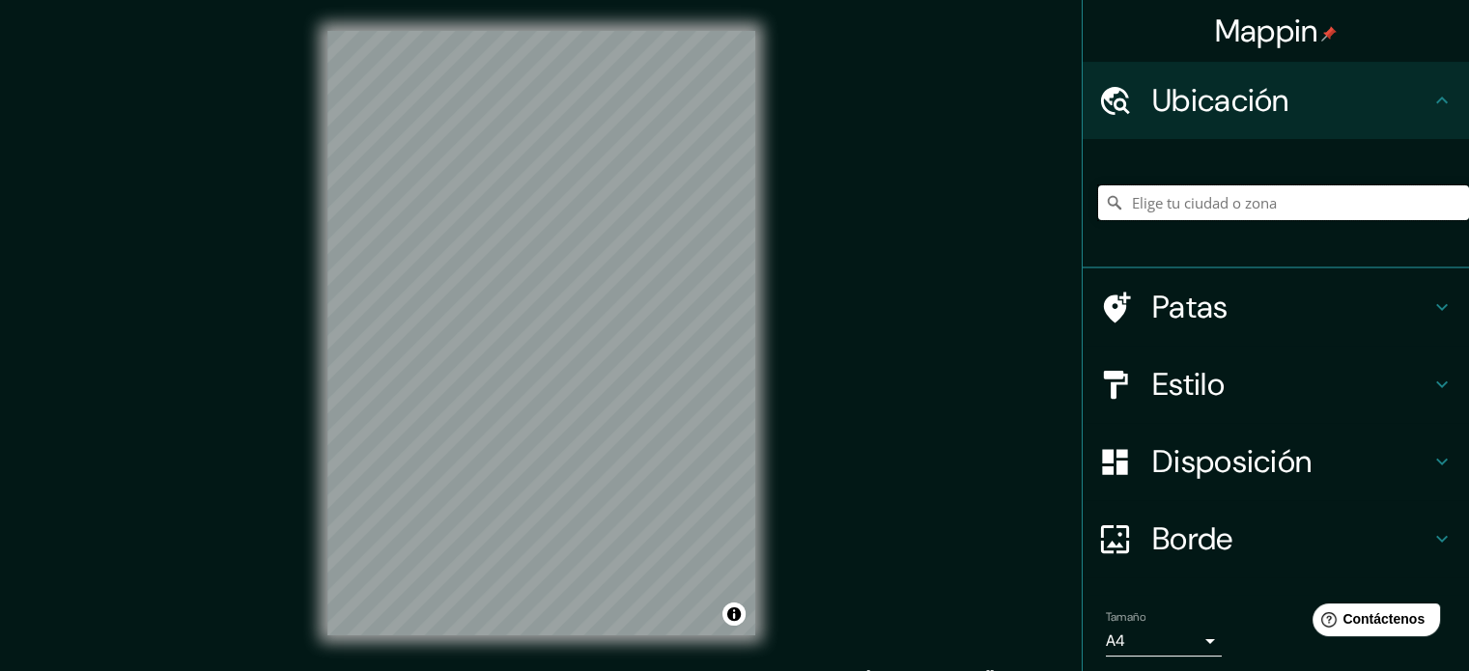
click at [1221, 196] on input "Elige tu ciudad o zona" at bounding box center [1283, 202] width 371 height 35
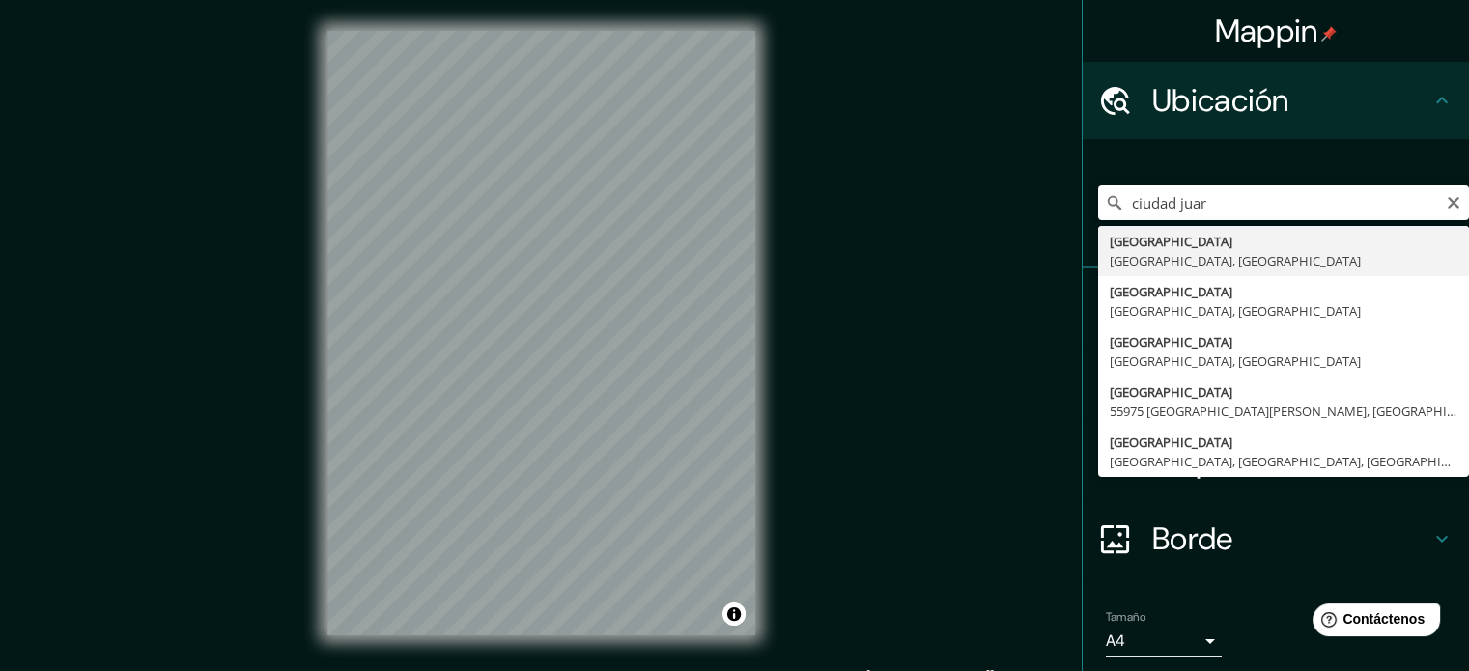
type input "Ciudad Juárez, Chihuahua, México"
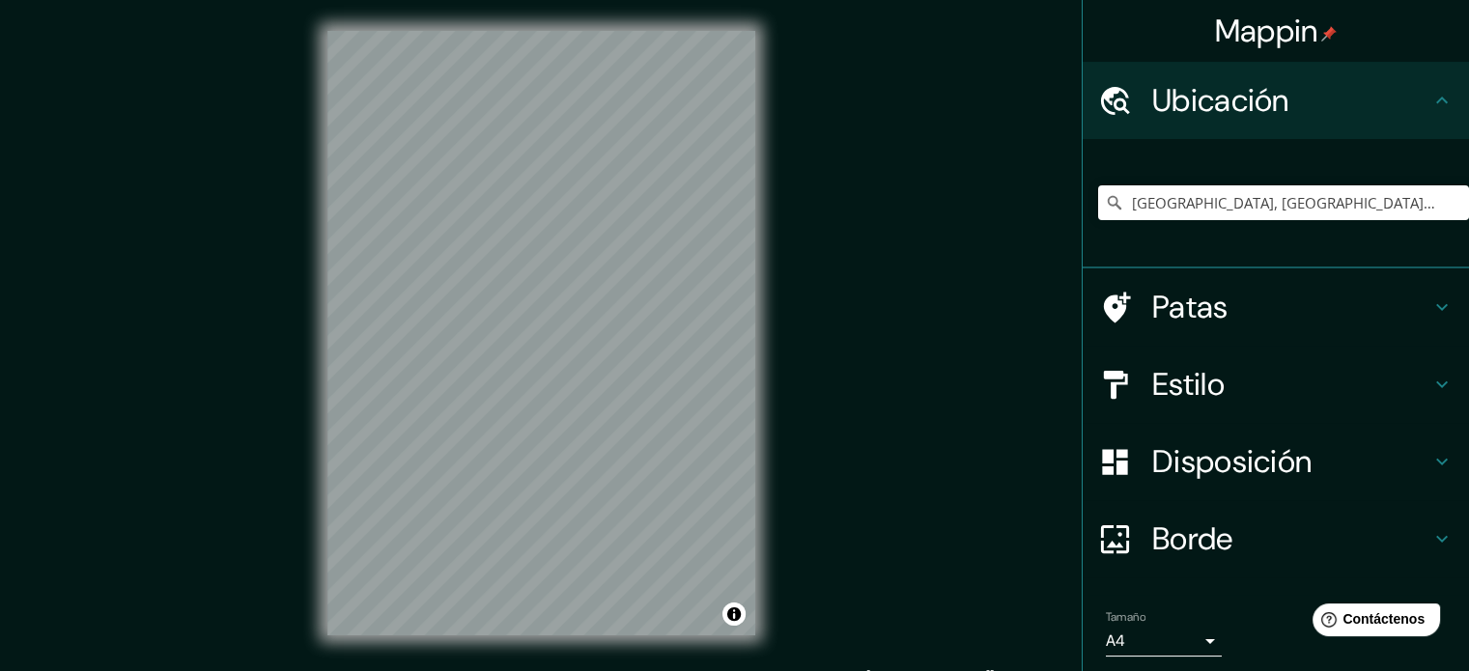
click at [1164, 379] on font "Estilo" at bounding box center [1188, 384] width 72 height 41
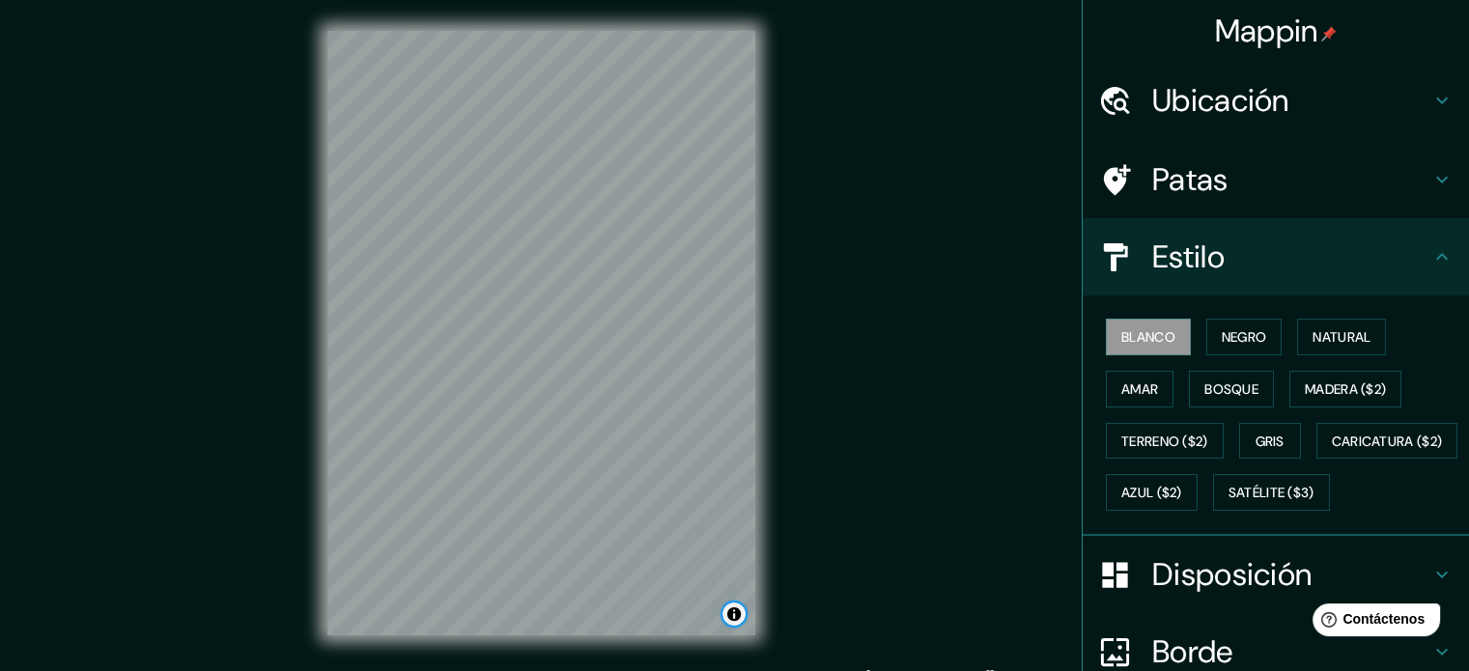
click at [727, 620] on button "Activar o desactivar atribución" at bounding box center [733, 614] width 23 height 23
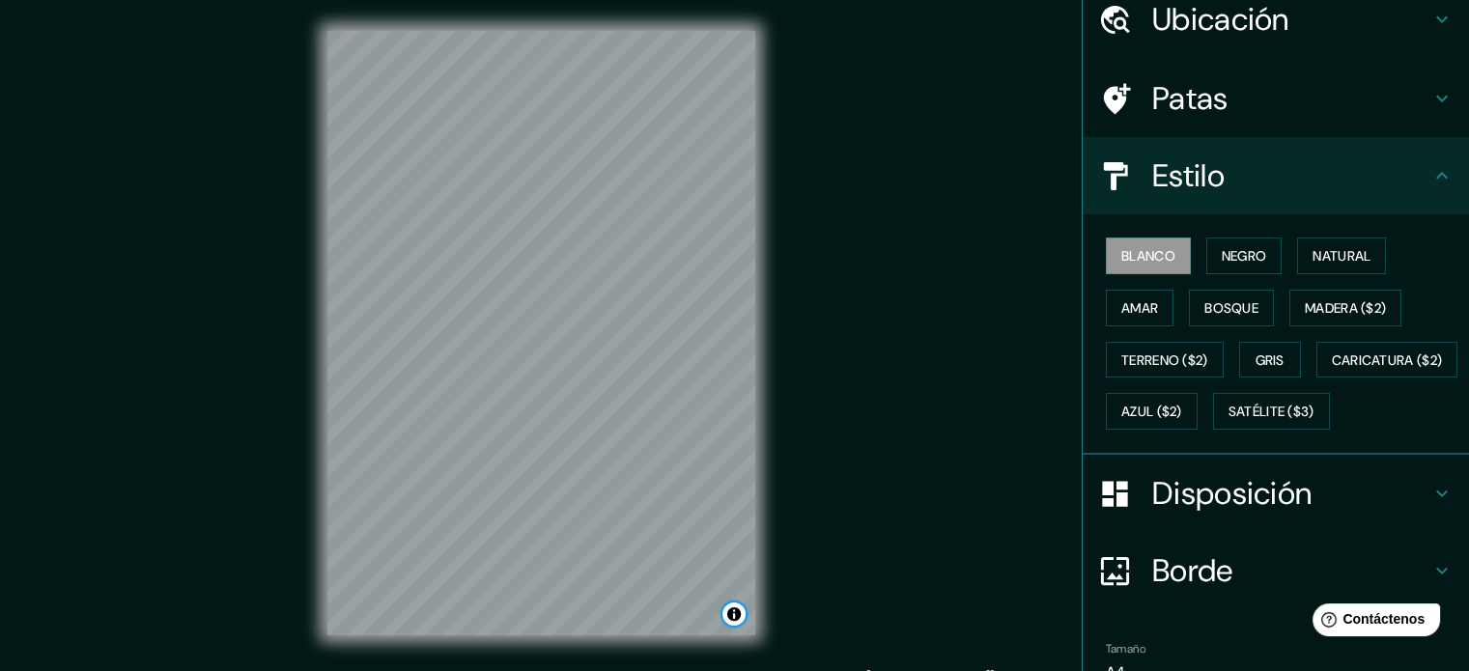
scroll to position [228, 0]
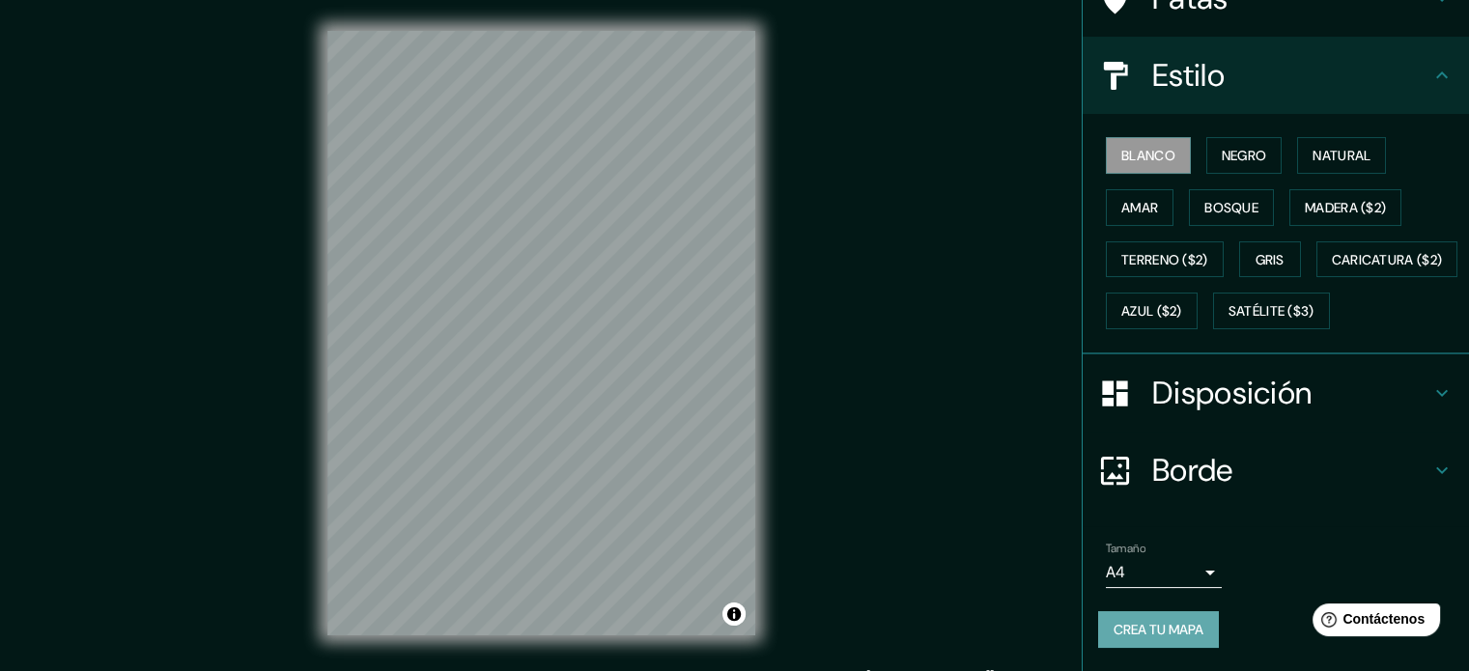
click at [1117, 632] on font "Crea tu mapa" at bounding box center [1158, 629] width 90 height 17
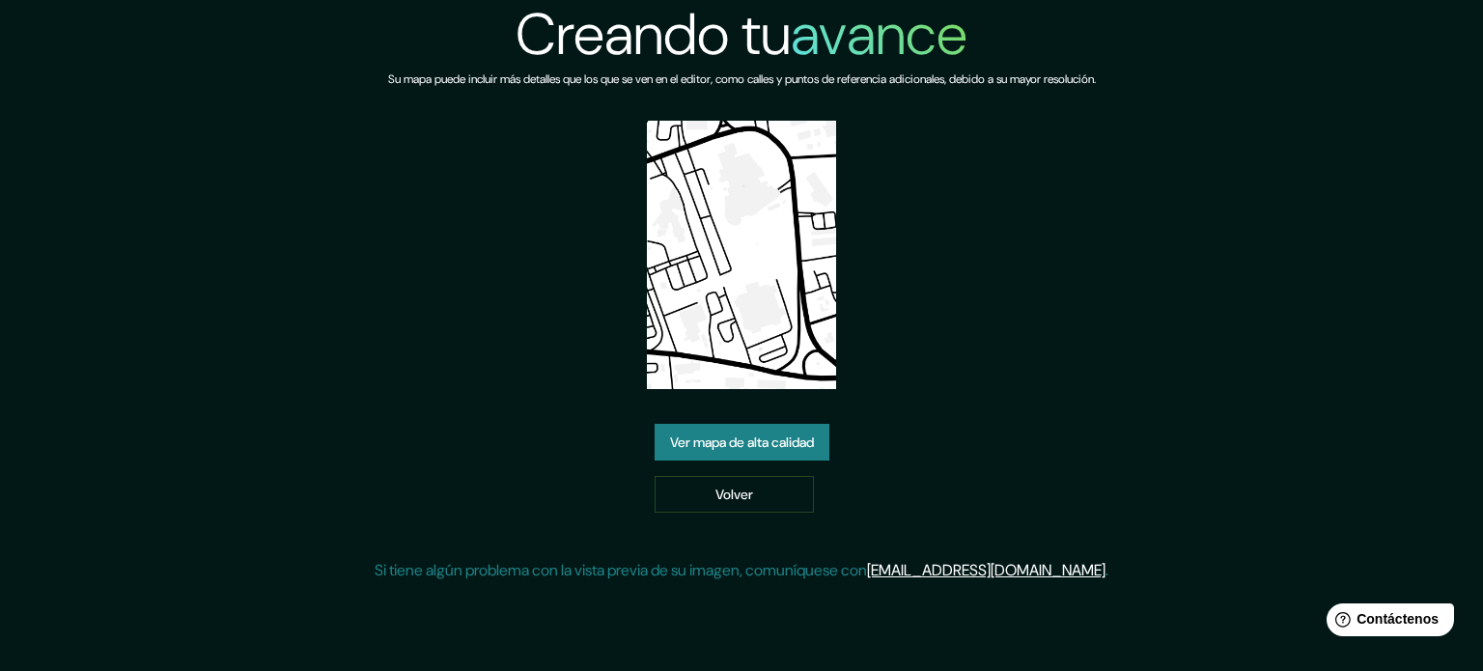
click at [810, 450] on font "Ver mapa de alta calidad" at bounding box center [742, 442] width 144 height 17
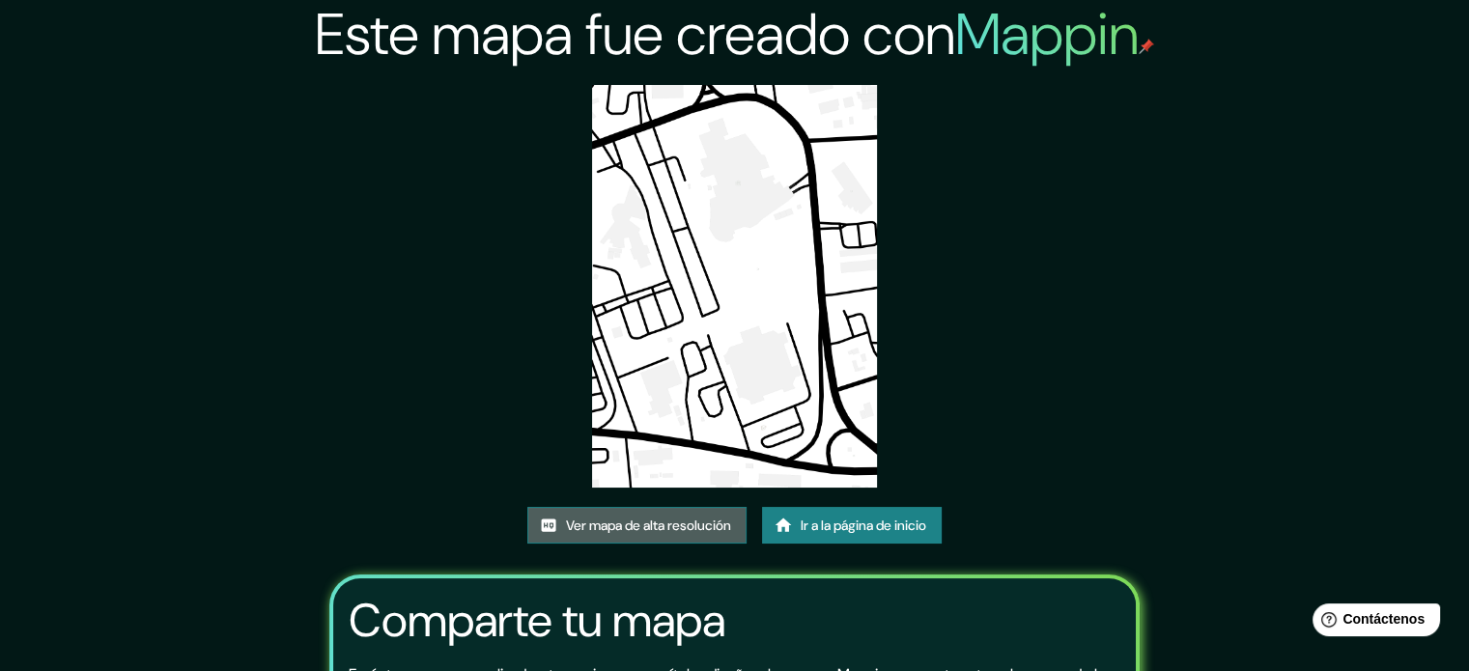
click at [702, 520] on font "Ver mapa de alta resolución" at bounding box center [648, 525] width 165 height 17
